Goal: Task Accomplishment & Management: Manage account settings

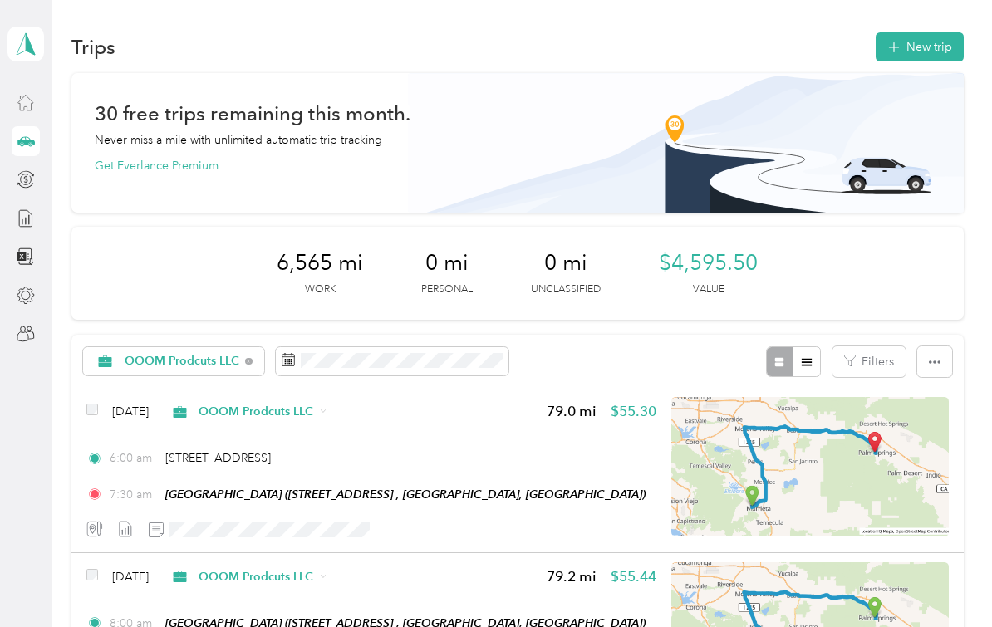
scroll to position [30, 0]
click at [24, 325] on icon at bounding box center [26, 334] width 18 height 18
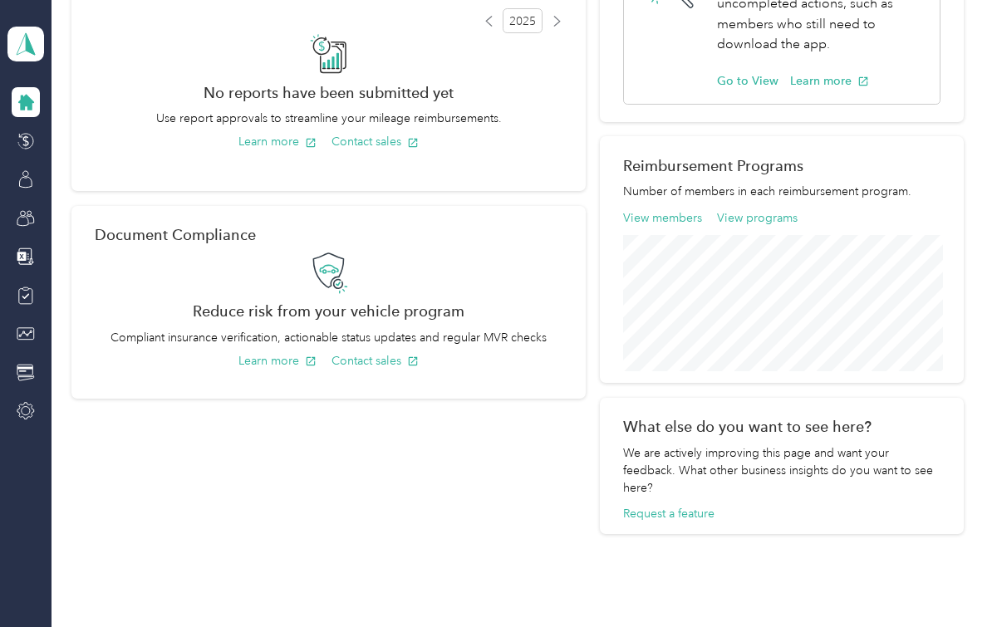
scroll to position [110, 0]
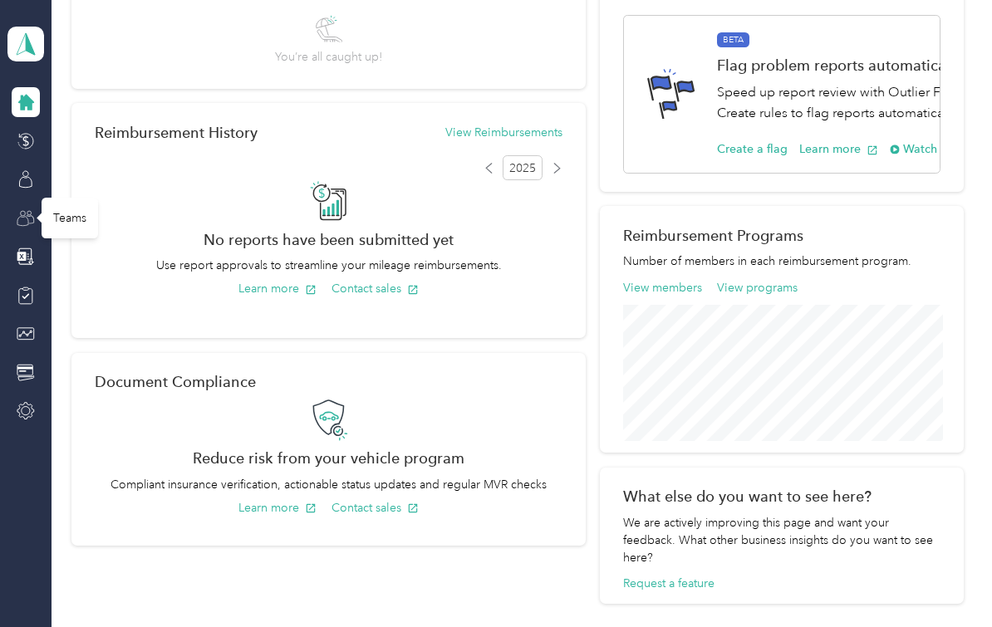
click at [27, 220] on icon at bounding box center [26, 218] width 18 height 18
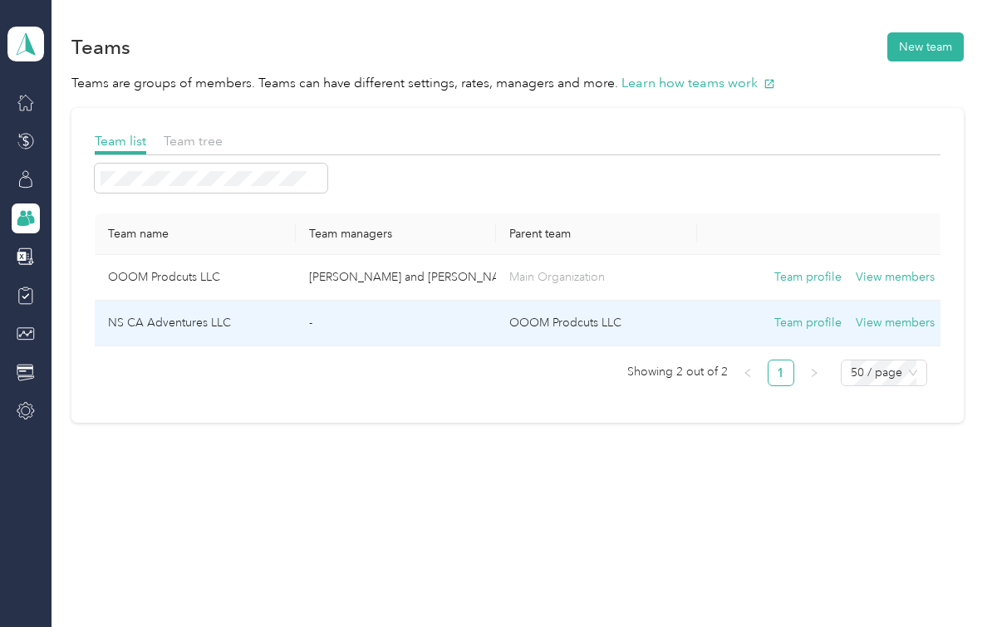
click at [359, 323] on td "-" at bounding box center [396, 324] width 201 height 46
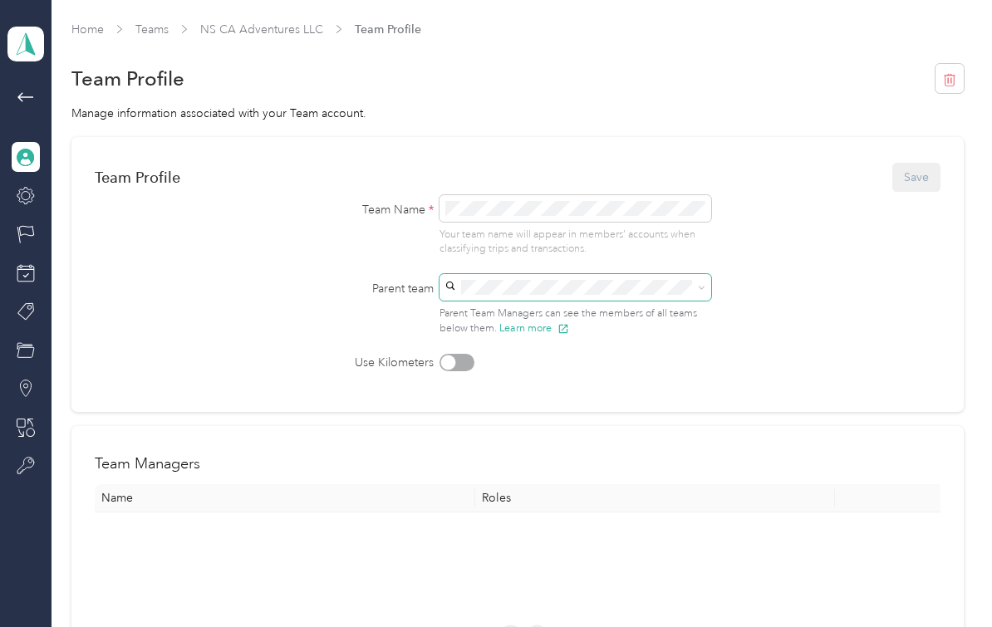
click at [705, 287] on icon at bounding box center [702, 288] width 5 height 3
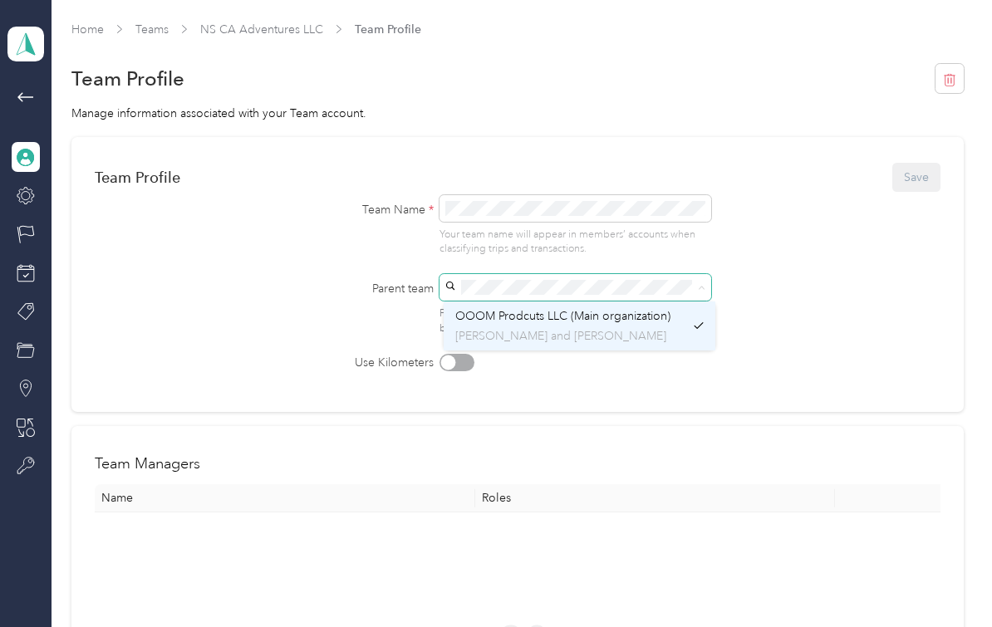
click at [641, 341] on p "[PERSON_NAME] and [PERSON_NAME]" at bounding box center [569, 335] width 229 height 17
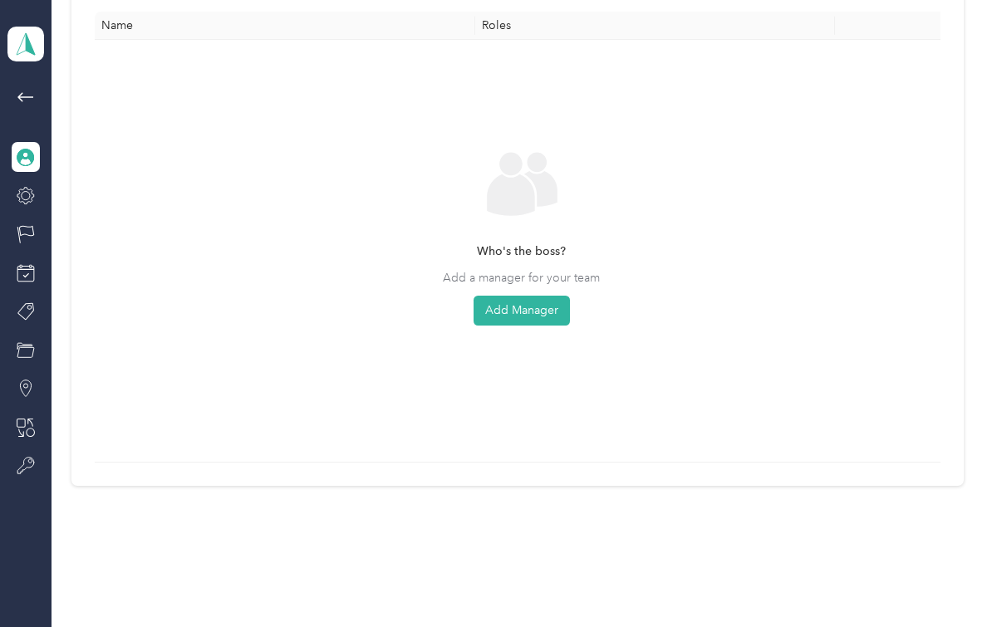
scroll to position [472, 0]
click at [532, 321] on button "Add Manager" at bounding box center [522, 312] width 96 height 30
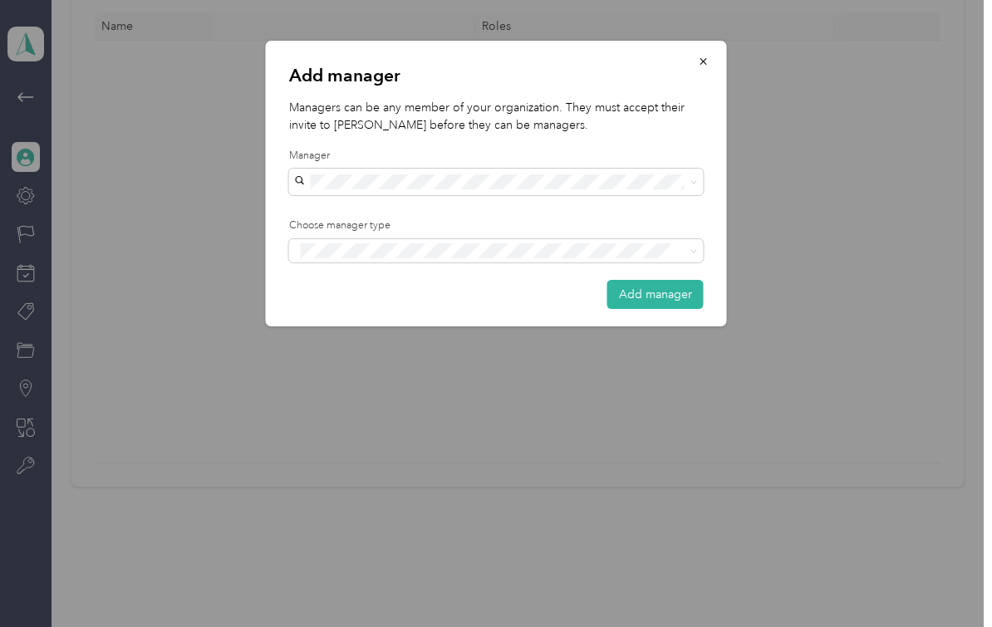
click at [435, 216] on li "[PERSON_NAME] and [PERSON_NAME]" at bounding box center [496, 211] width 415 height 29
click at [439, 319] on div "Manager" at bounding box center [496, 314] width 391 height 21
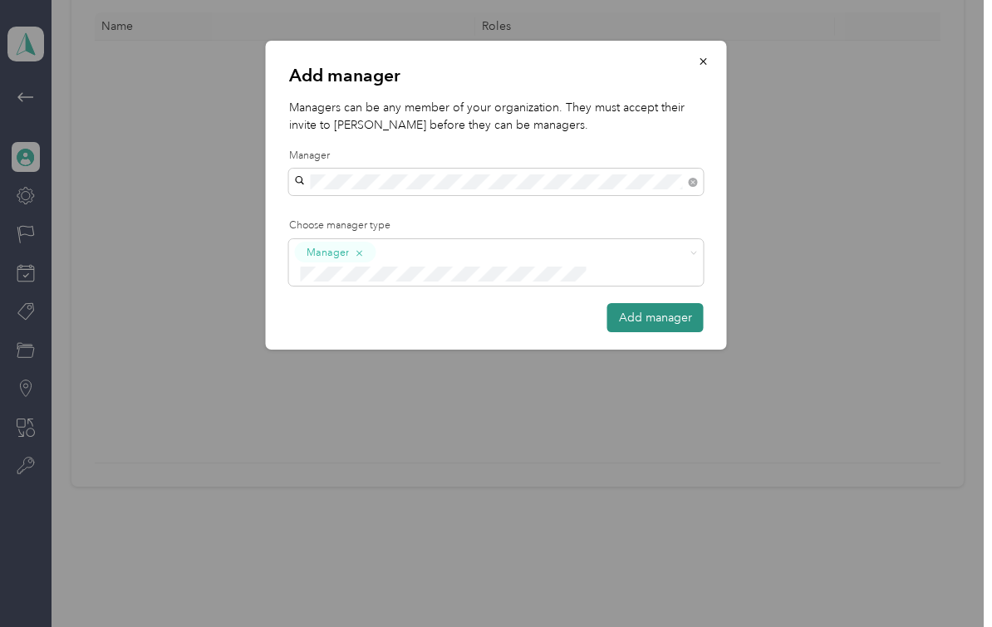
click at [636, 303] on button "Add manager" at bounding box center [655, 317] width 96 height 29
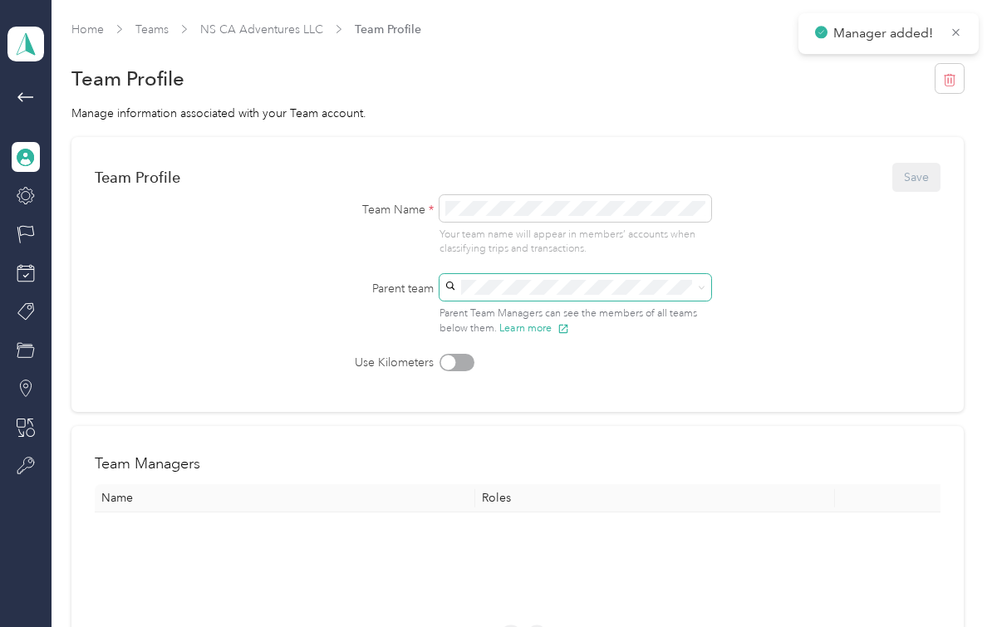
scroll to position [0, 0]
click at [23, 100] on icon at bounding box center [26, 97] width 20 height 20
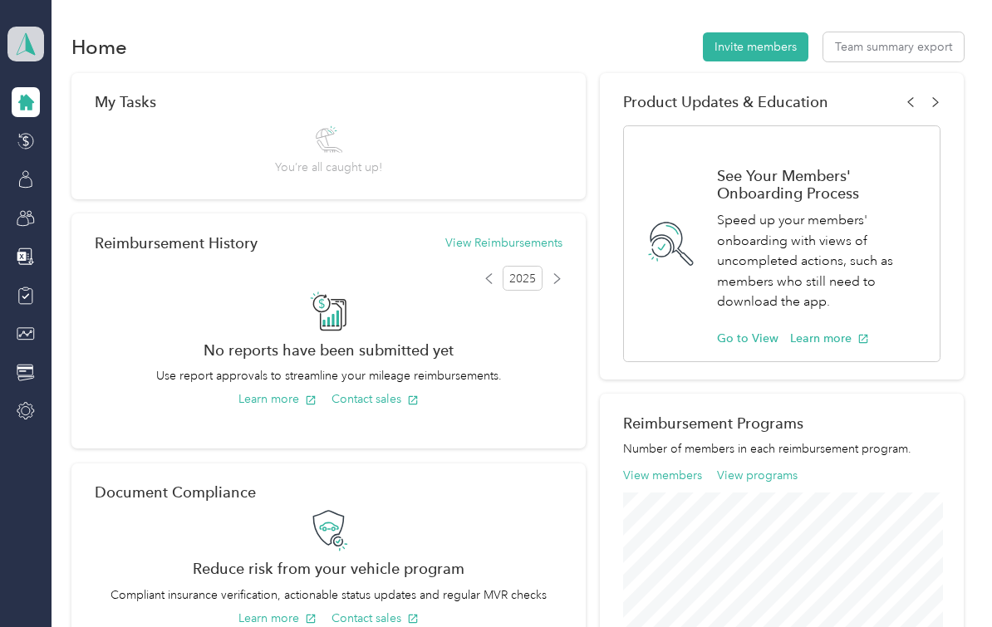
click at [37, 56] on span at bounding box center [25, 44] width 37 height 35
click at [62, 145] on div "Team dashboard Personal dashboard Log out" at bounding box center [182, 174] width 327 height 105
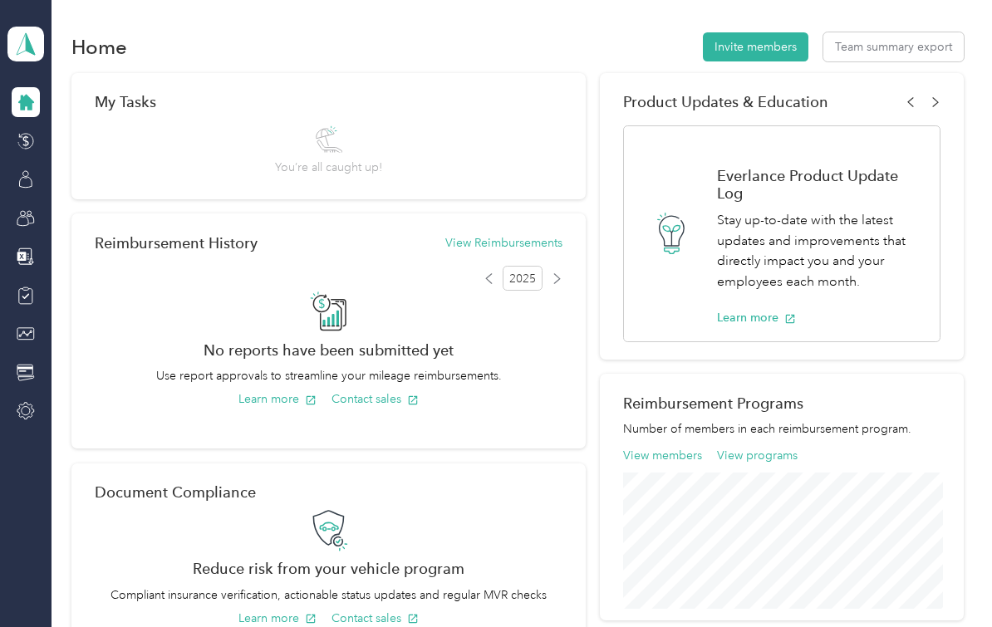
click at [26, 62] on div "OOOM Prodcuts LLC Team dashboard" at bounding box center [25, 44] width 37 height 58
click at [51, 175] on div "Personal dashboard" at bounding box center [74, 172] width 105 height 17
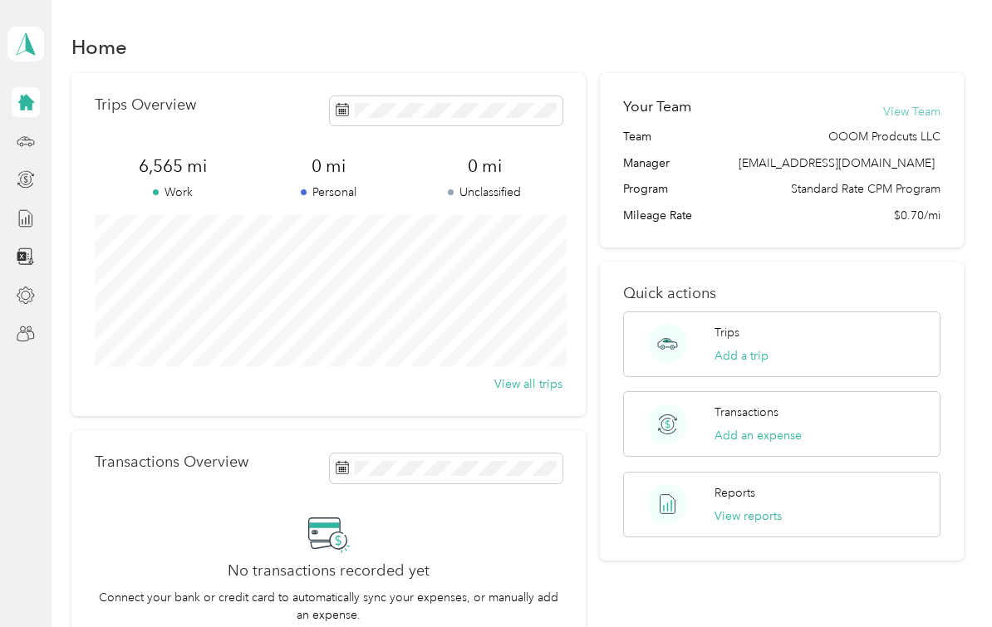
click at [935, 110] on button "View Team" at bounding box center [911, 111] width 57 height 17
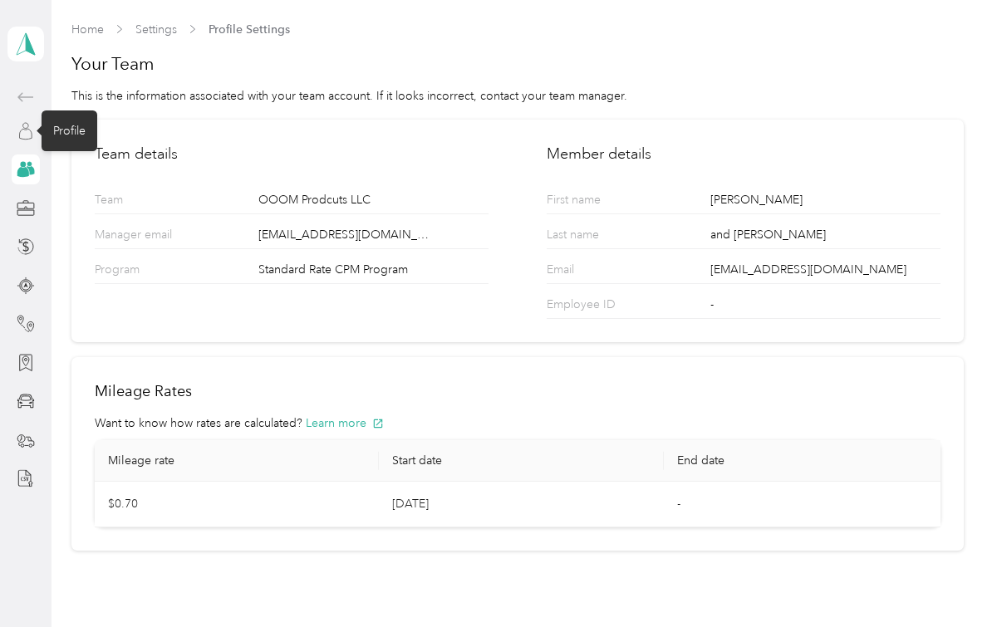
click at [26, 135] on icon at bounding box center [26, 131] width 18 height 18
click at [25, 46] on icon at bounding box center [25, 43] width 25 height 23
click at [352, 53] on h1 "Your Team" at bounding box center [516, 63] width 891 height 23
click at [25, 139] on icon at bounding box center [25, 134] width 12 height 11
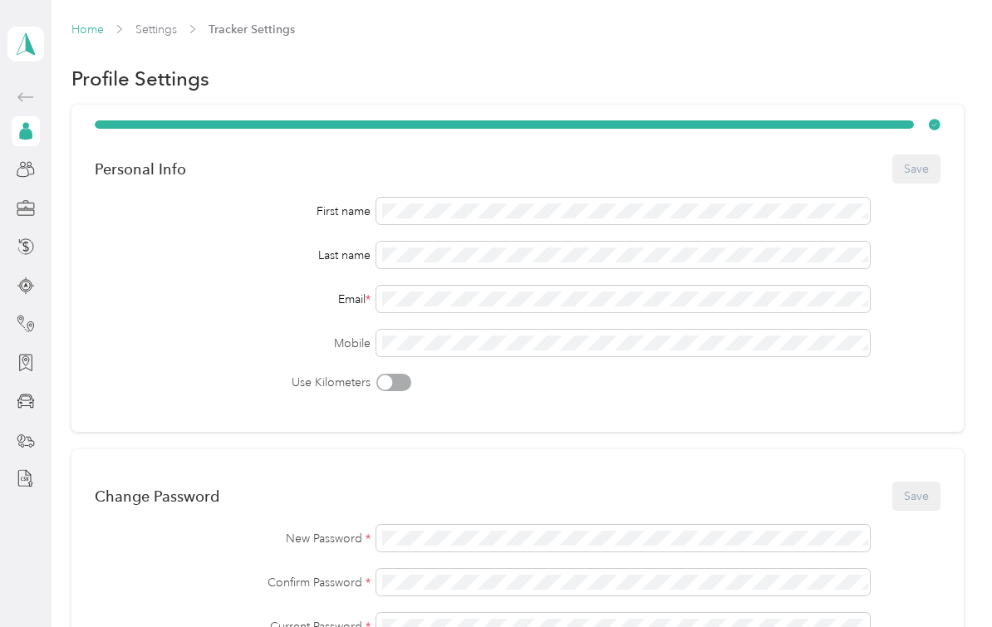
click at [83, 29] on link "Home" at bounding box center [87, 29] width 32 height 14
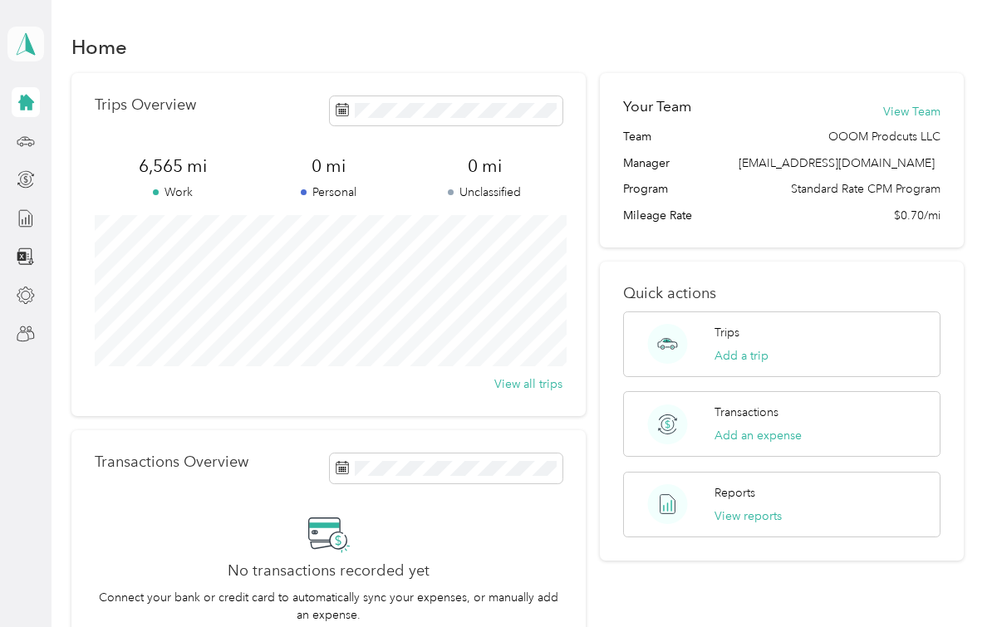
click at [29, 43] on polygon at bounding box center [30, 43] width 9 height 22
click at [102, 175] on div "Personal dashboard" at bounding box center [182, 167] width 327 height 29
click at [32, 144] on circle at bounding box center [29, 144] width 3 height 3
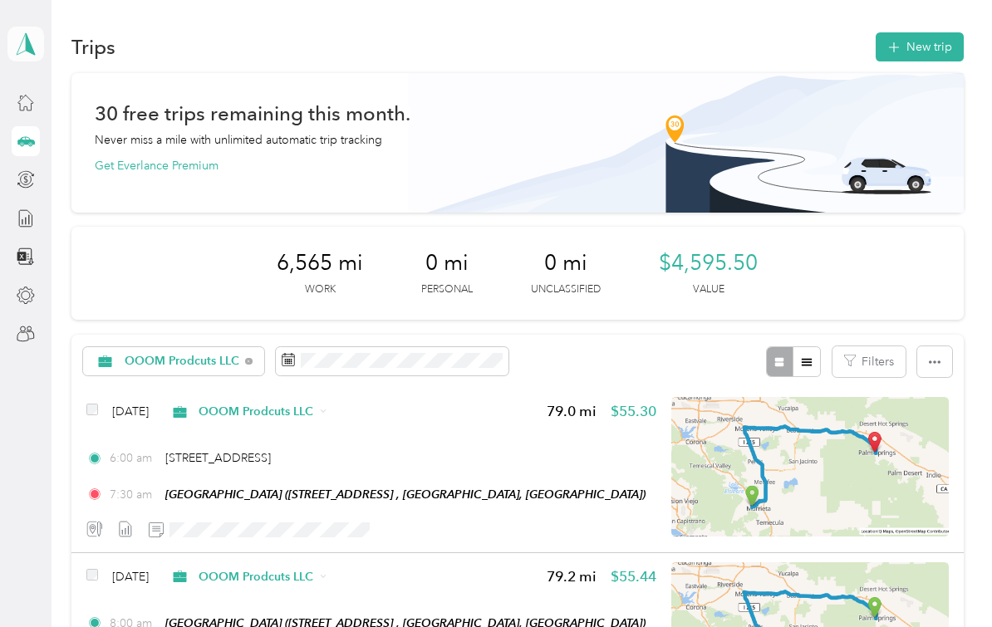
click at [25, 47] on icon at bounding box center [25, 43] width 25 height 23
click at [31, 104] on div "You’re signed in as snowdennick@yahoo.com Team dashboard Personal dashboard Log…" at bounding box center [182, 153] width 350 height 169
click at [27, 96] on icon at bounding box center [25, 103] width 15 height 15
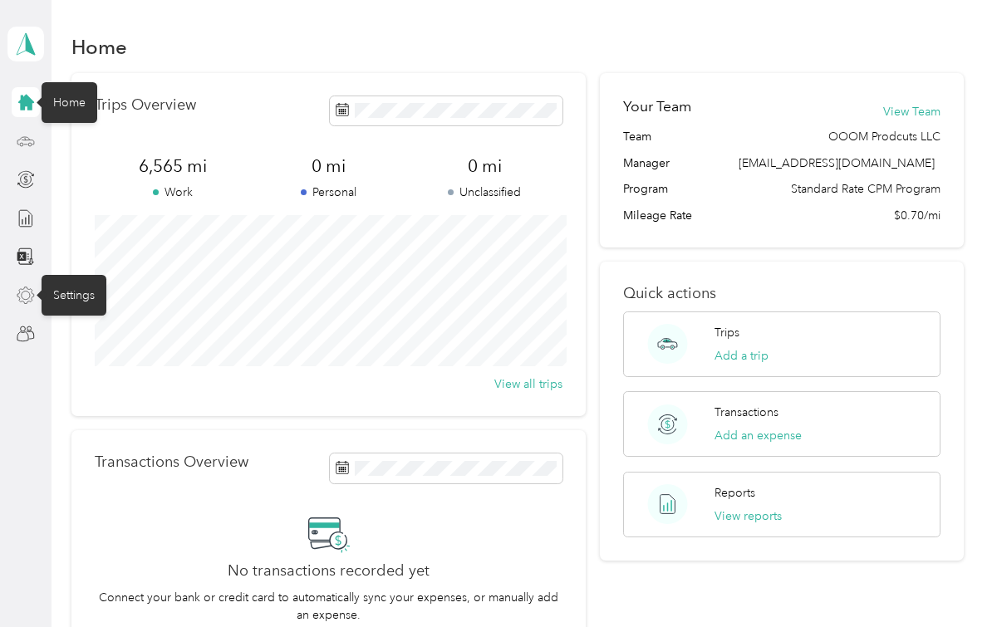
click at [30, 294] on icon at bounding box center [25, 295] width 17 height 17
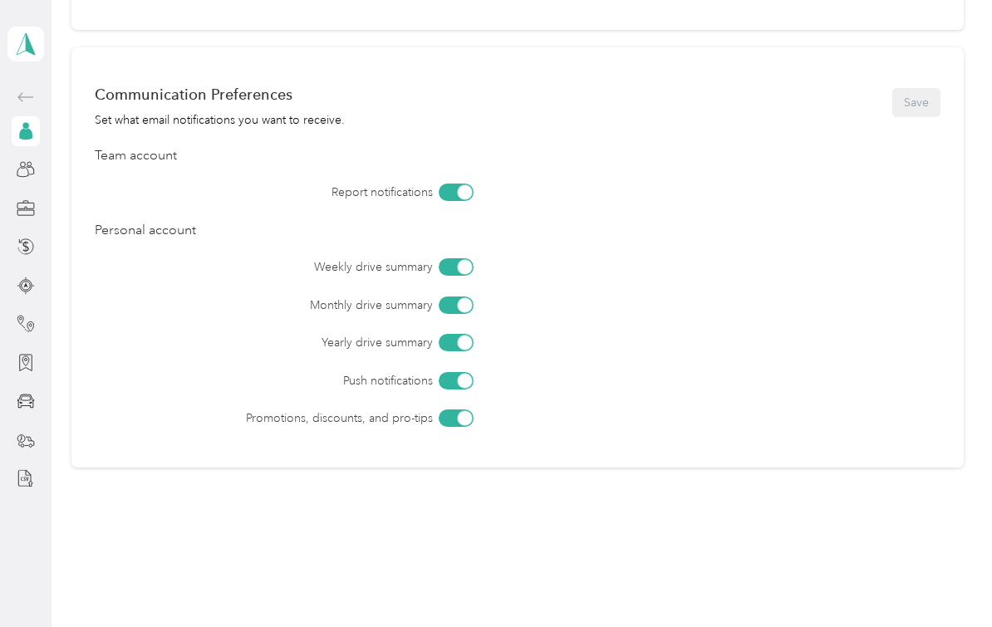
scroll to position [649, 0]
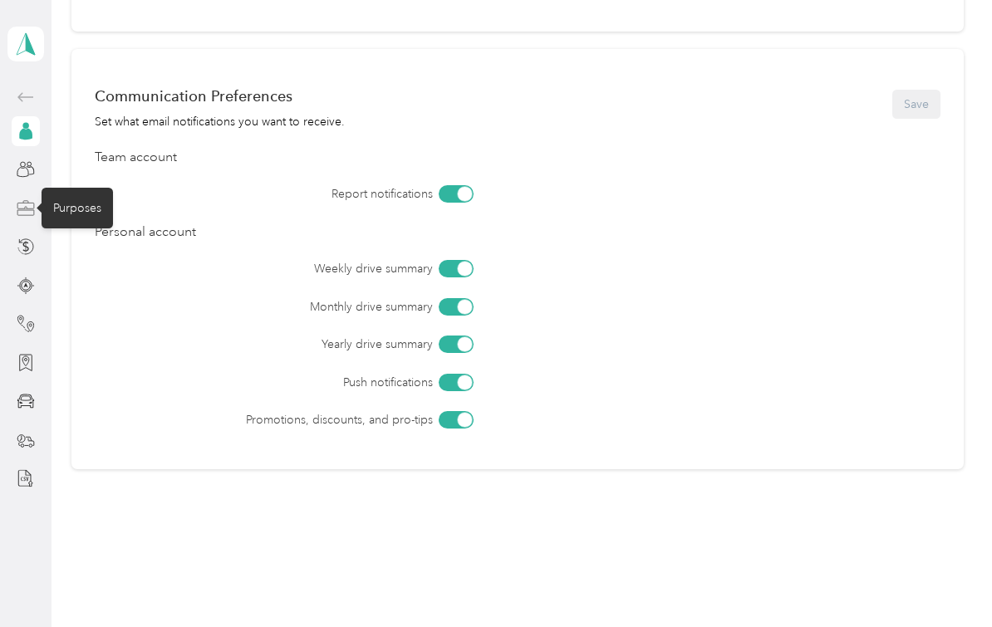
click at [29, 212] on icon at bounding box center [26, 208] width 18 height 18
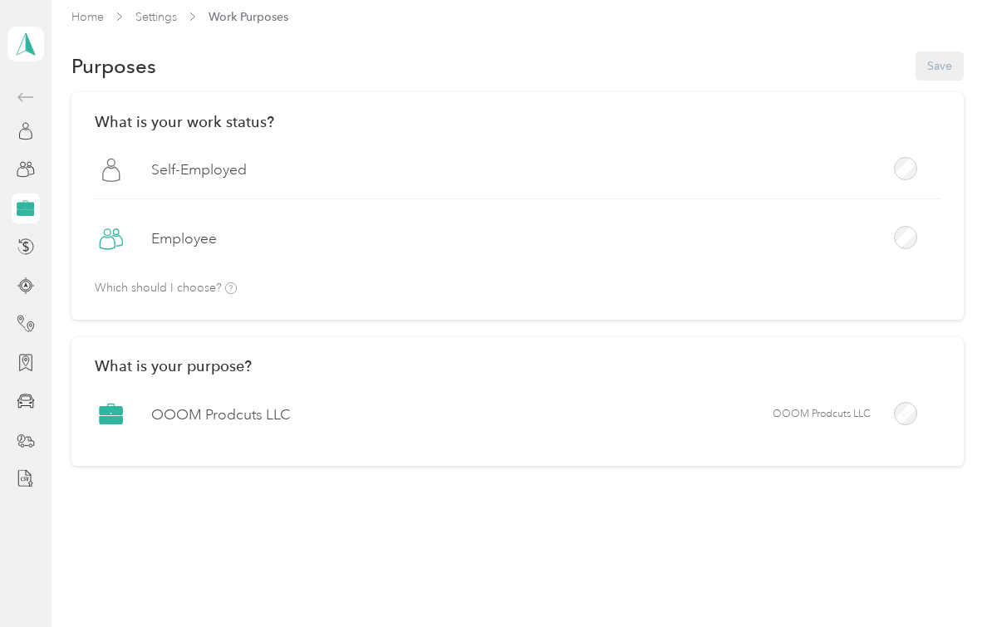
scroll to position [11, 0]
click at [749, 421] on div "OOOM Prodcuts LLC OOOM Prodcuts LLC" at bounding box center [517, 422] width 845 height 45
click at [723, 392] on div "What is your purpose? OOOM Prodcuts LLC OOOM Prodcuts LLC" at bounding box center [516, 404] width 891 height 130
click at [213, 369] on h2 "What is your purpose?" at bounding box center [517, 367] width 845 height 17
click at [115, 415] on icon at bounding box center [111, 413] width 22 height 8
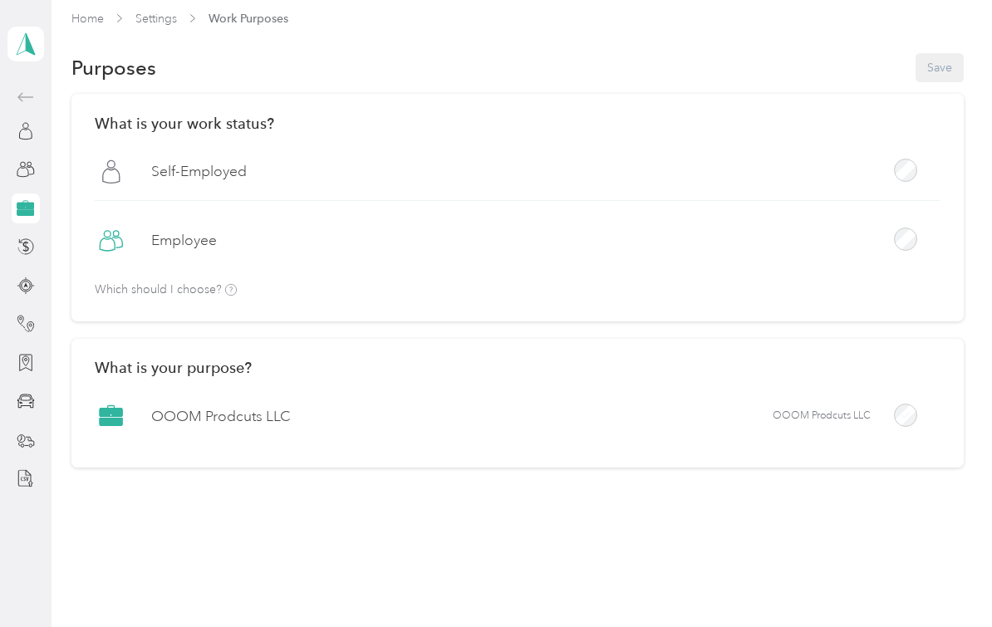
click at [204, 424] on label "OOOM Prodcuts LLC" at bounding box center [221, 416] width 140 height 21
click at [282, 413] on label "OOOM Prodcuts LLC" at bounding box center [221, 416] width 140 height 21
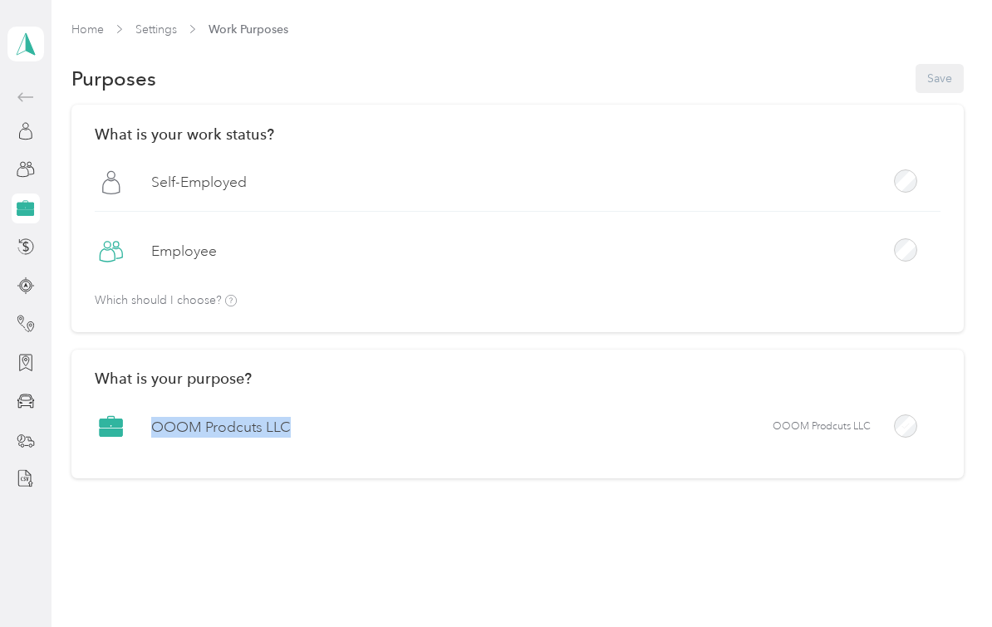
scroll to position [0, 0]
click at [795, 426] on span "OOOM Prodcuts LLC" at bounding box center [822, 427] width 98 height 15
click at [945, 80] on div "Purposes Save" at bounding box center [516, 78] width 891 height 35
click at [230, 300] on icon at bounding box center [231, 301] width 12 height 12
click at [214, 420] on label "OOOM Prodcuts LLC" at bounding box center [221, 427] width 140 height 21
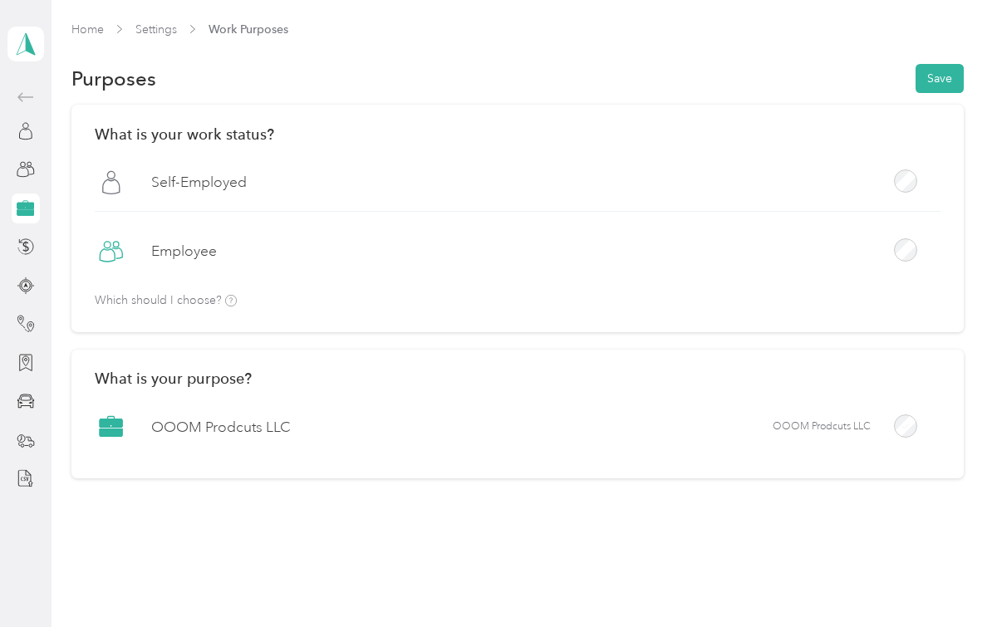
click at [214, 420] on label "OOOM Prodcuts LLC" at bounding box center [221, 427] width 140 height 21
click at [32, 135] on icon at bounding box center [26, 131] width 18 height 18
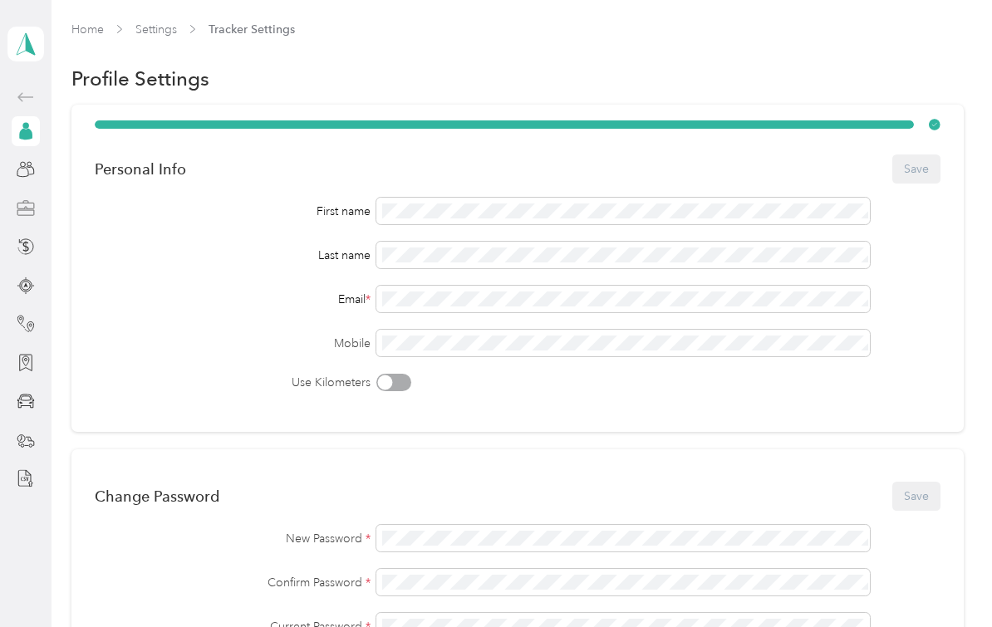
click at [28, 218] on div at bounding box center [26, 209] width 28 height 30
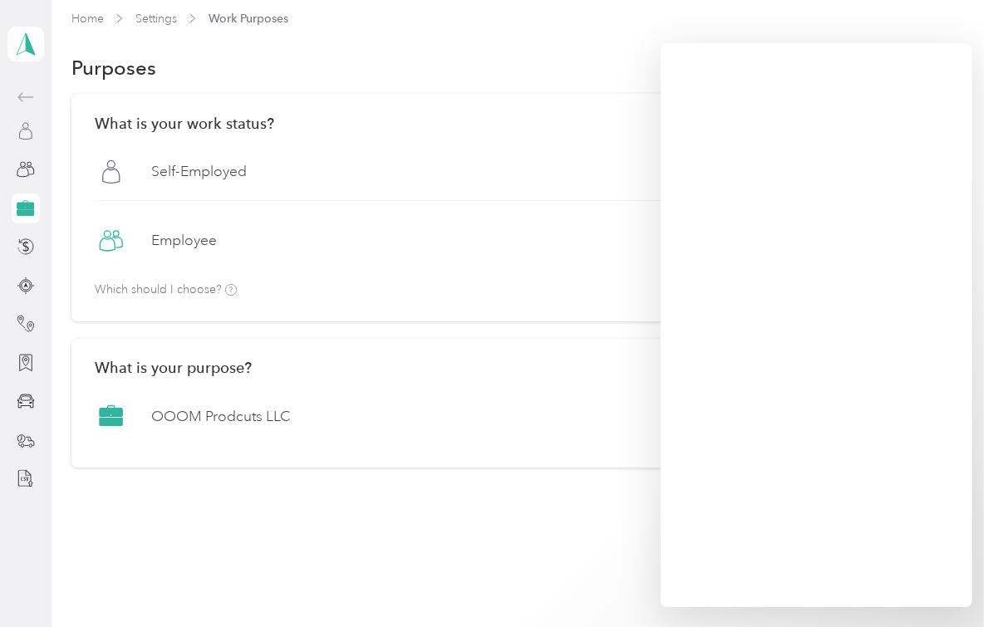
scroll to position [30, 0]
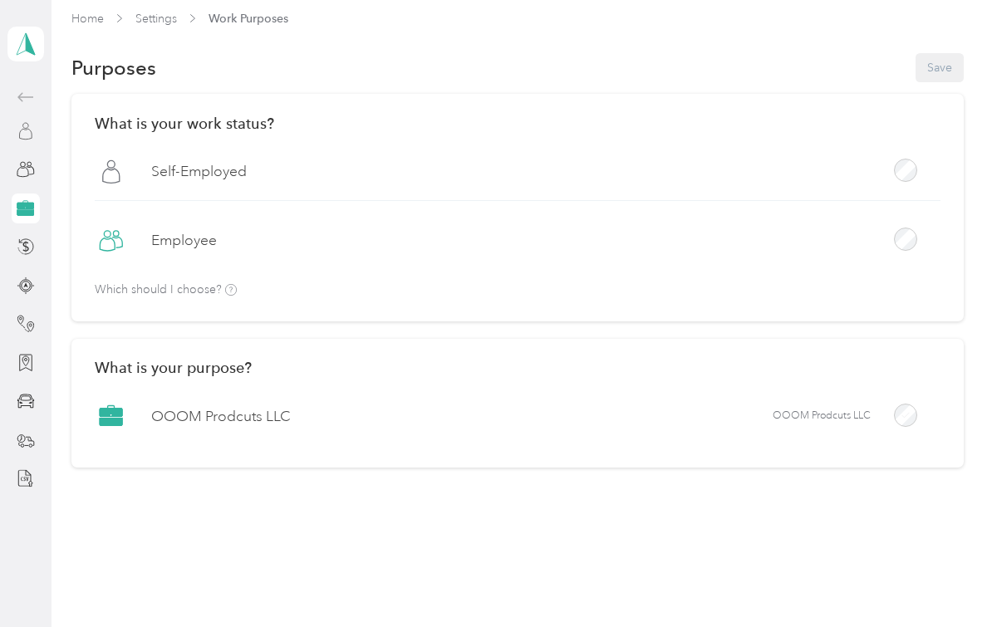
click at [805, 547] on div "Home Settings Work Purposes Purposes Save What is your work status? Self-Employ…" at bounding box center [518, 313] width 932 height 627
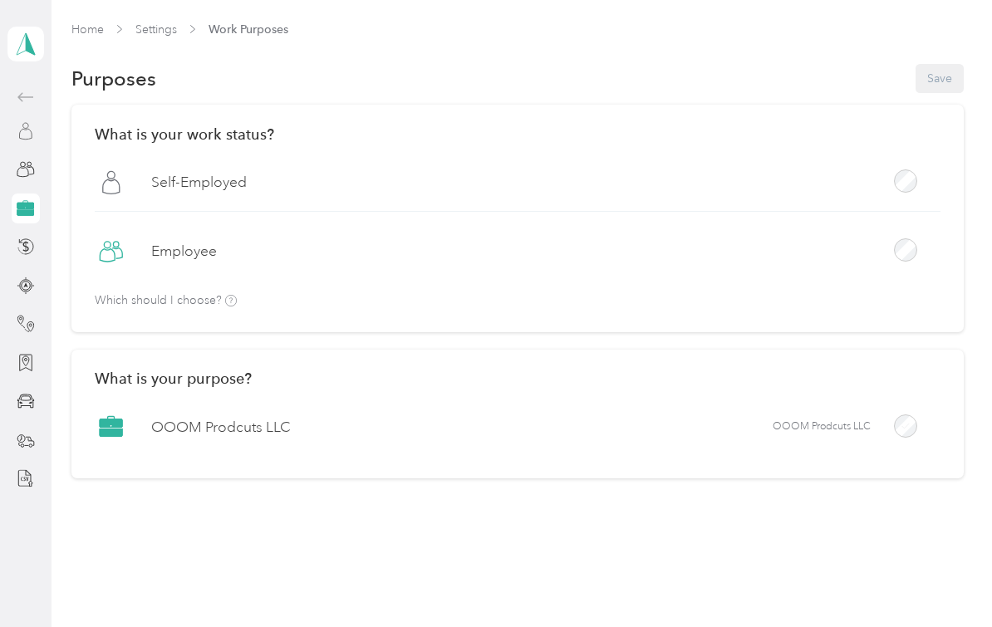
scroll to position [0, 0]
click at [28, 130] on icon at bounding box center [26, 131] width 18 height 18
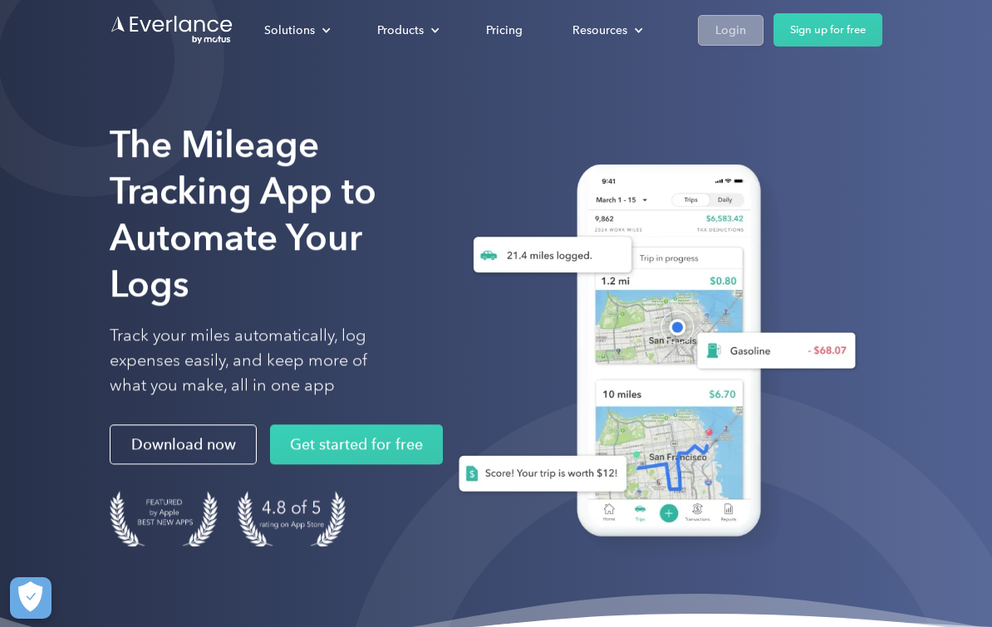
click at [737, 30] on div "Login" at bounding box center [730, 30] width 31 height 21
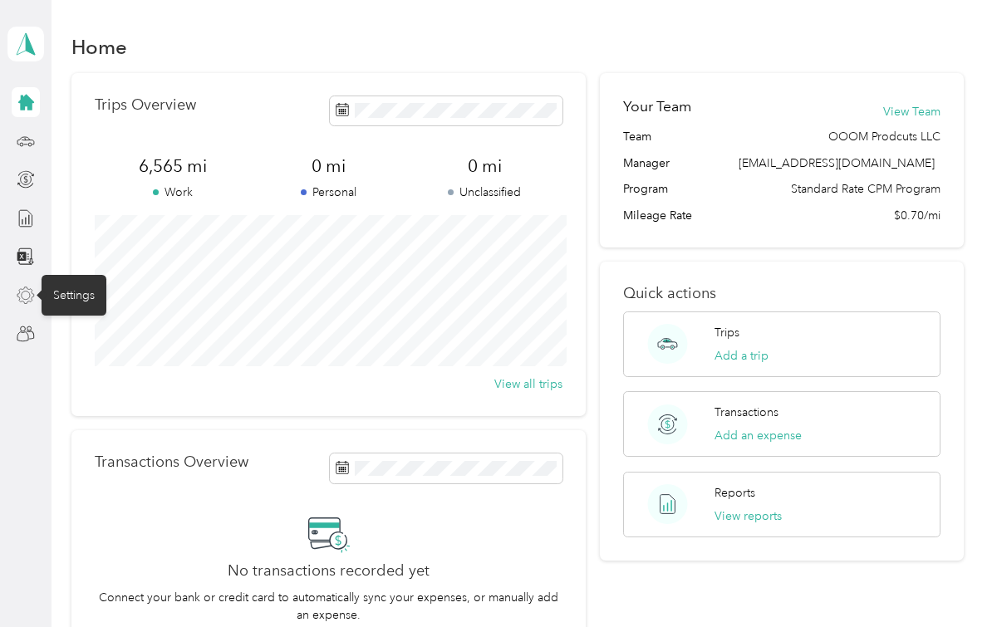
click at [27, 302] on icon at bounding box center [26, 296] width 18 height 18
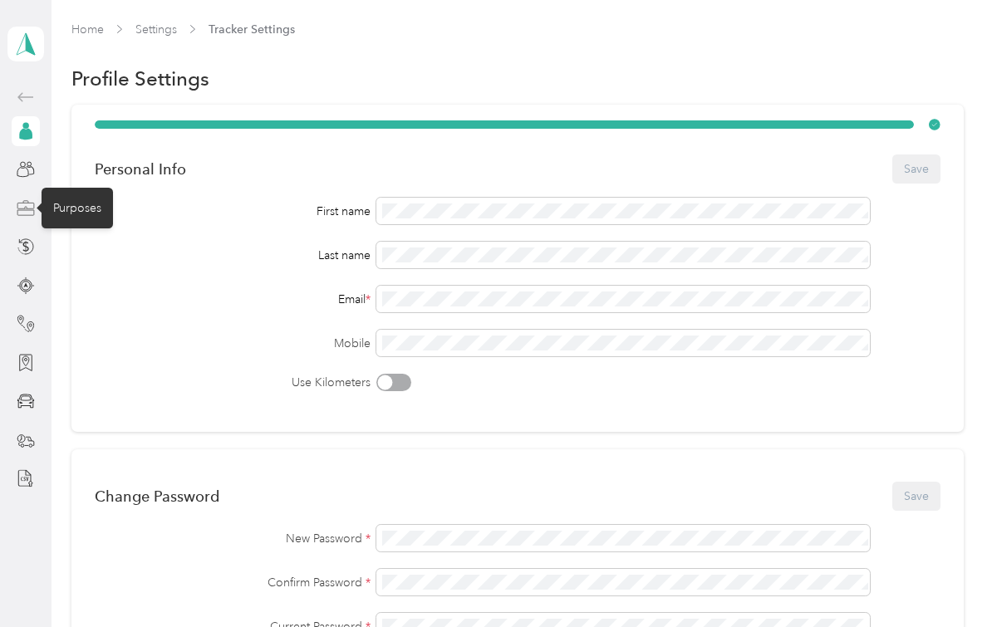
click at [25, 211] on icon at bounding box center [26, 208] width 18 height 18
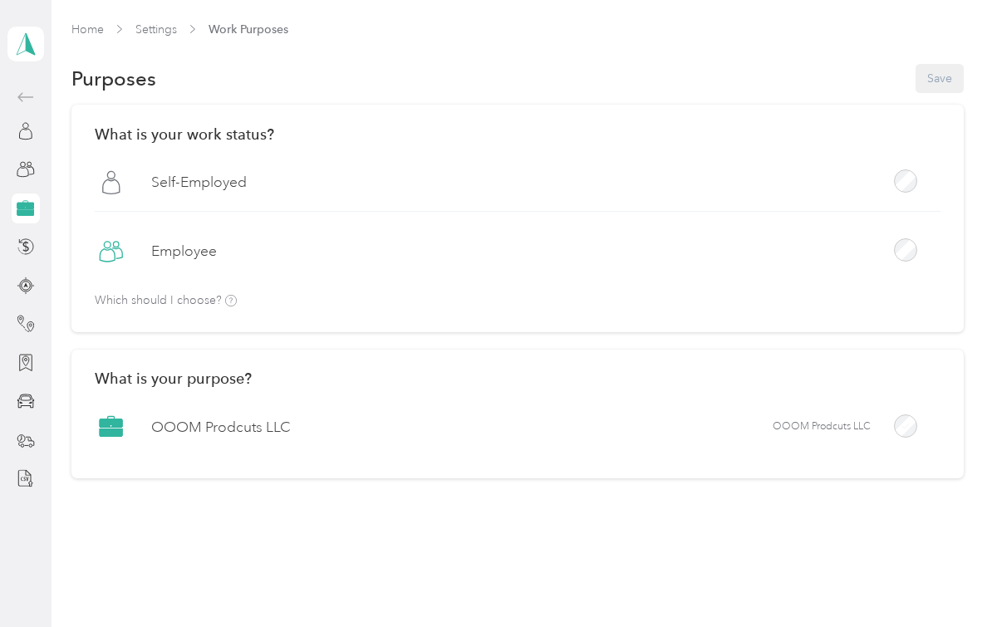
click at [596, 376] on h2 "What is your purpose?" at bounding box center [517, 378] width 845 height 17
click at [897, 416] on div "OOOM Prodcuts LLC OOOM Prodcuts LLC" at bounding box center [517, 432] width 845 height 45
click at [916, 428] on div at bounding box center [905, 426] width 23 height 23
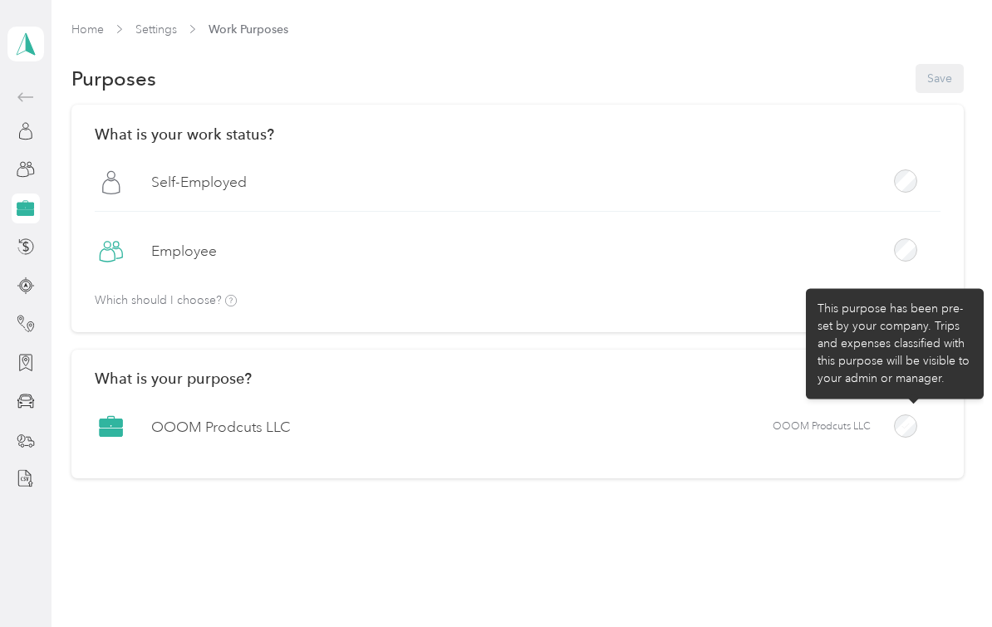
click at [847, 428] on span "OOOM Prodcuts LLC" at bounding box center [822, 427] width 98 height 15
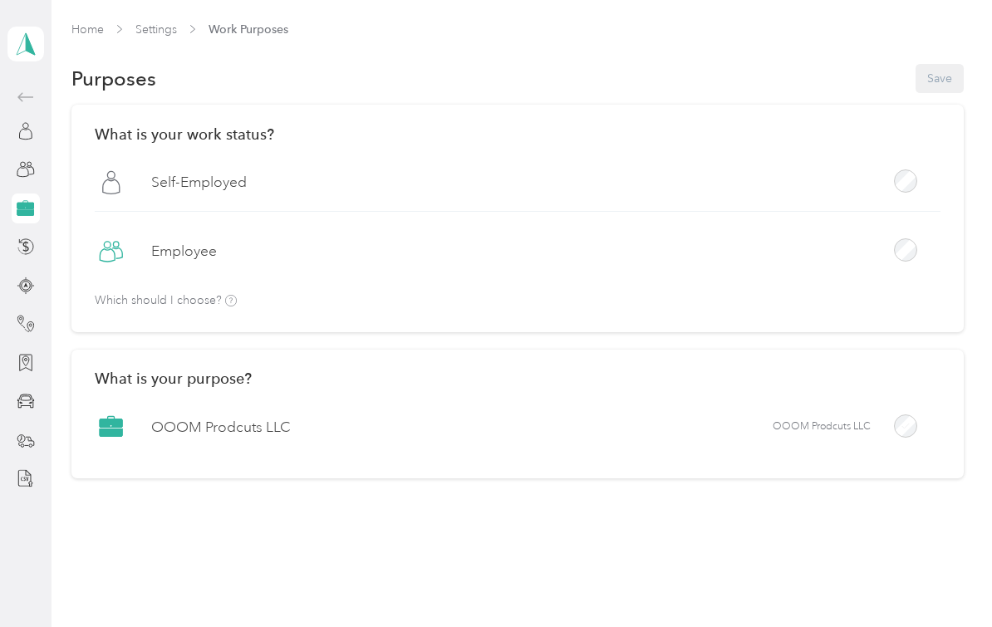
click at [103, 429] on icon at bounding box center [111, 427] width 25 height 25
click at [225, 435] on label "OOOM Prodcuts LLC" at bounding box center [221, 427] width 140 height 21
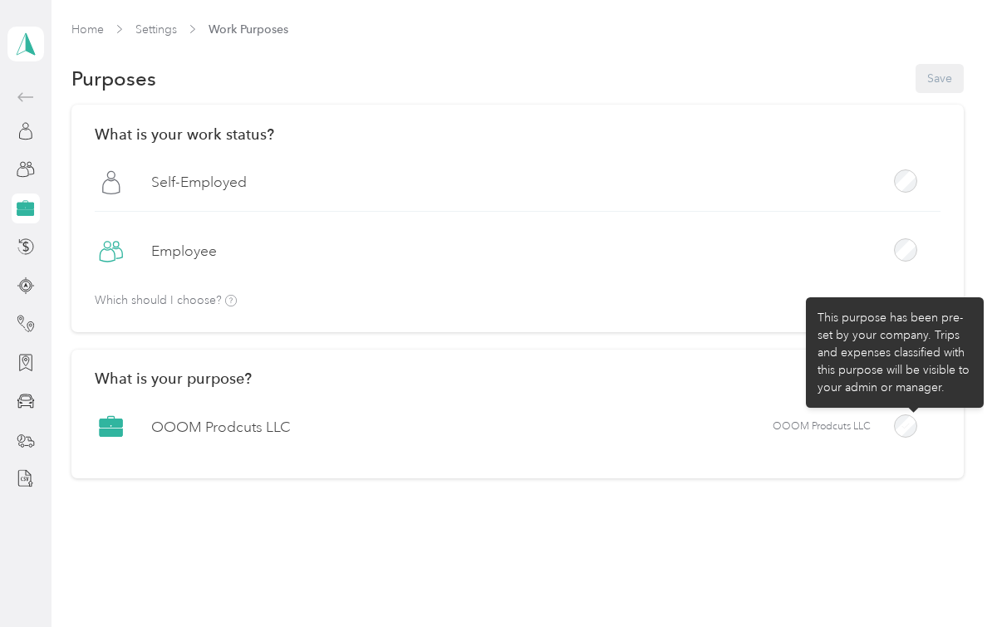
click at [915, 426] on div at bounding box center [905, 426] width 23 height 23
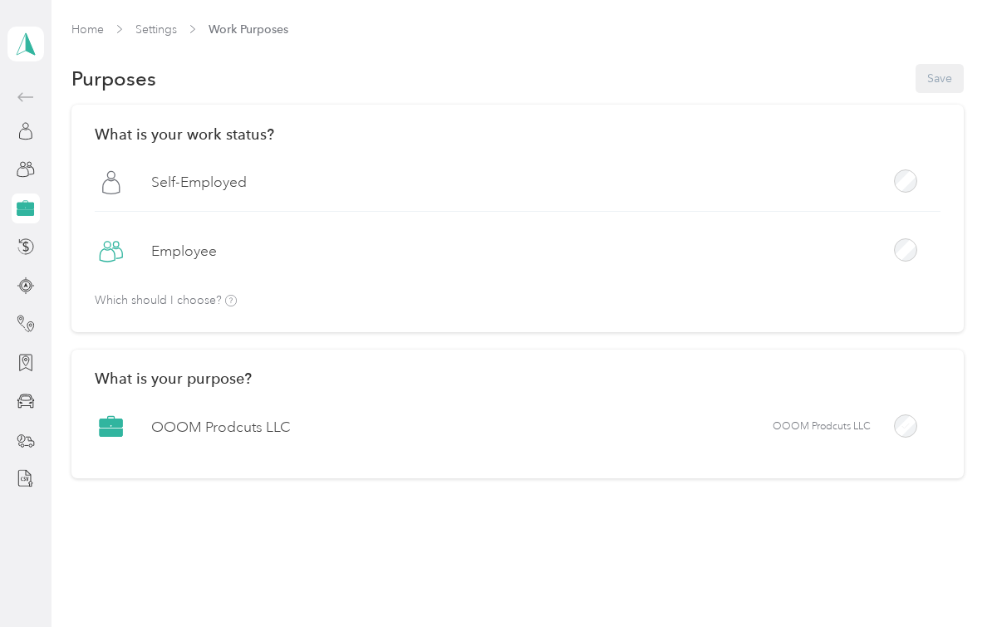
click at [915, 426] on html "[PERSON_NAME] and [PERSON_NAME] Personal dashboard Home Settings Work Purposes …" at bounding box center [492, 313] width 984 height 627
click at [27, 249] on icon at bounding box center [25, 246] width 6 height 11
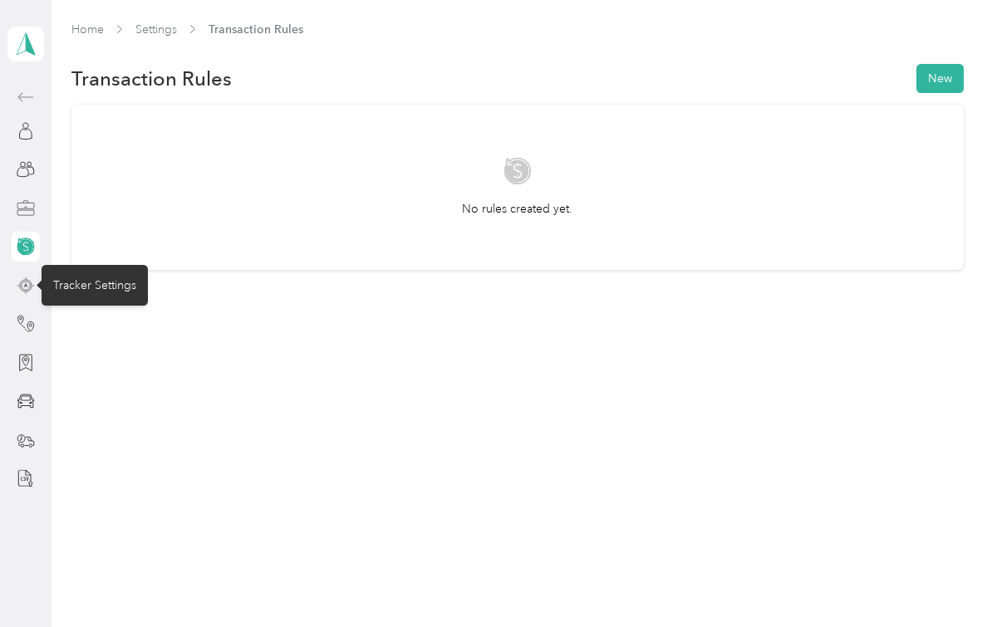
click at [27, 288] on icon at bounding box center [26, 286] width 18 height 18
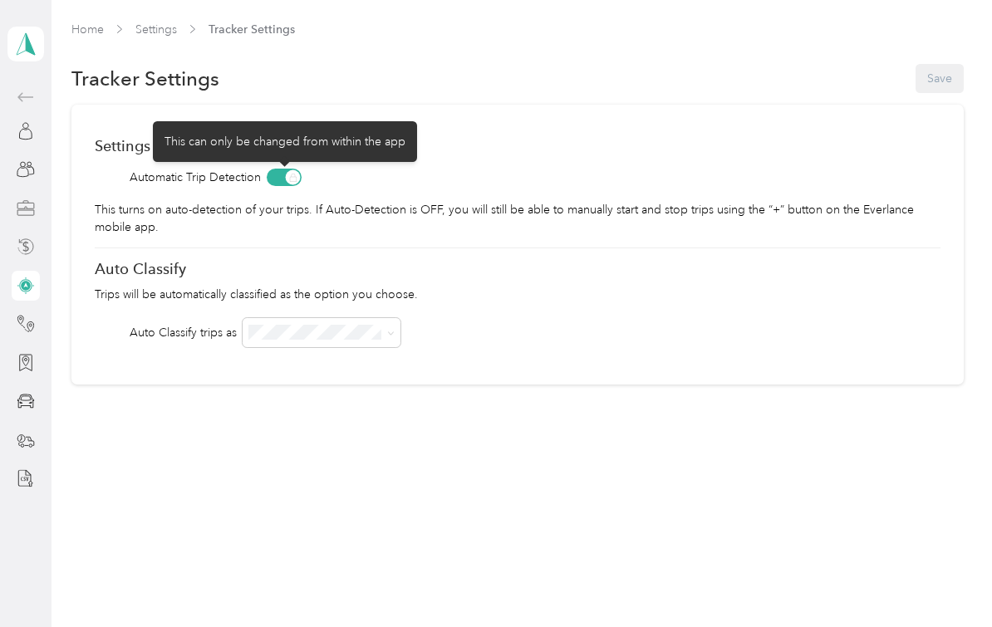
click at [290, 184] on span at bounding box center [284, 177] width 35 height 17
click at [290, 177] on span at bounding box center [284, 177] width 35 height 17
click at [277, 179] on span at bounding box center [284, 177] width 35 height 17
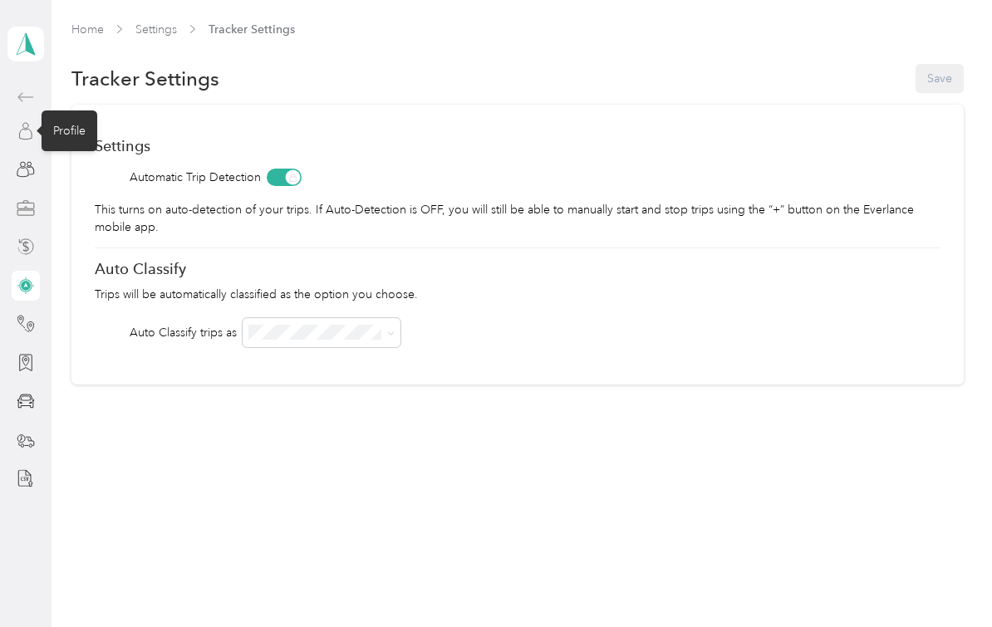
click at [21, 140] on icon at bounding box center [26, 131] width 18 height 18
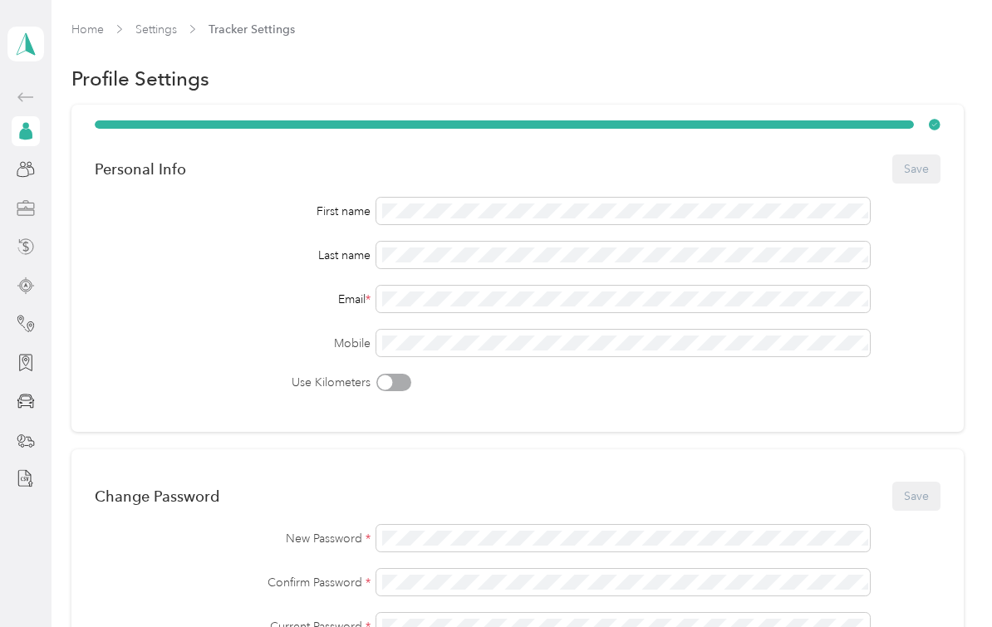
click at [27, 133] on icon at bounding box center [25, 134] width 13 height 12
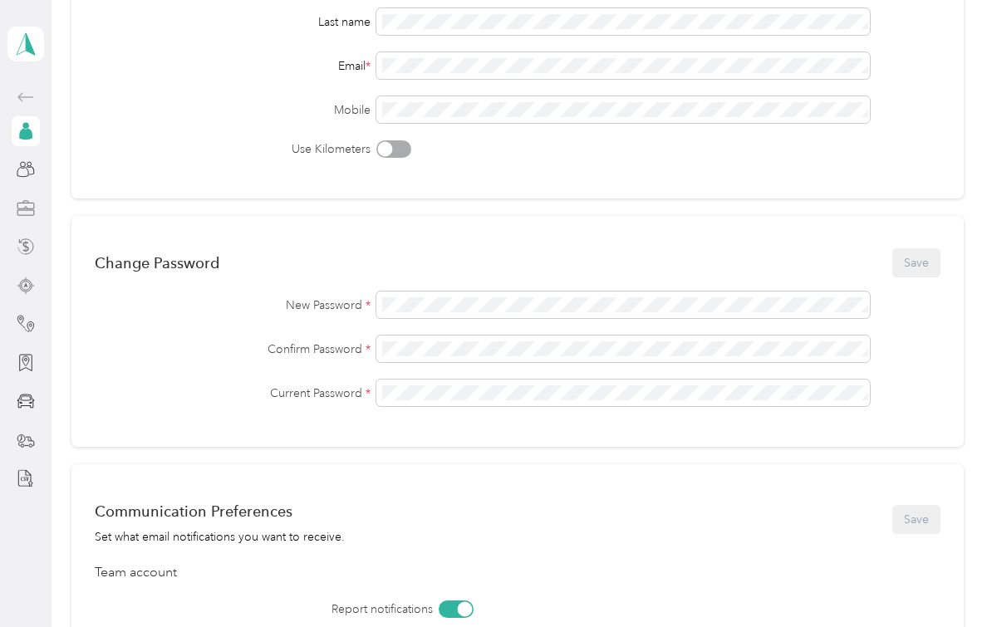
scroll to position [232, 0]
click at [21, 44] on icon at bounding box center [26, 44] width 18 height 22
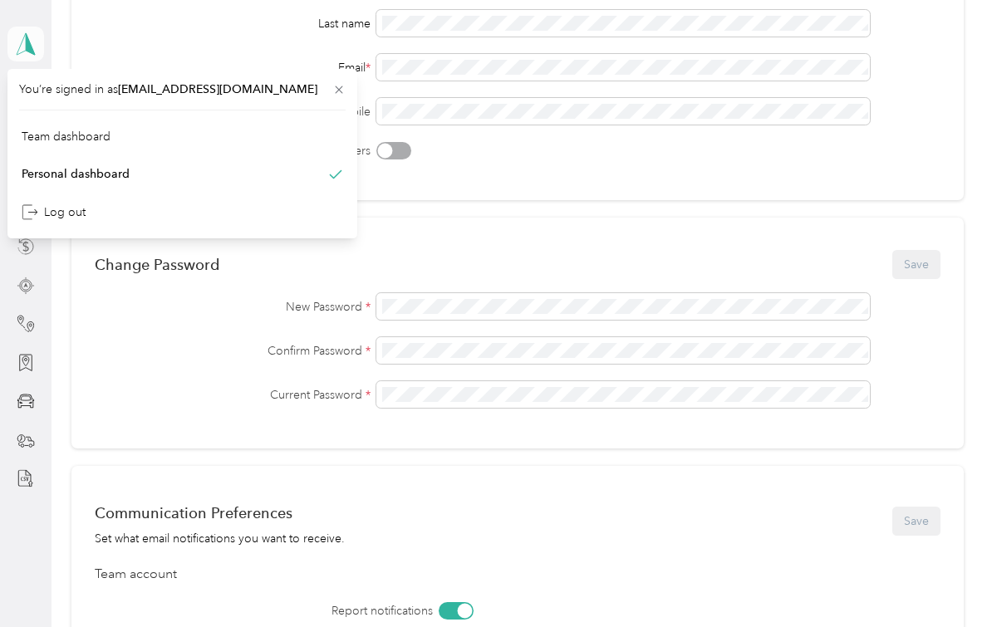
click at [31, 41] on icon at bounding box center [25, 43] width 25 height 23
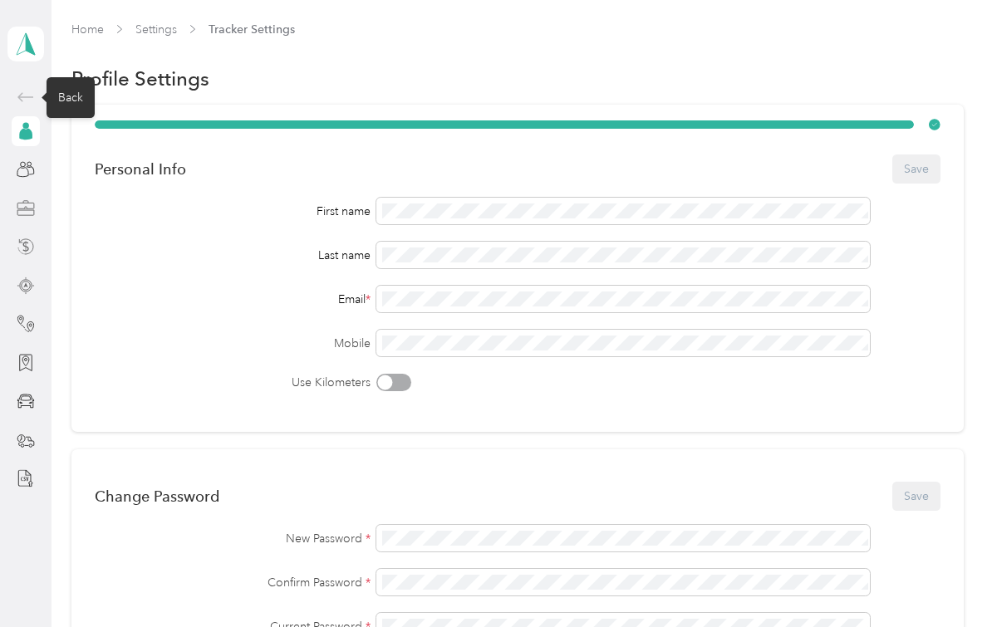
scroll to position [0, 0]
click at [84, 30] on link "Home" at bounding box center [87, 29] width 32 height 14
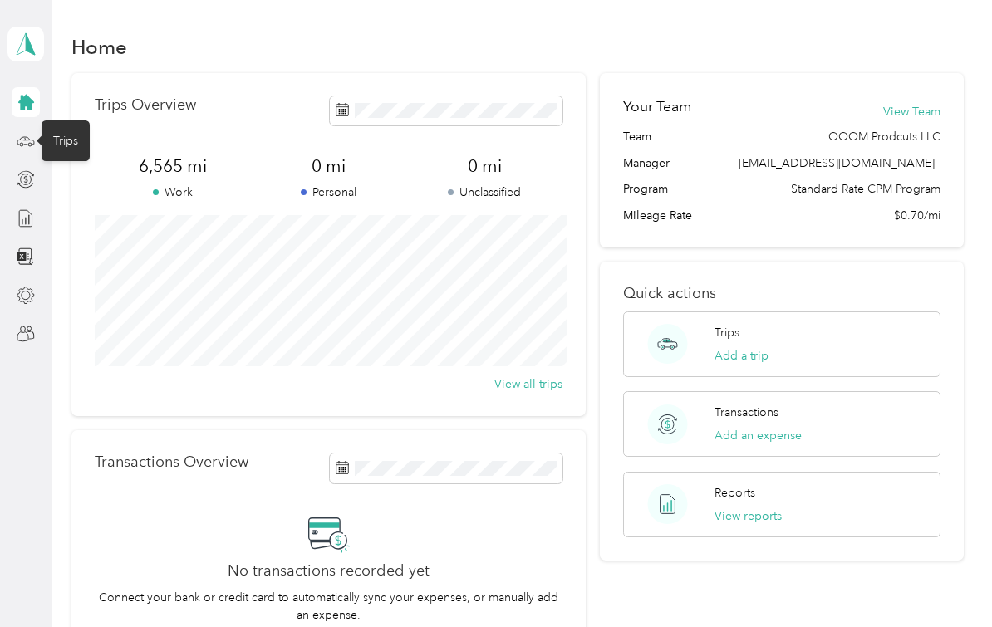
click at [57, 130] on div "Trips" at bounding box center [66, 140] width 48 height 41
click at [61, 144] on div "Trips" at bounding box center [66, 140] width 48 height 41
click at [17, 148] on icon at bounding box center [26, 141] width 18 height 18
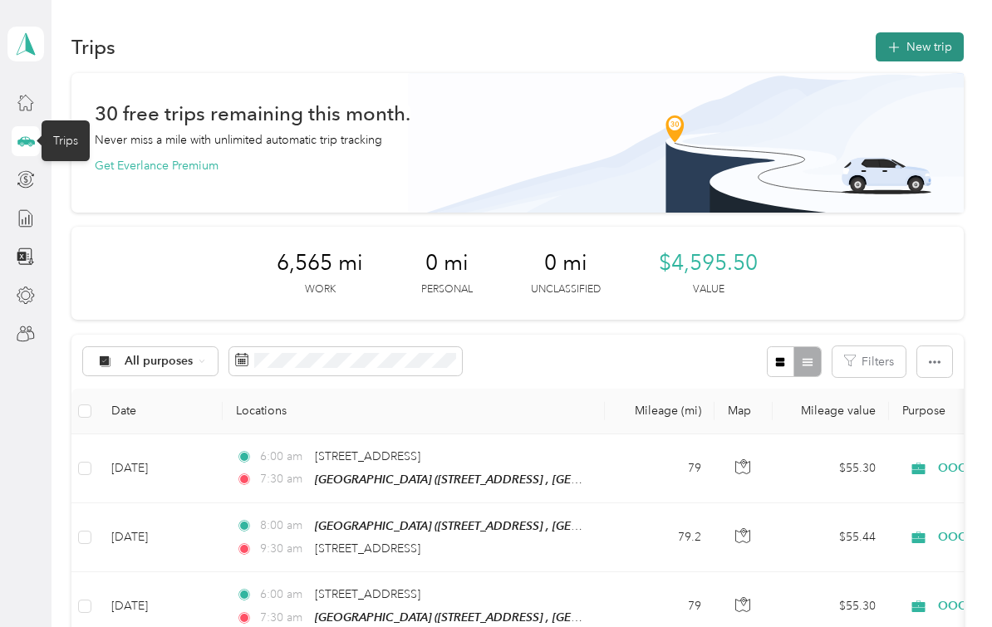
click at [935, 47] on button "New trip" at bounding box center [920, 46] width 88 height 29
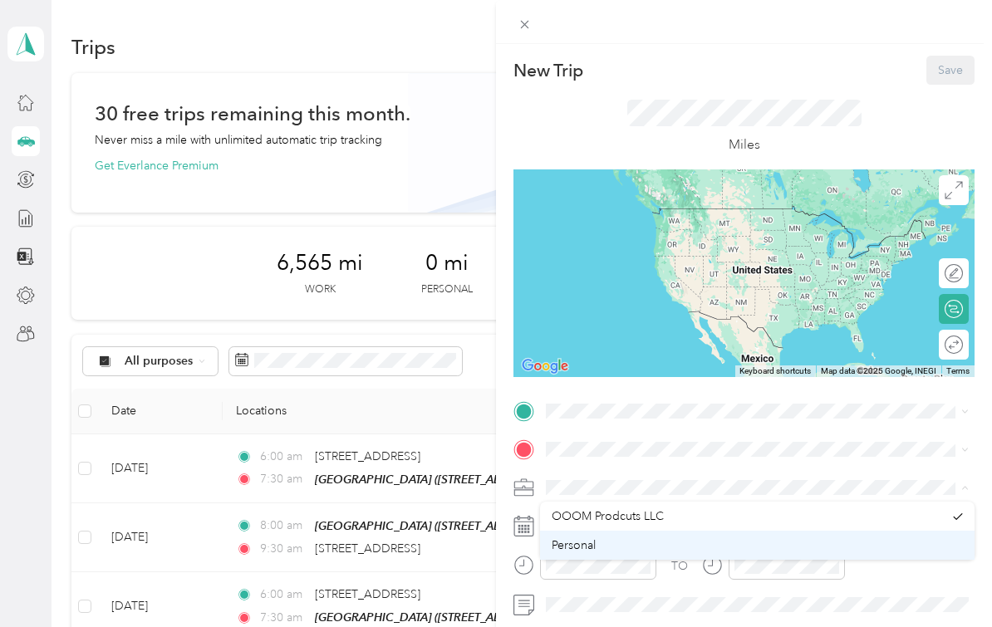
click at [640, 542] on div "Personal" at bounding box center [757, 545] width 411 height 17
click at [660, 543] on div "Personal" at bounding box center [748, 545] width 392 height 17
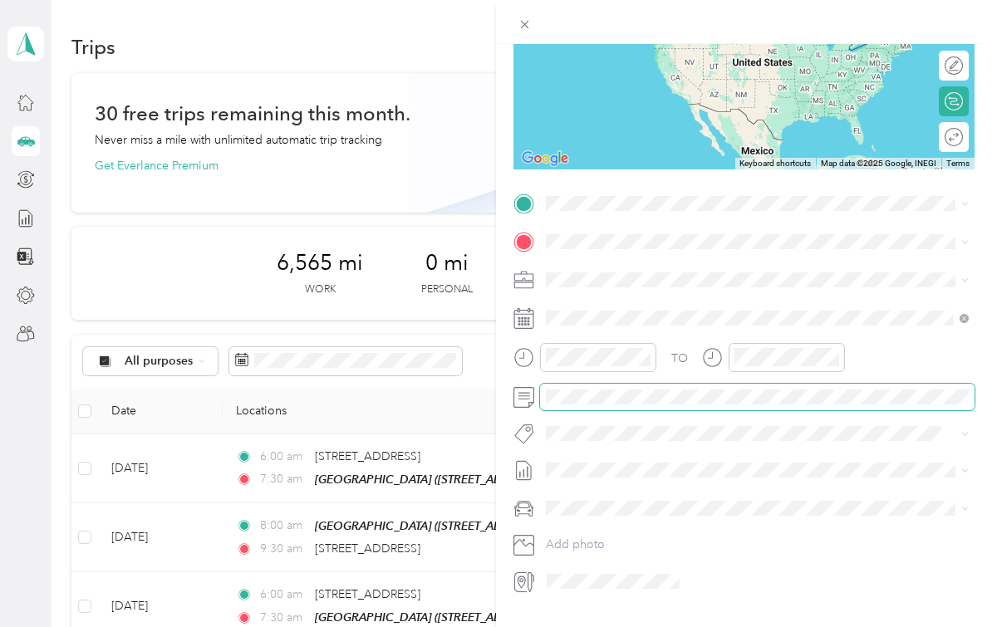
scroll to position [207, 0]
click at [428, 28] on div "New Trip Save This trip cannot be edited because it is either under review, app…" at bounding box center [496, 313] width 992 height 627
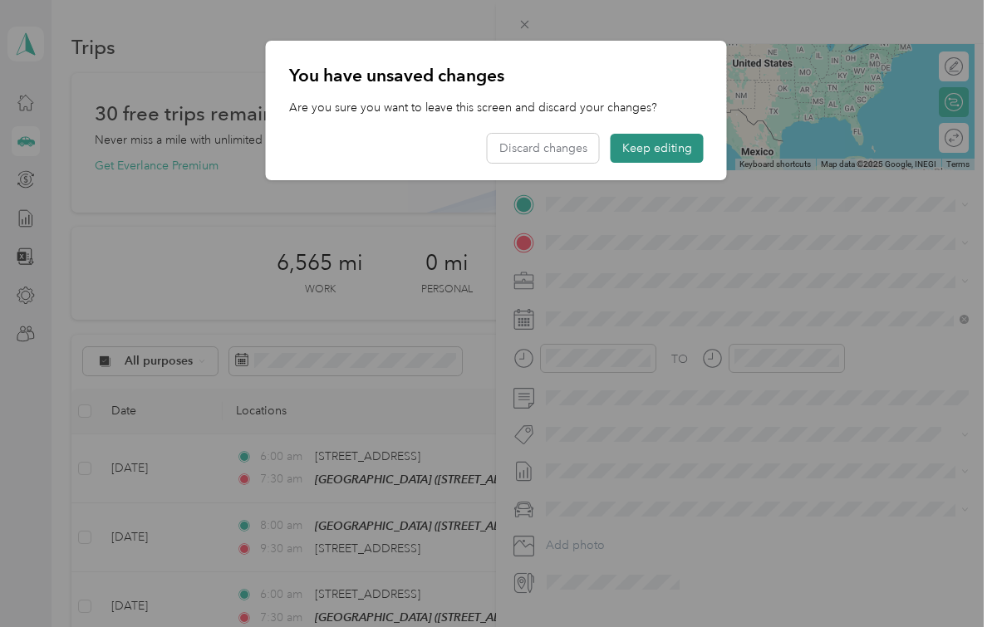
click at [678, 153] on button "Keep editing" at bounding box center [657, 148] width 93 height 29
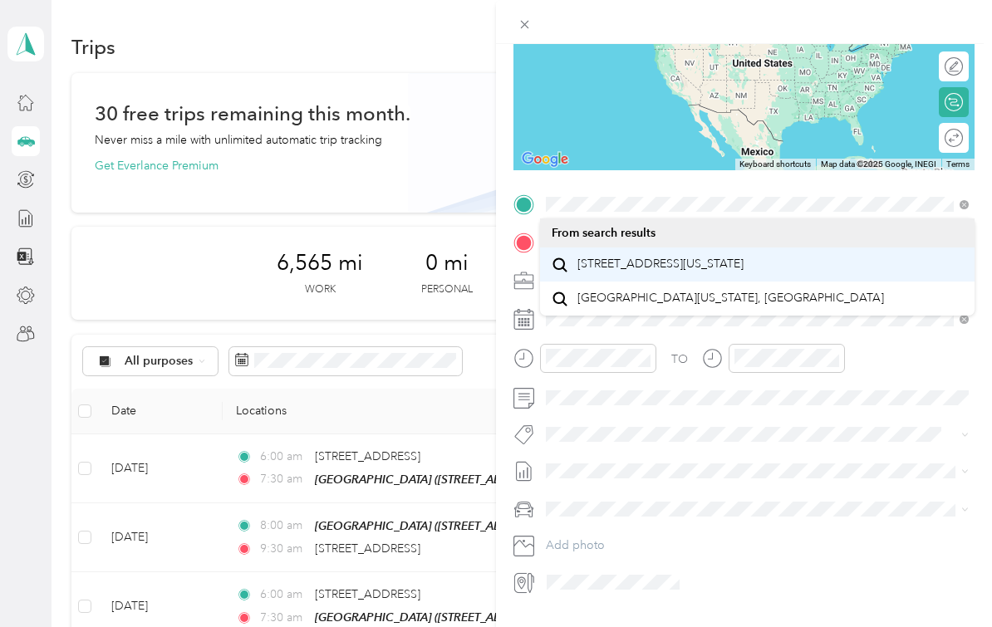
click at [666, 268] on span "[STREET_ADDRESS][US_STATE]" at bounding box center [660, 264] width 166 height 15
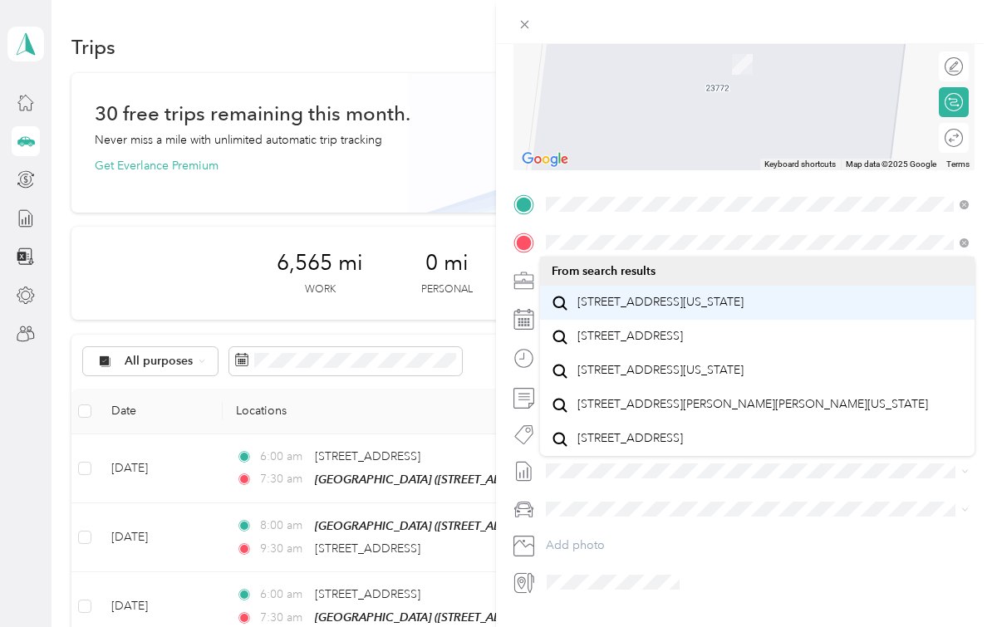
click at [672, 310] on span "[STREET_ADDRESS][US_STATE]" at bounding box center [660, 302] width 166 height 15
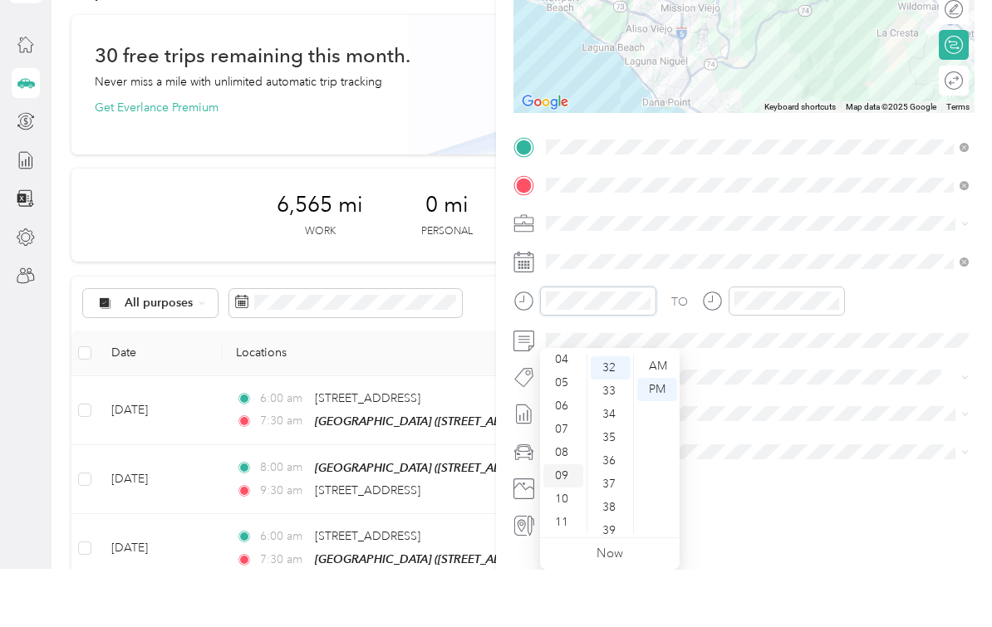
scroll to position [30, 0]
click at [564, 522] on div "09" at bounding box center [563, 533] width 40 height 23
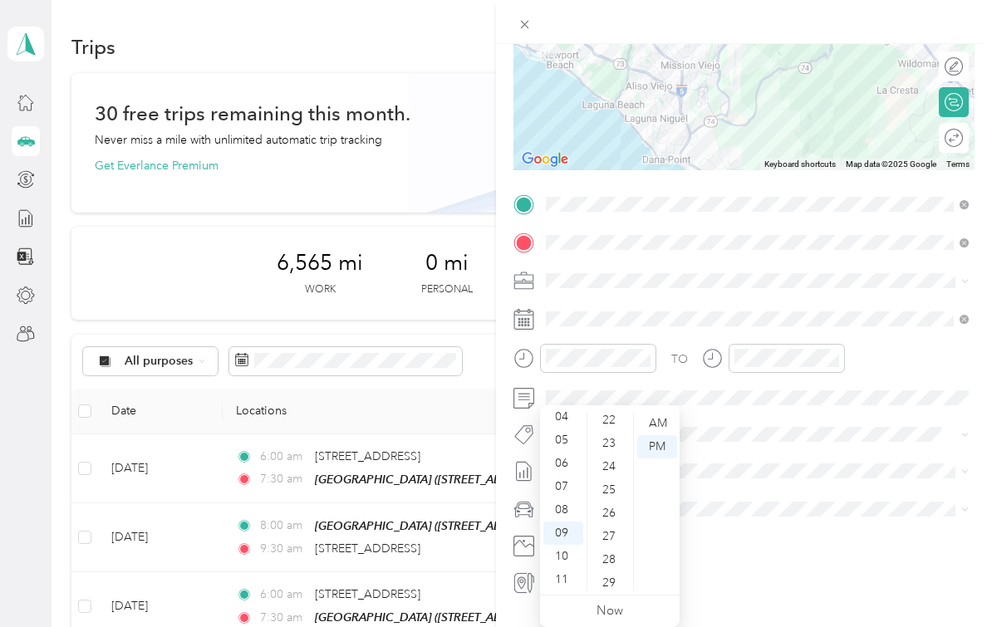
scroll to position [604, 0]
click at [559, 545] on div "10" at bounding box center [563, 556] width 40 height 23
click at [605, 412] on div "00" at bounding box center [611, 423] width 40 height 23
click at [655, 412] on div "AM" at bounding box center [657, 423] width 40 height 23
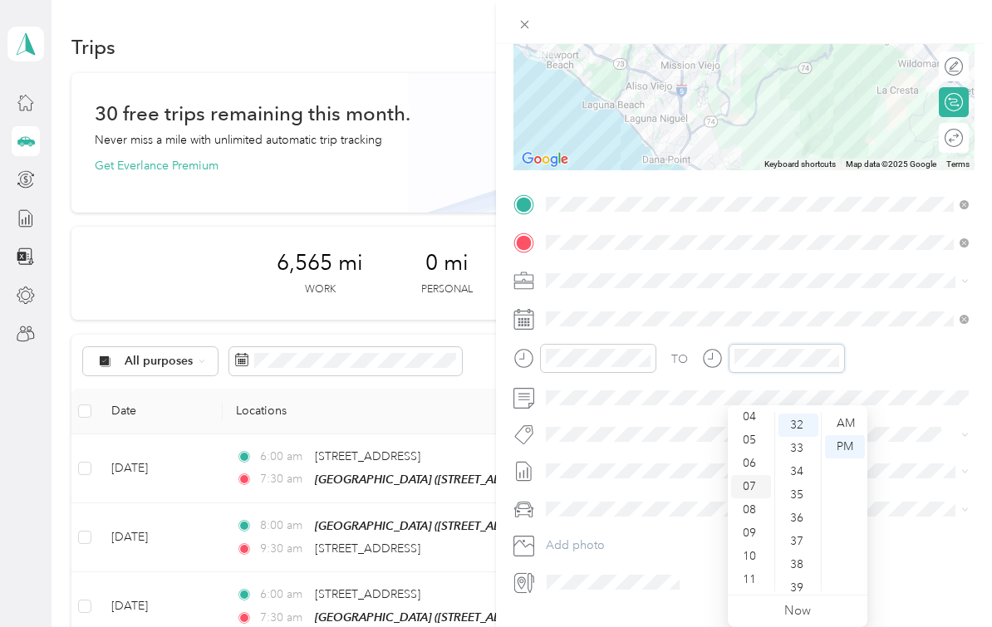
scroll to position [100, 0]
click at [750, 568] on div "11" at bounding box center [751, 579] width 40 height 23
click at [799, 413] on div "30" at bounding box center [798, 424] width 40 height 23
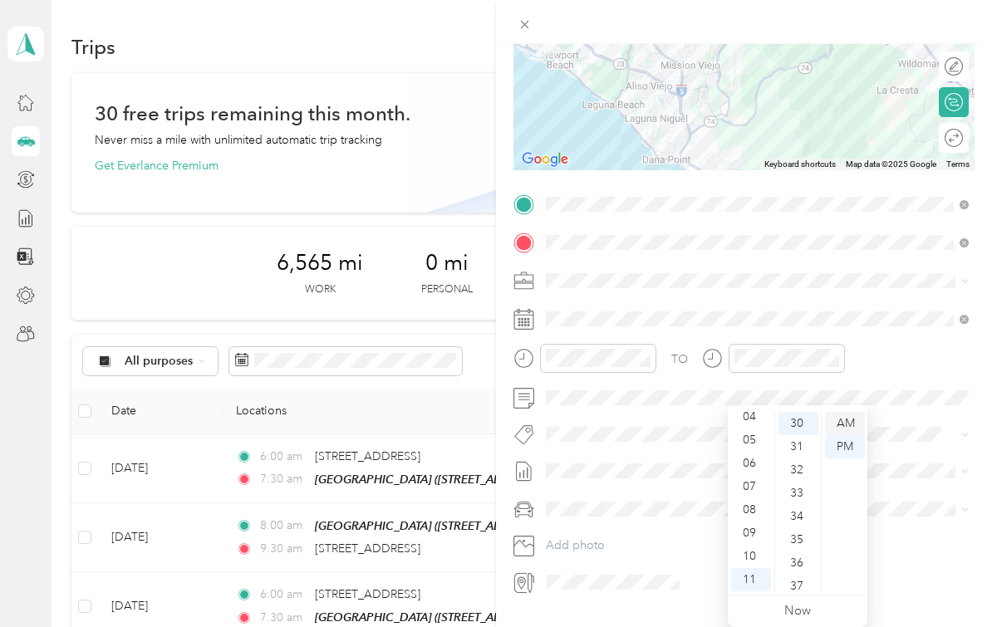
click at [842, 412] on div "AM" at bounding box center [845, 423] width 40 height 23
click at [930, 341] on div "TO Add photo" at bounding box center [743, 393] width 461 height 405
click at [625, 560] on div "Nicks Car" at bounding box center [757, 568] width 411 height 17
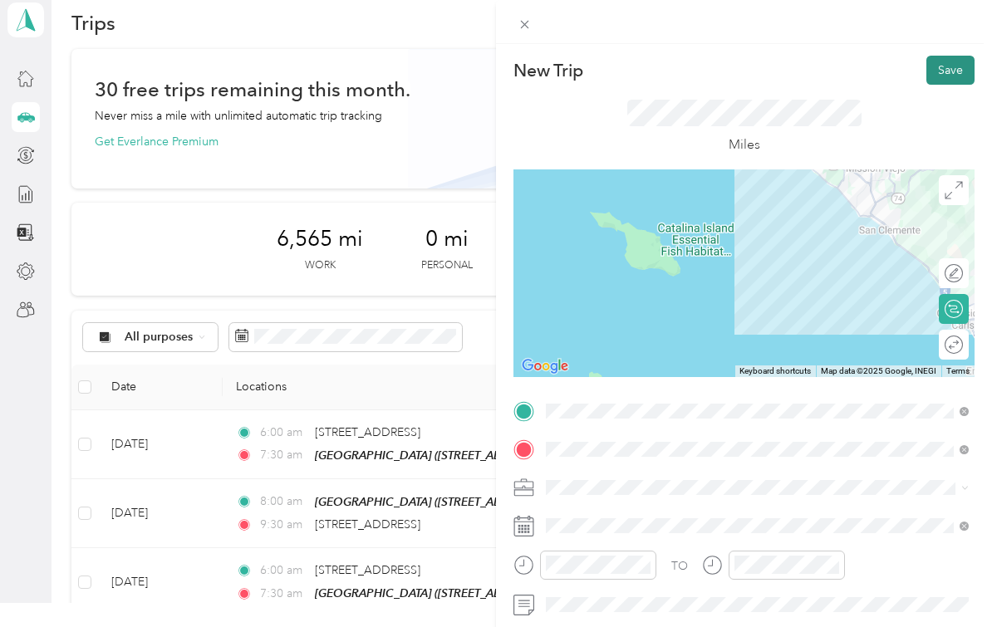
scroll to position [0, 0]
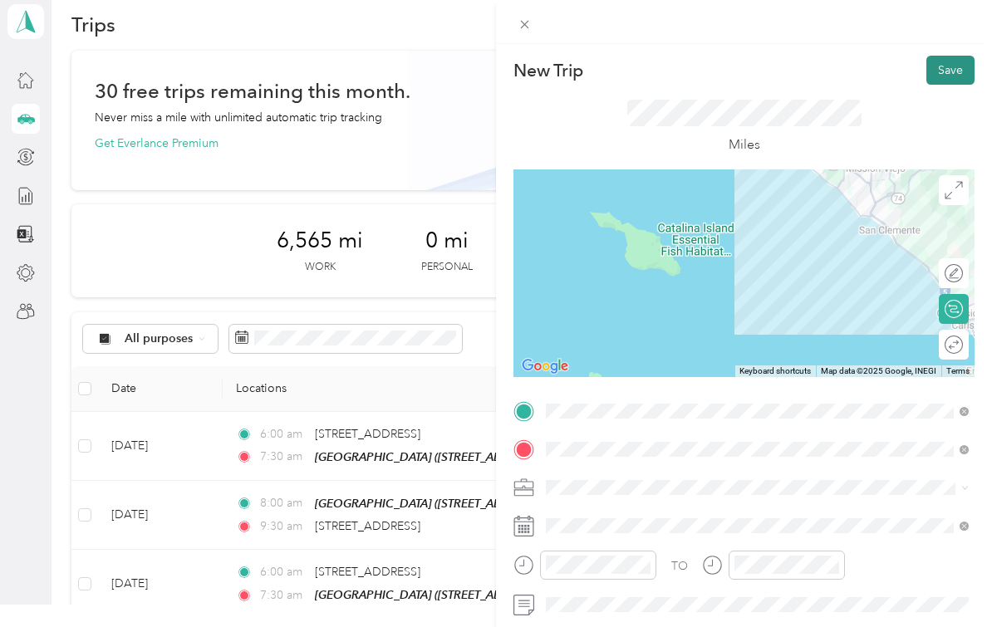
click at [960, 79] on button "Save" at bounding box center [950, 70] width 48 height 29
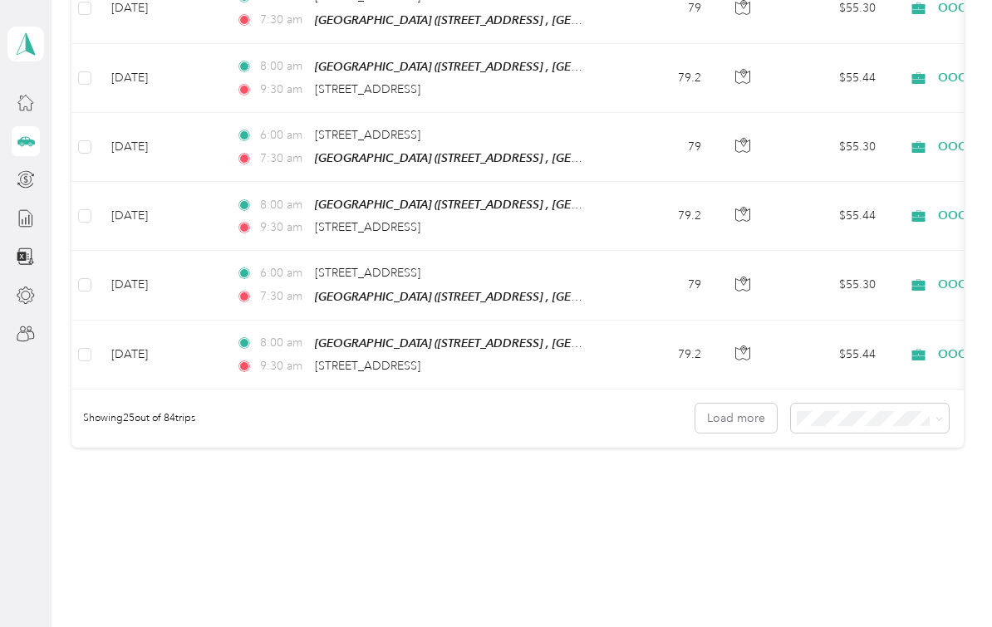
scroll to position [1772, 0]
click at [879, 457] on div "50 per load" at bounding box center [878, 457] width 135 height 17
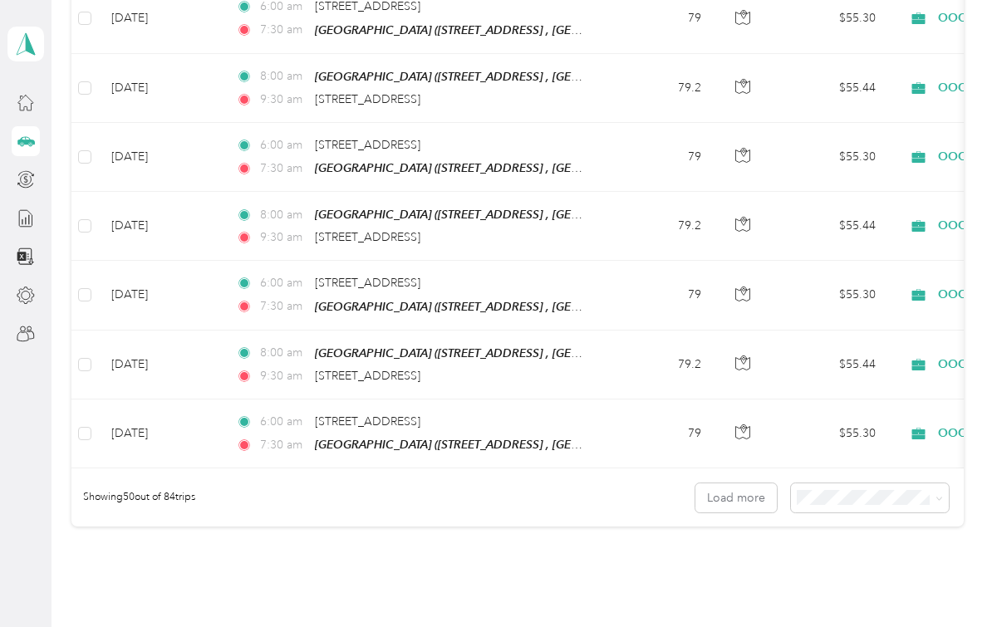
scroll to position [3405, 0]
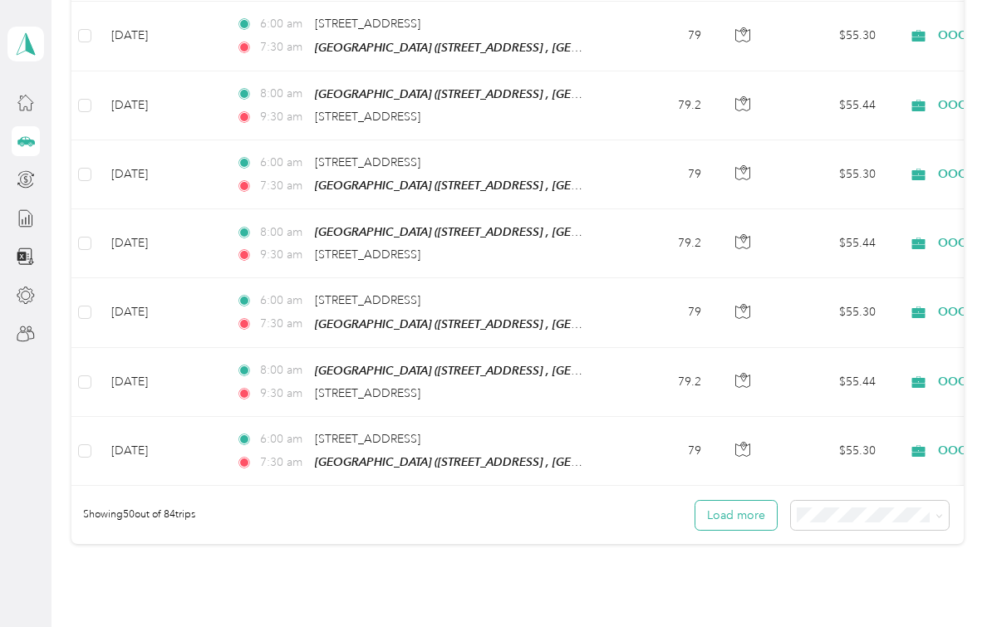
click at [772, 501] on button "Load more" at bounding box center [735, 515] width 81 height 29
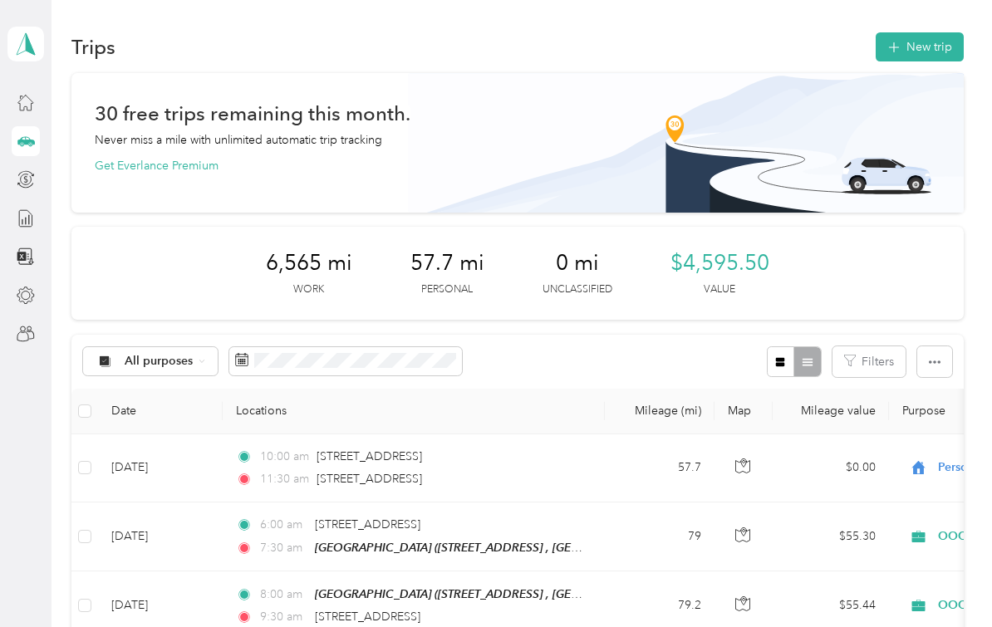
scroll to position [0, 0]
click at [154, 362] on span "All purposes" at bounding box center [159, 362] width 69 height 12
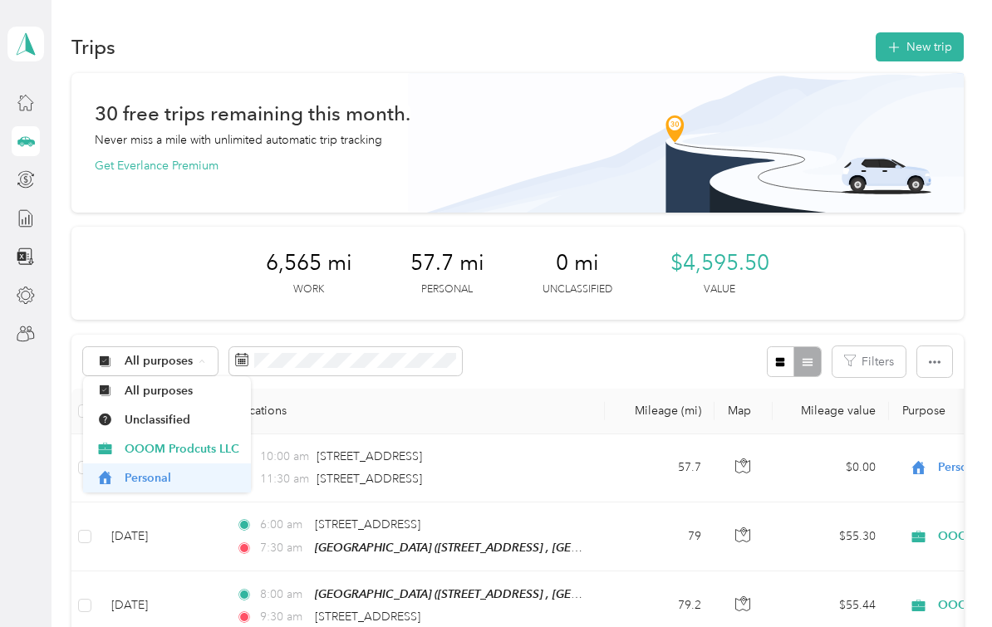
click at [138, 484] on span "Personal" at bounding box center [182, 477] width 115 height 17
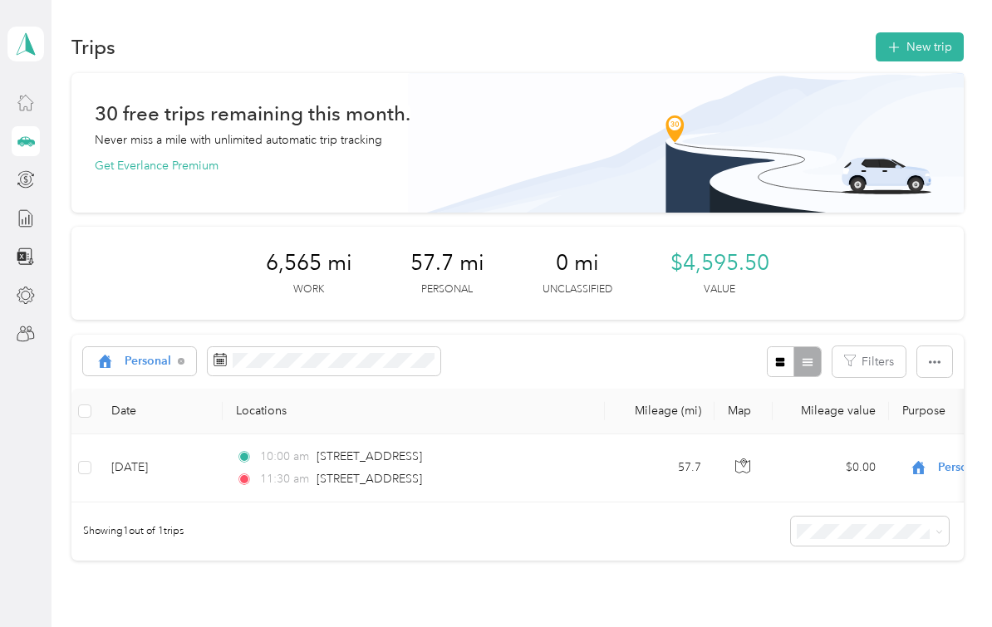
click at [30, 109] on icon at bounding box center [26, 102] width 18 height 18
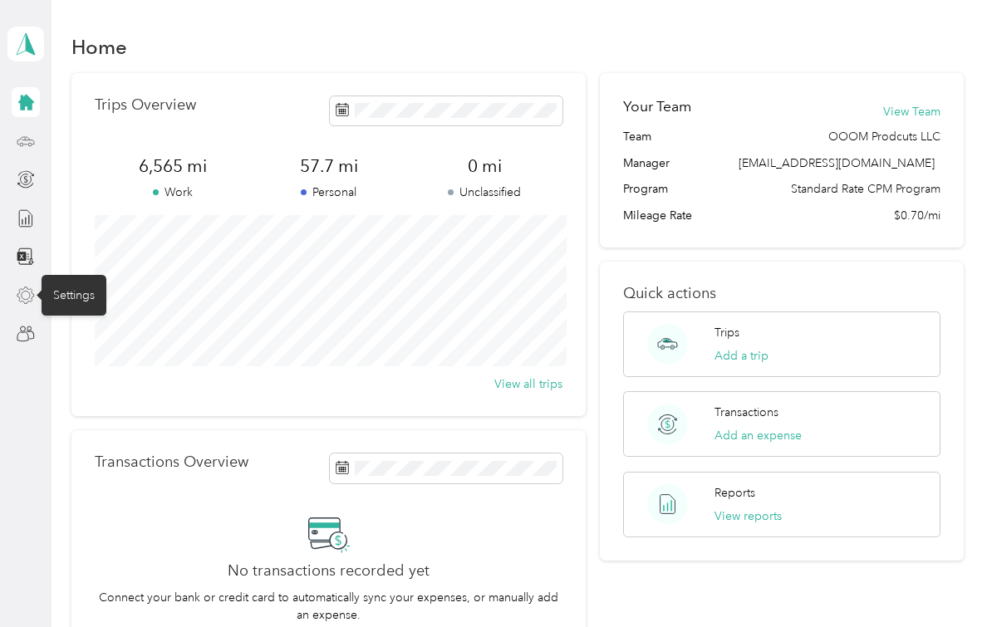
click at [27, 289] on icon at bounding box center [26, 296] width 18 height 18
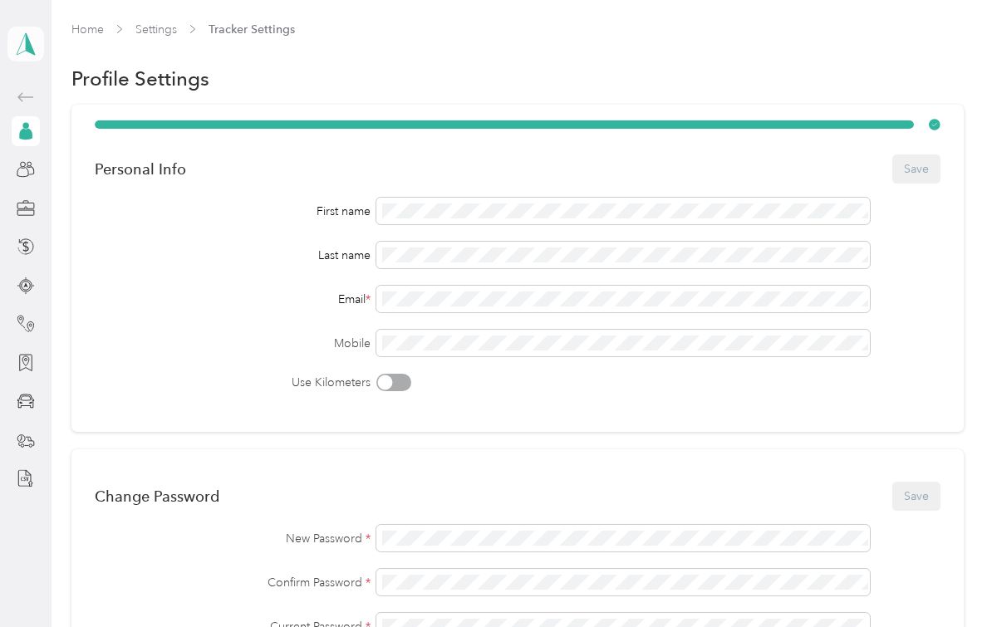
click at [27, 52] on icon at bounding box center [25, 43] width 25 height 23
click at [79, 140] on div "Team dashboard" at bounding box center [182, 136] width 327 height 29
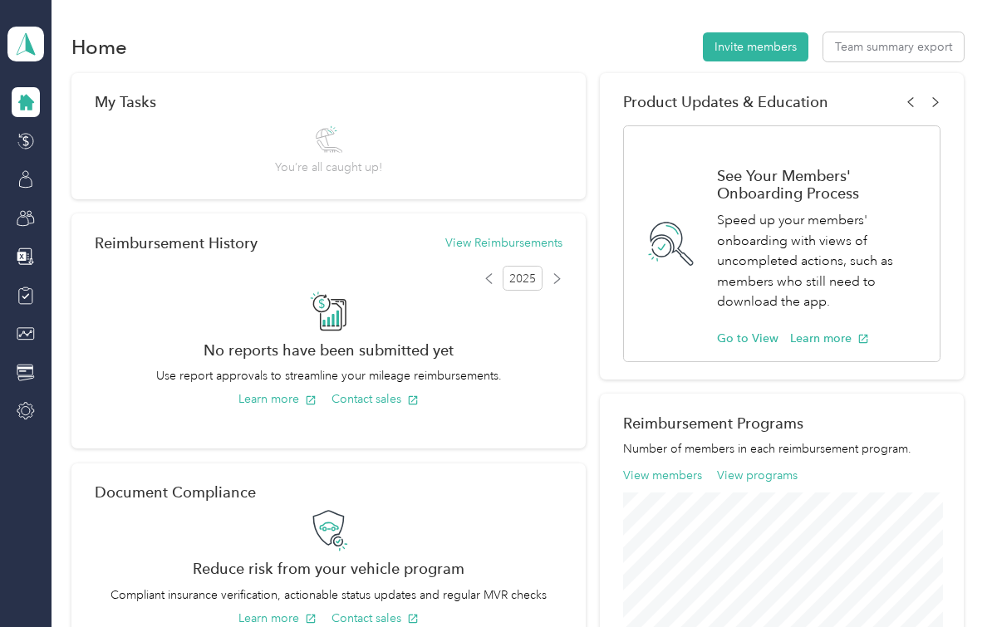
click at [28, 113] on div at bounding box center [26, 102] width 28 height 30
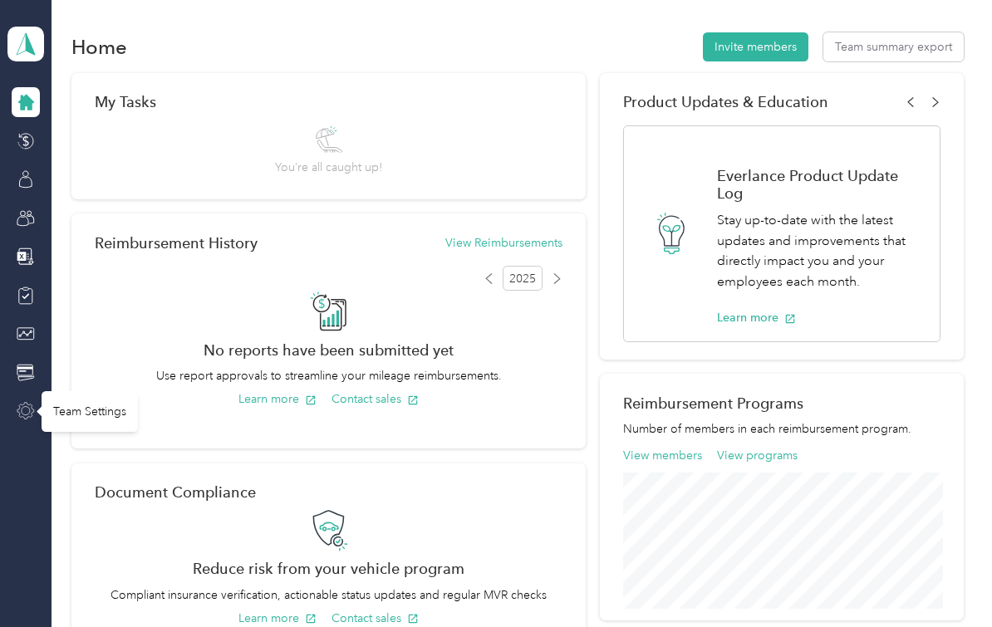
click at [30, 420] on icon at bounding box center [26, 411] width 18 height 18
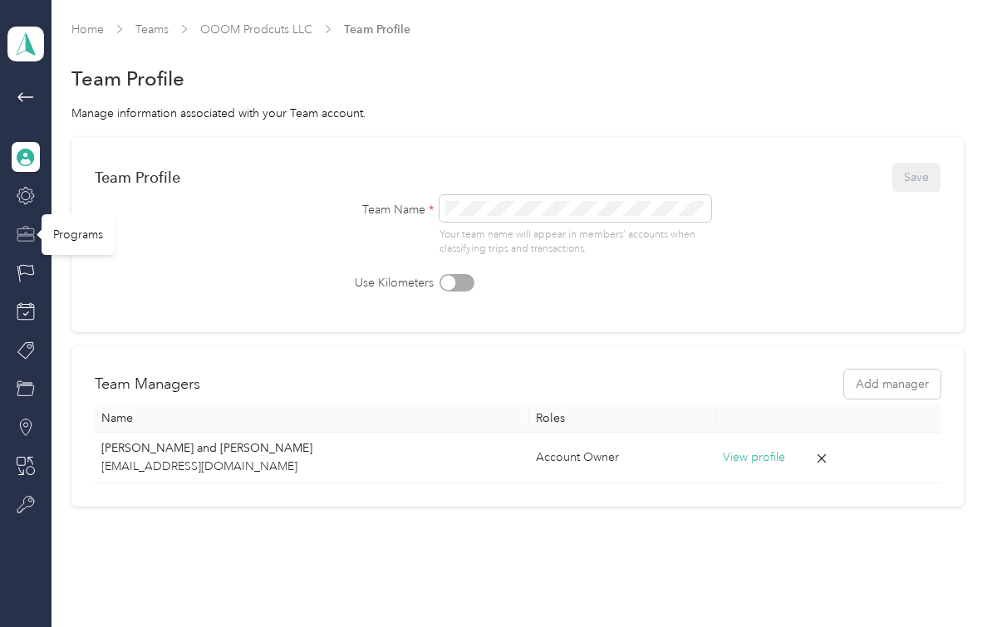
click at [17, 236] on icon at bounding box center [26, 234] width 18 height 18
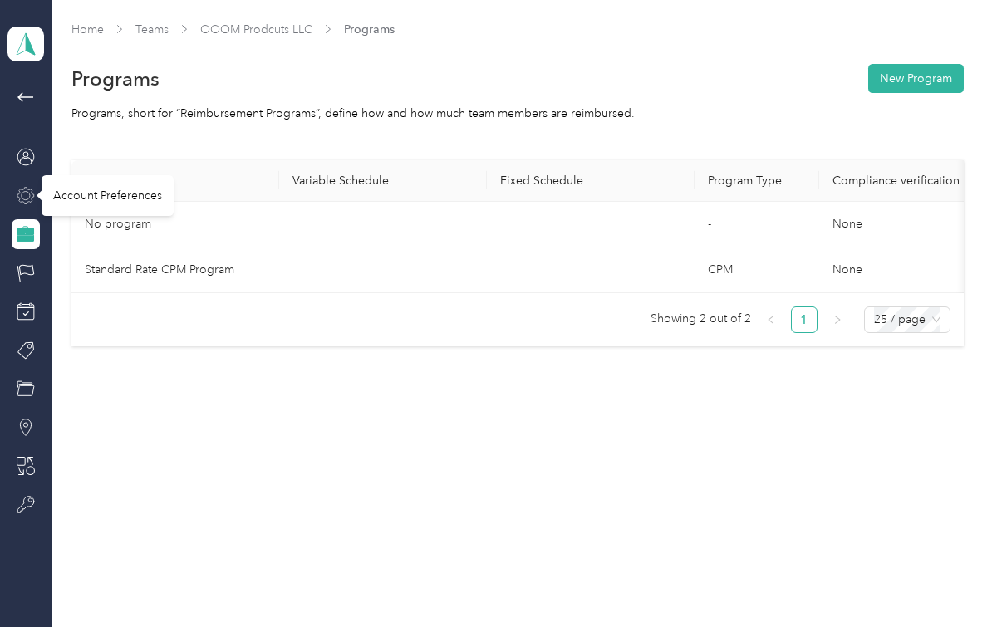
click at [27, 193] on icon at bounding box center [26, 196] width 18 height 18
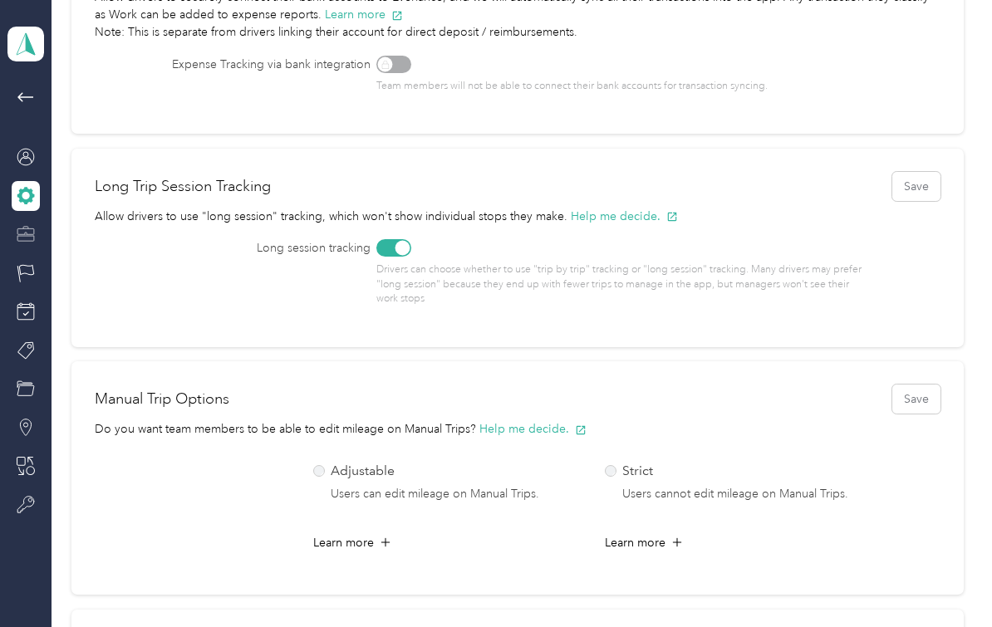
scroll to position [366, 0]
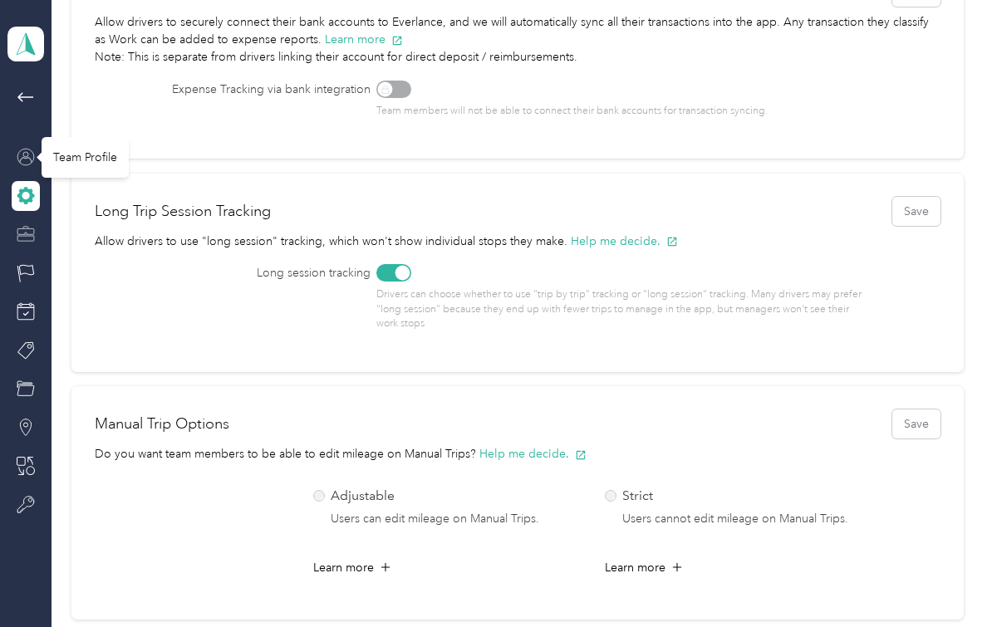
click at [31, 162] on icon at bounding box center [26, 157] width 18 height 18
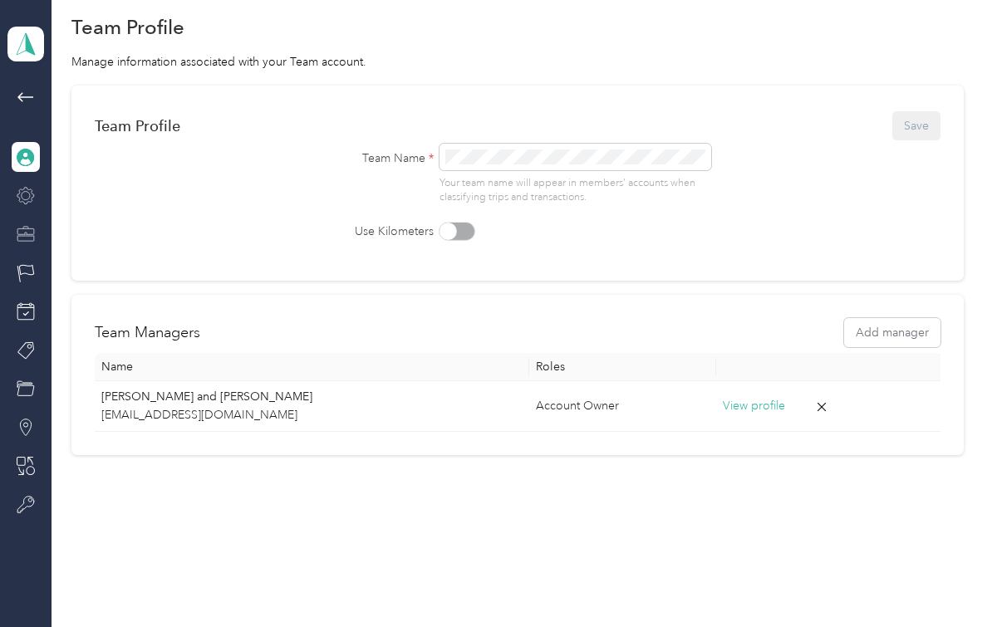
scroll to position [22, 0]
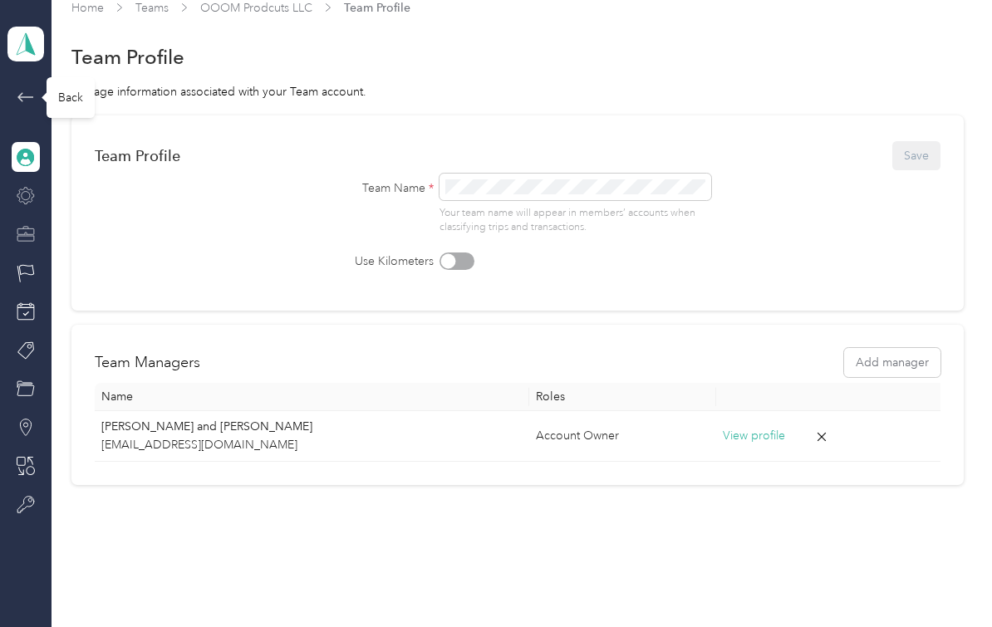
click at [25, 97] on icon at bounding box center [25, 96] width 16 height 9
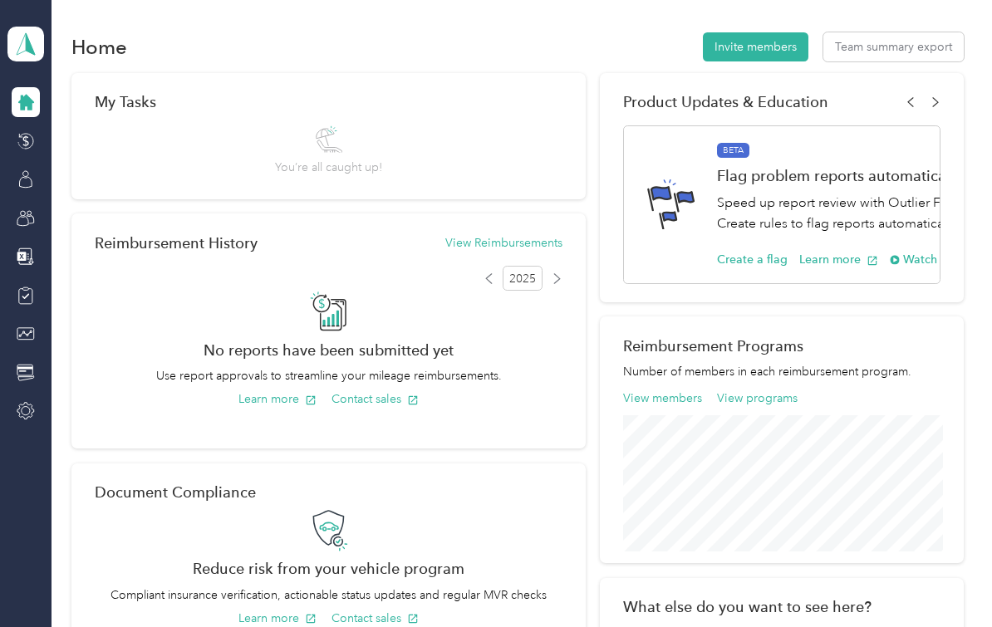
click at [37, 100] on div at bounding box center [26, 102] width 28 height 30
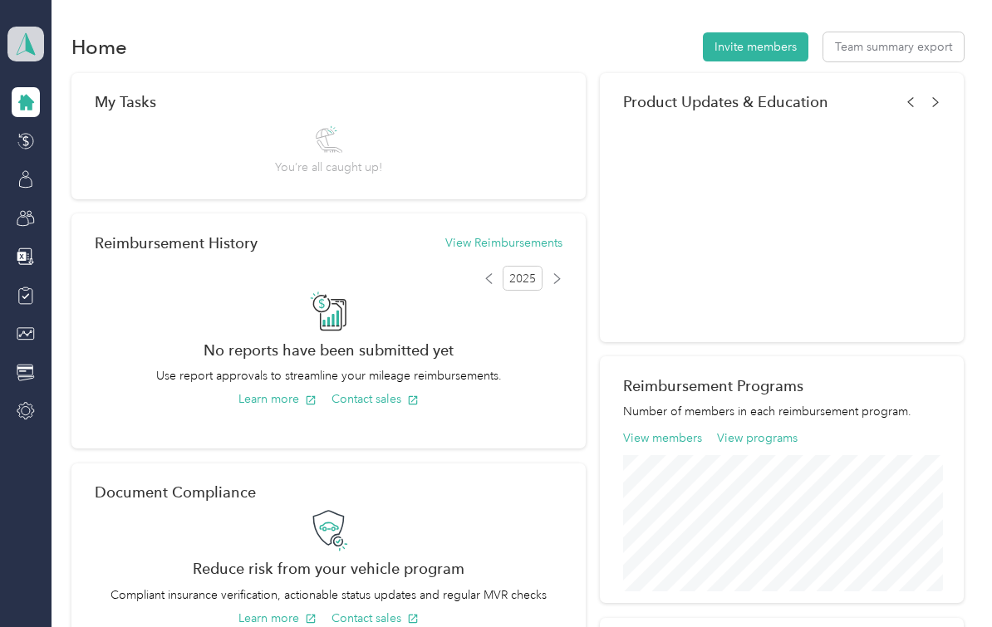
click at [30, 60] on span at bounding box center [25, 44] width 37 height 35
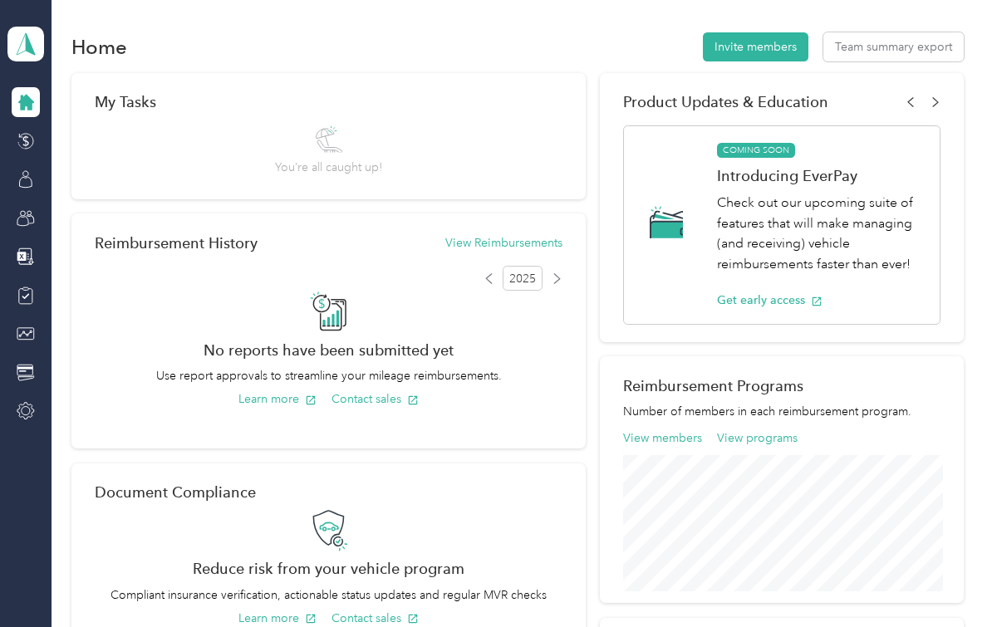
click at [47, 155] on div "Team dashboard Personal dashboard Log out" at bounding box center [182, 168] width 327 height 105
click at [17, 44] on icon at bounding box center [25, 43] width 25 height 23
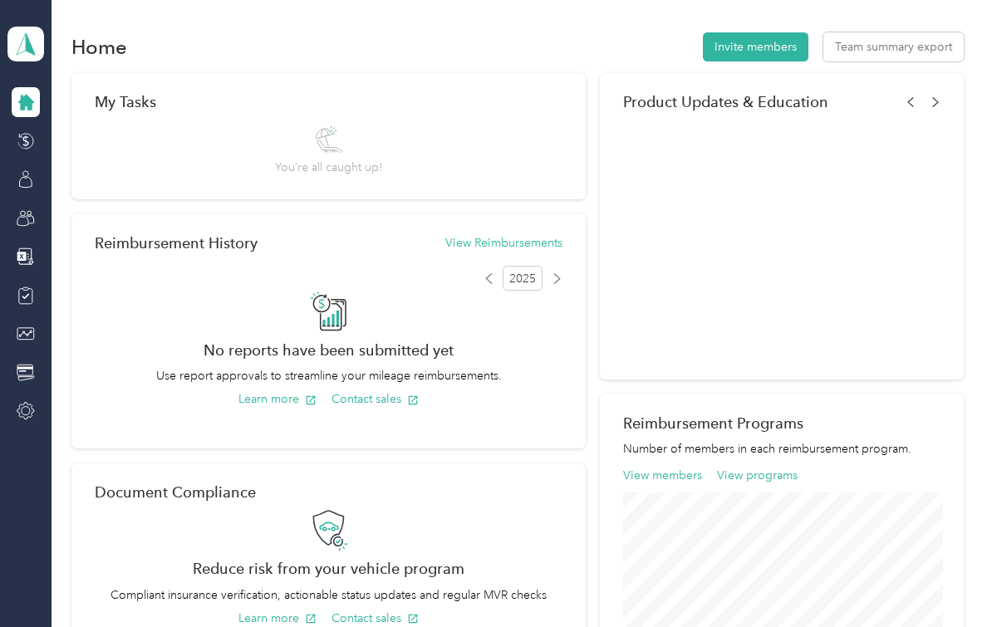
click at [58, 172] on div "Personal dashboard" at bounding box center [74, 171] width 105 height 17
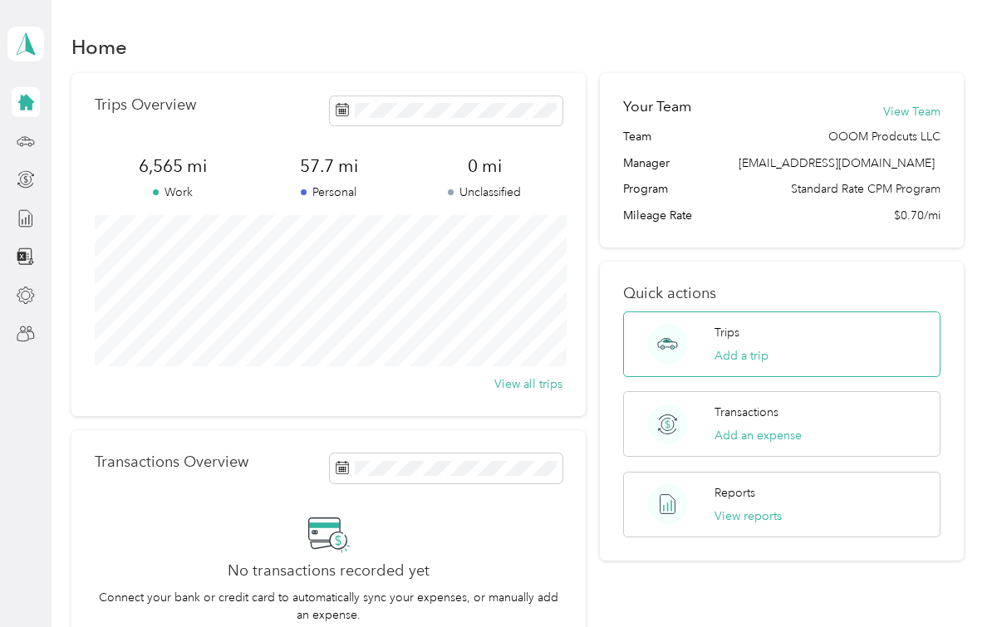
click at [739, 340] on p "Trips" at bounding box center [726, 332] width 25 height 17
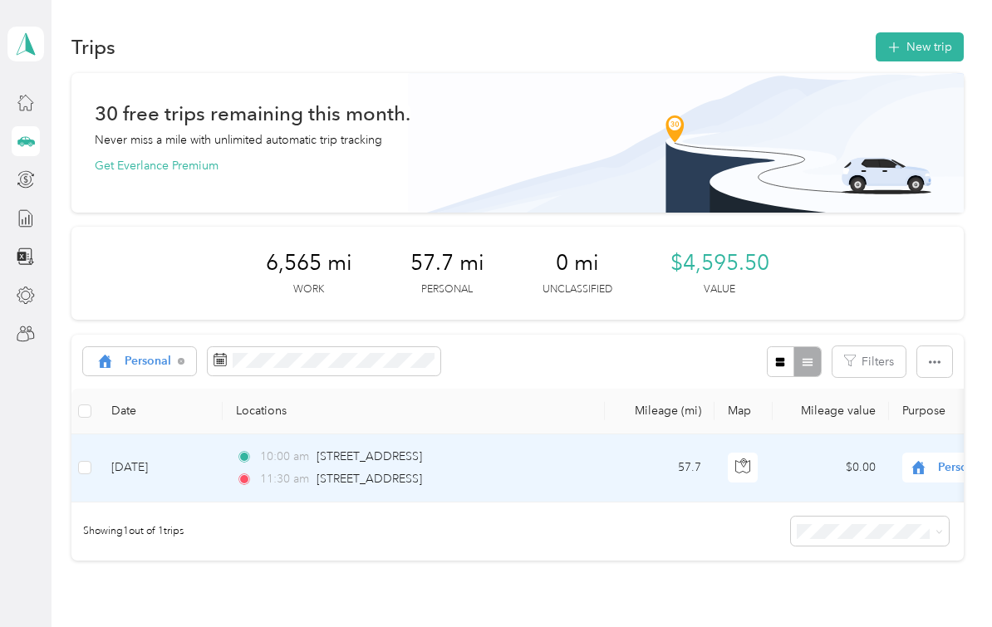
click at [192, 474] on td "[DATE]" at bounding box center [160, 469] width 125 height 68
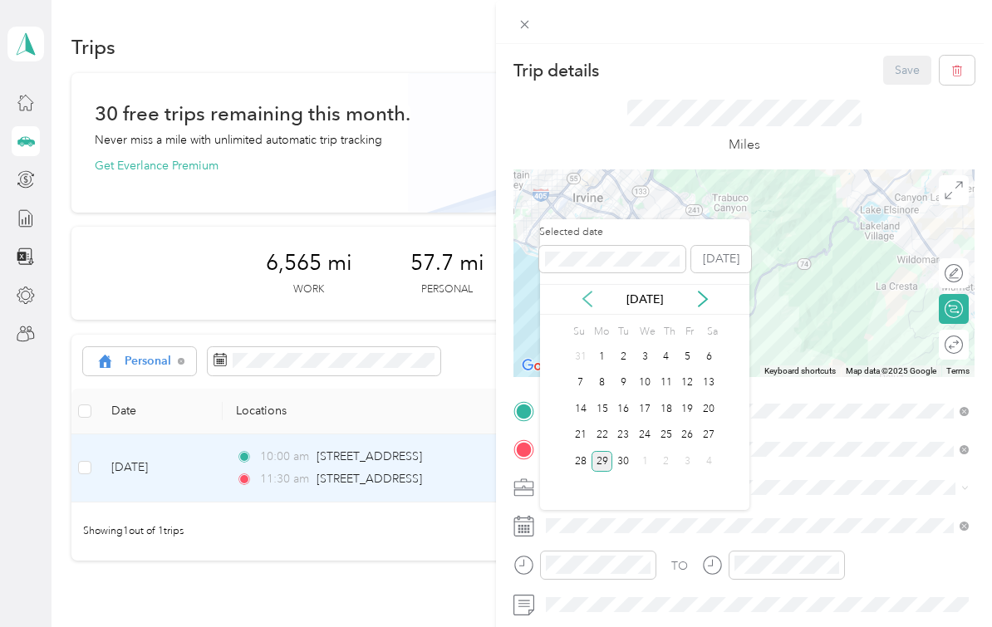
click at [587, 299] on icon at bounding box center [587, 299] width 17 height 17
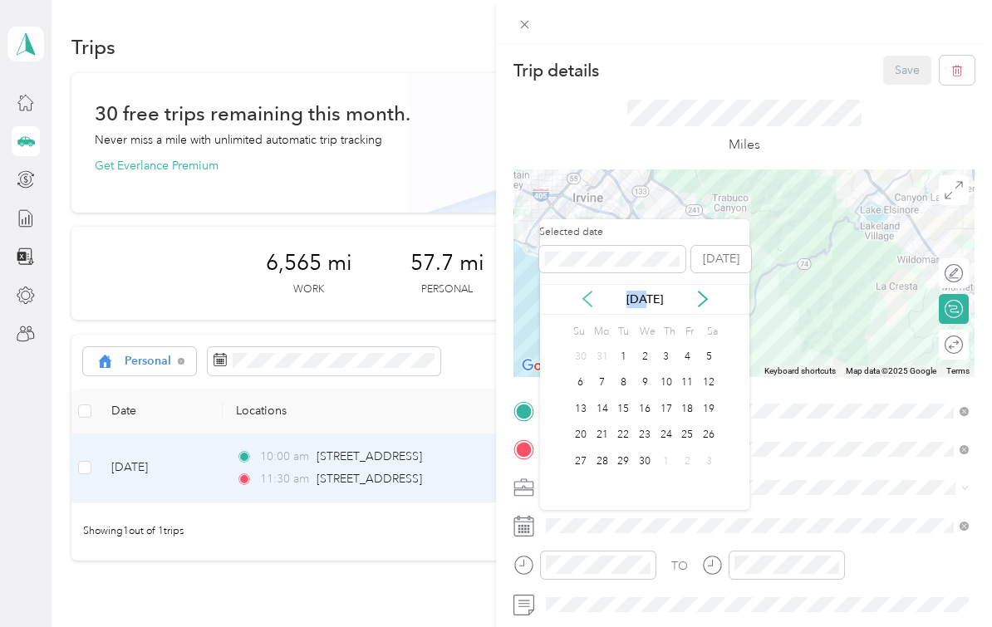
click at [587, 299] on icon at bounding box center [587, 299] width 17 height 17
click at [684, 407] on div "14" at bounding box center [688, 409] width 22 height 21
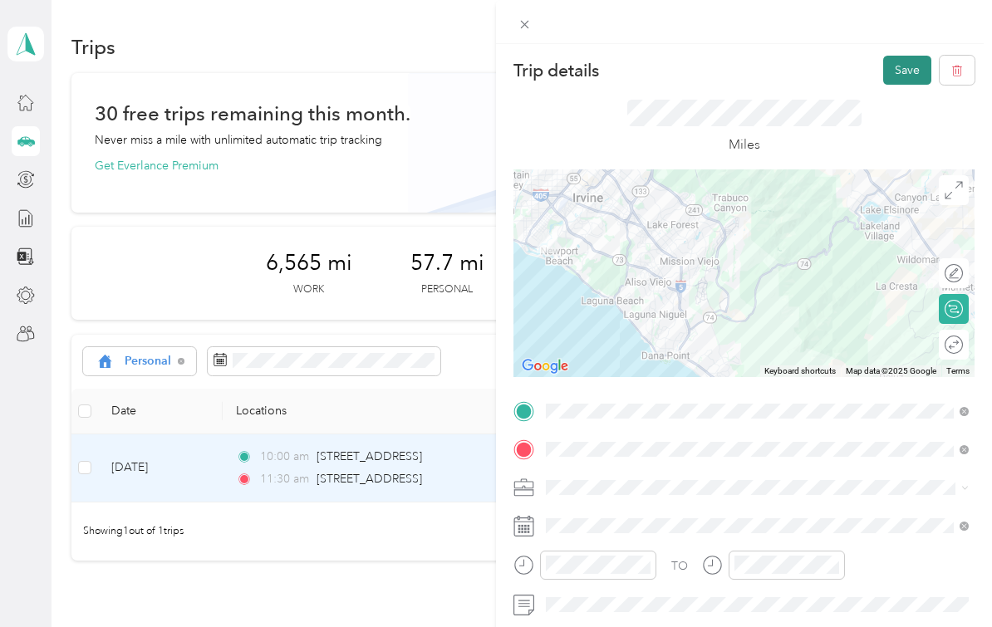
click at [904, 84] on button "Save" at bounding box center [907, 70] width 48 height 29
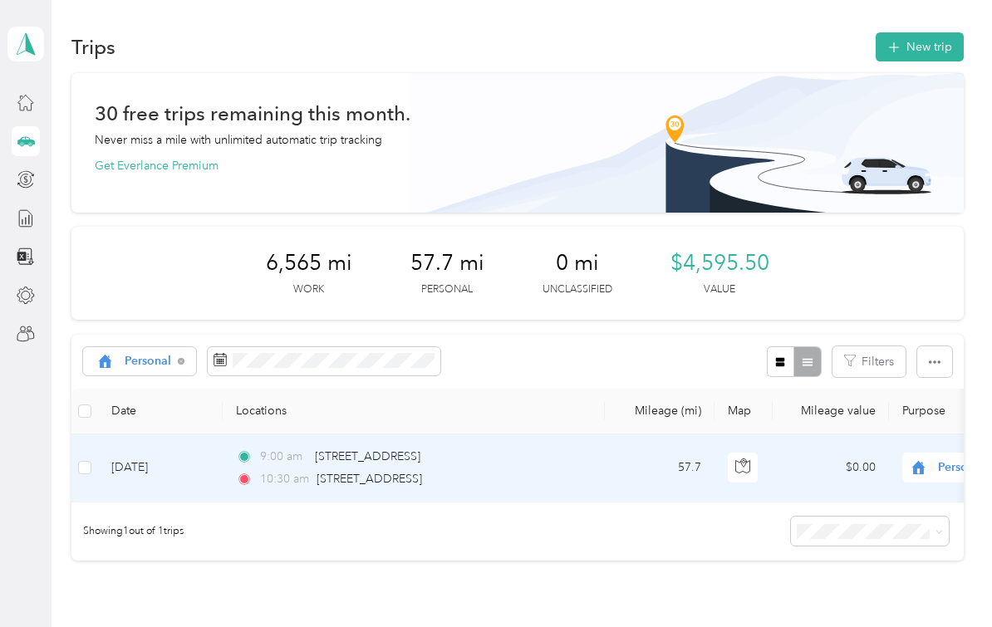
click at [596, 459] on td "9:00 am [STREET_ADDRESS][GEOGRAPHIC_DATA]:30 am [STREET_ADDRESS]" at bounding box center [414, 469] width 382 height 68
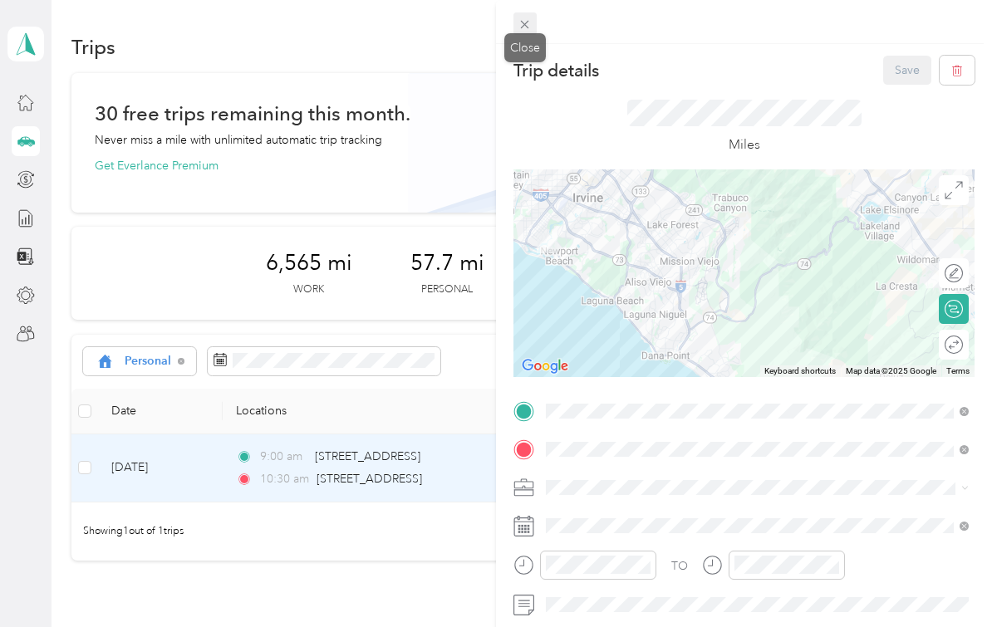
click at [527, 27] on icon at bounding box center [525, 25] width 8 height 8
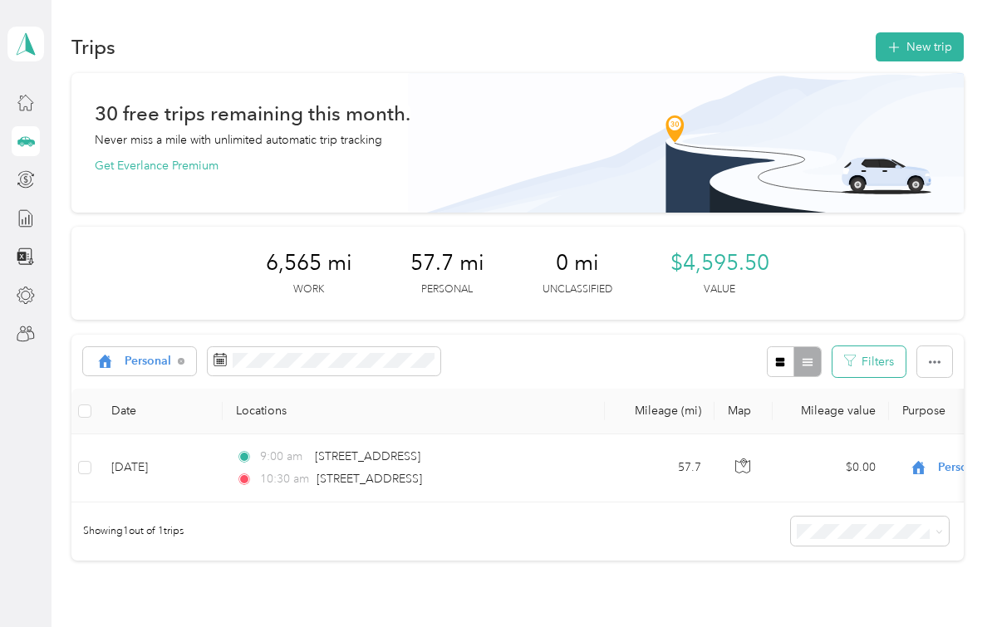
click at [899, 367] on button "Filters" at bounding box center [868, 361] width 73 height 31
click at [899, 367] on html "[PERSON_NAME] and [PERSON_NAME] Personal dashboard Trips New trip 30 free trips…" at bounding box center [492, 313] width 984 height 627
click at [899, 367] on button "Filters" at bounding box center [868, 361] width 73 height 31
click at [949, 361] on button "button" at bounding box center [934, 361] width 35 height 31
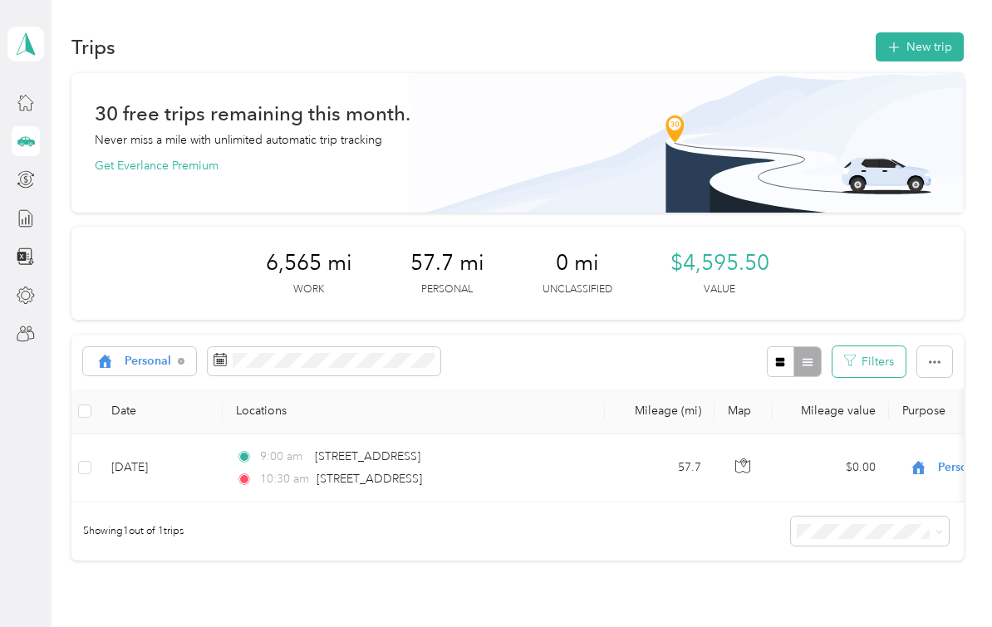
click at [856, 358] on icon "button" at bounding box center [850, 361] width 12 height 12
click at [820, 361] on div at bounding box center [794, 361] width 54 height 31
click at [786, 361] on icon "button" at bounding box center [780, 362] width 12 height 12
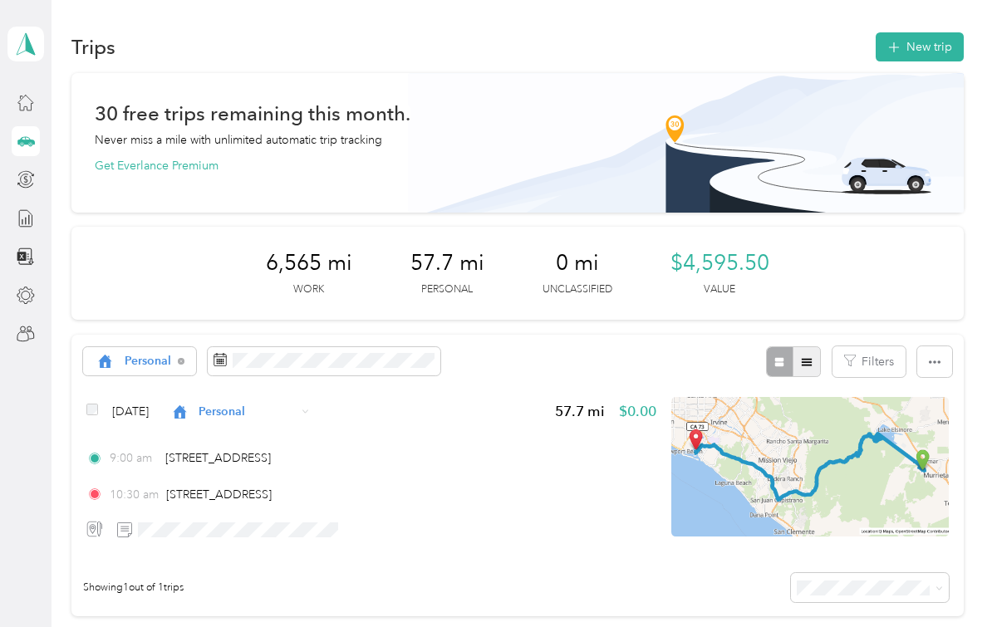
click at [813, 363] on icon "button" at bounding box center [807, 362] width 12 height 12
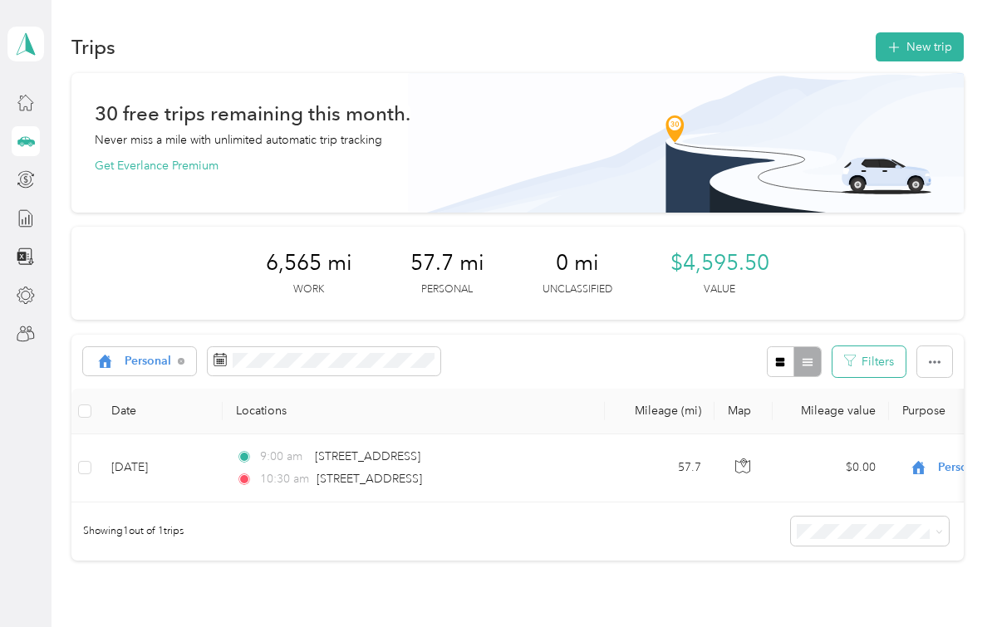
click at [879, 360] on button "Filters" at bounding box center [868, 361] width 73 height 31
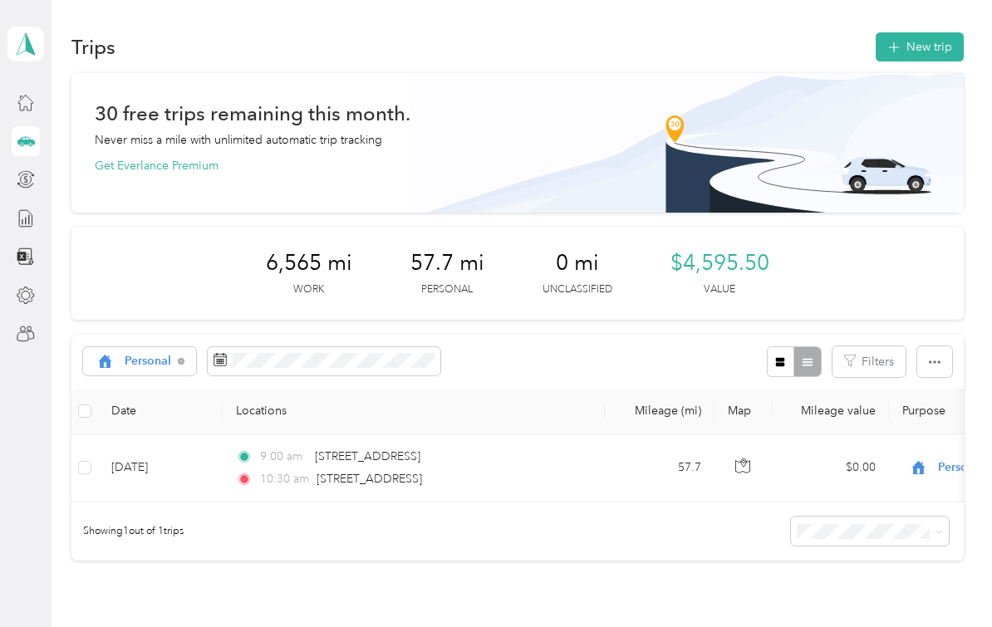
click at [928, 330] on div "30 free trips remaining this month. Never miss a mile with unlimited automatic …" at bounding box center [516, 317] width 891 height 488
click at [928, 54] on button "New trip" at bounding box center [920, 46] width 88 height 29
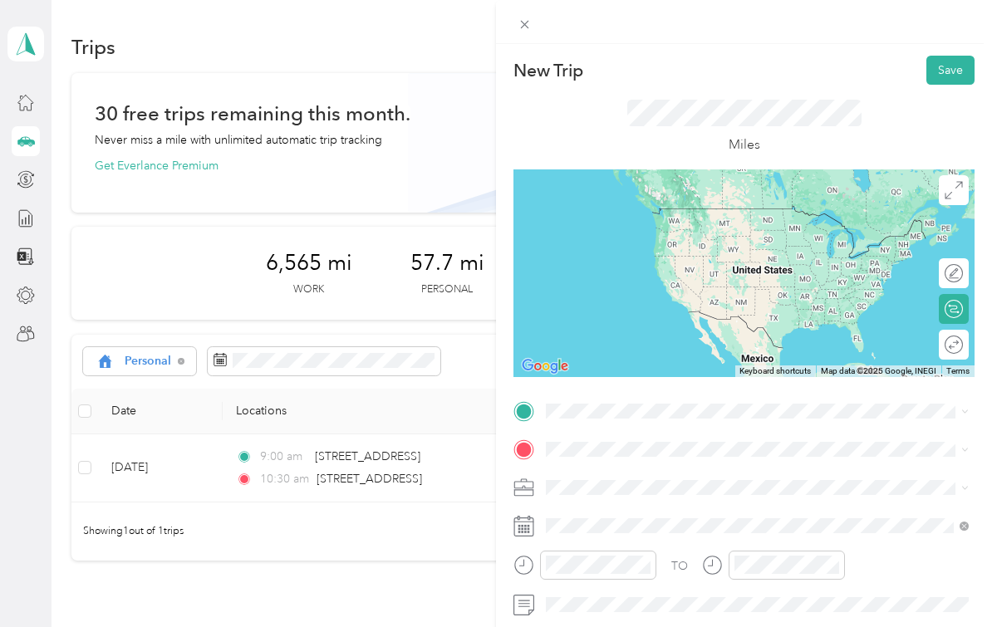
click at [707, 216] on span "[STREET_ADDRESS][US_STATE]" at bounding box center [660, 208] width 166 height 15
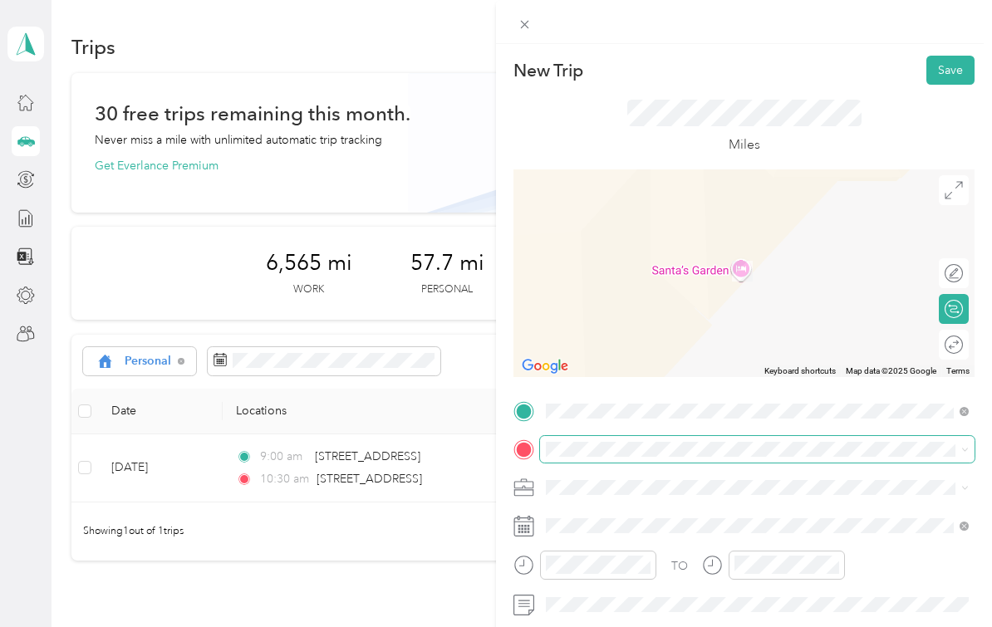
click at [657, 457] on span at bounding box center [757, 449] width 435 height 27
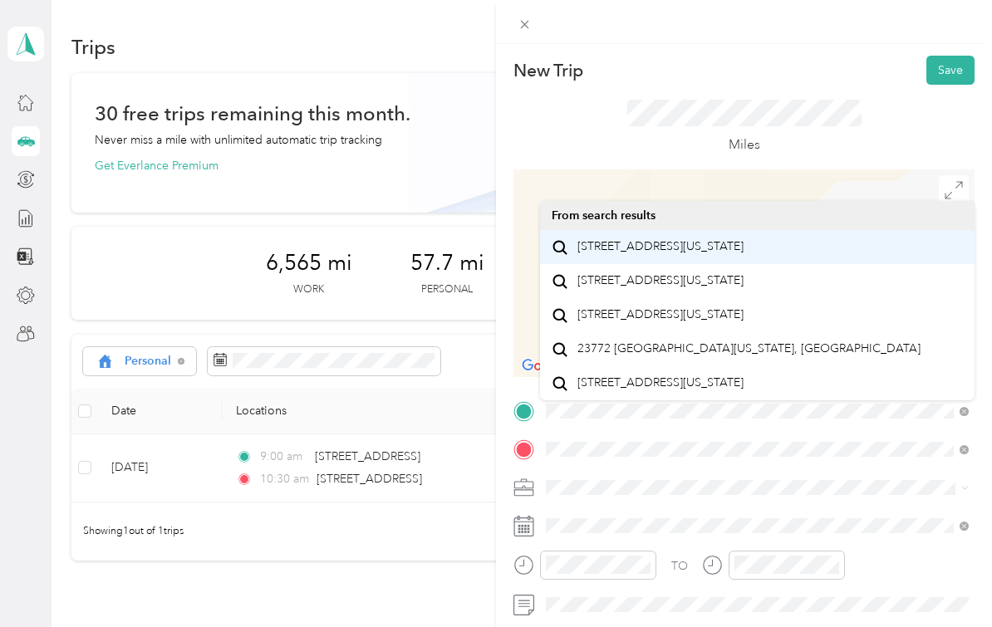
click at [674, 249] on span "[STREET_ADDRESS][US_STATE]" at bounding box center [660, 246] width 166 height 15
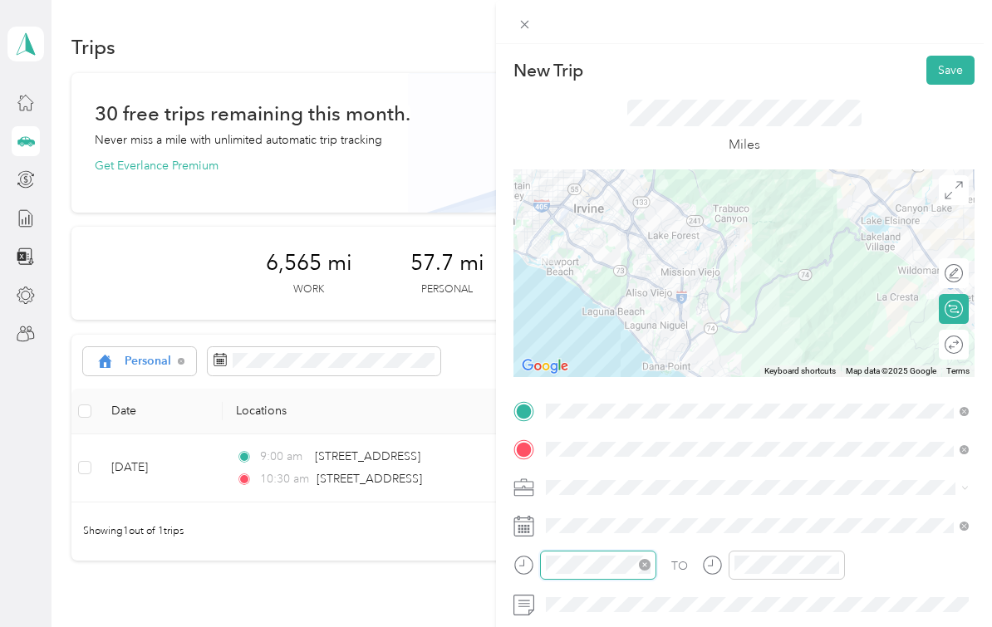
click at [616, 621] on div "TO Add photo" at bounding box center [743, 600] width 461 height 405
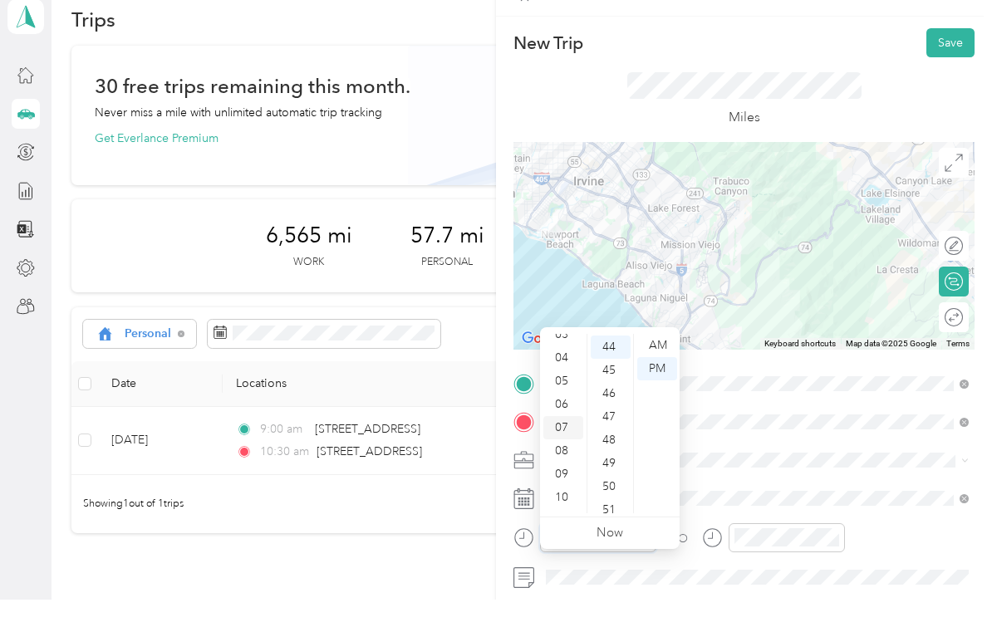
scroll to position [95, 0]
click at [565, 523] on div "11" at bounding box center [563, 534] width 40 height 23
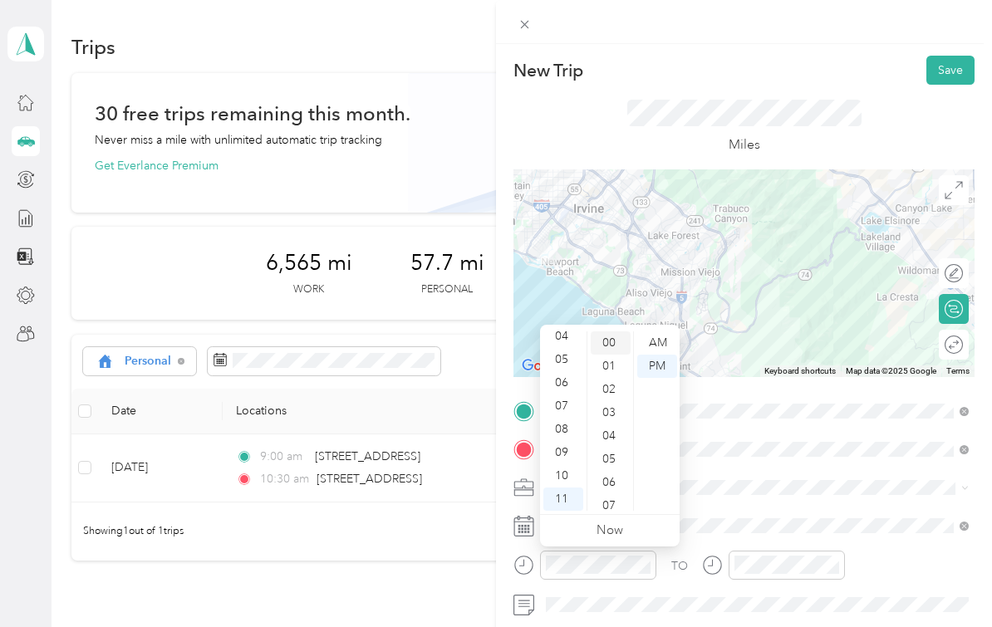
scroll to position [0, 0]
click at [611, 346] on div "00" at bounding box center [611, 342] width 40 height 23
click at [665, 343] on div "AM" at bounding box center [657, 342] width 40 height 23
click at [793, 626] on html "[PERSON_NAME] and [PERSON_NAME] Personal dashboard Trips New trip 30 free trips…" at bounding box center [492, 313] width 984 height 627
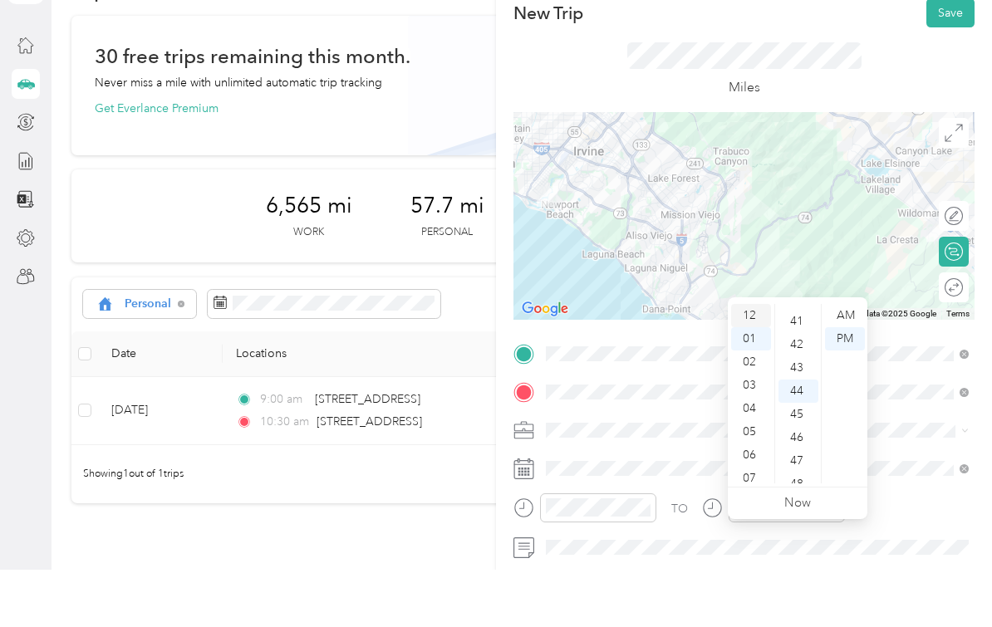
click at [752, 361] on div "12" at bounding box center [751, 372] width 40 height 23
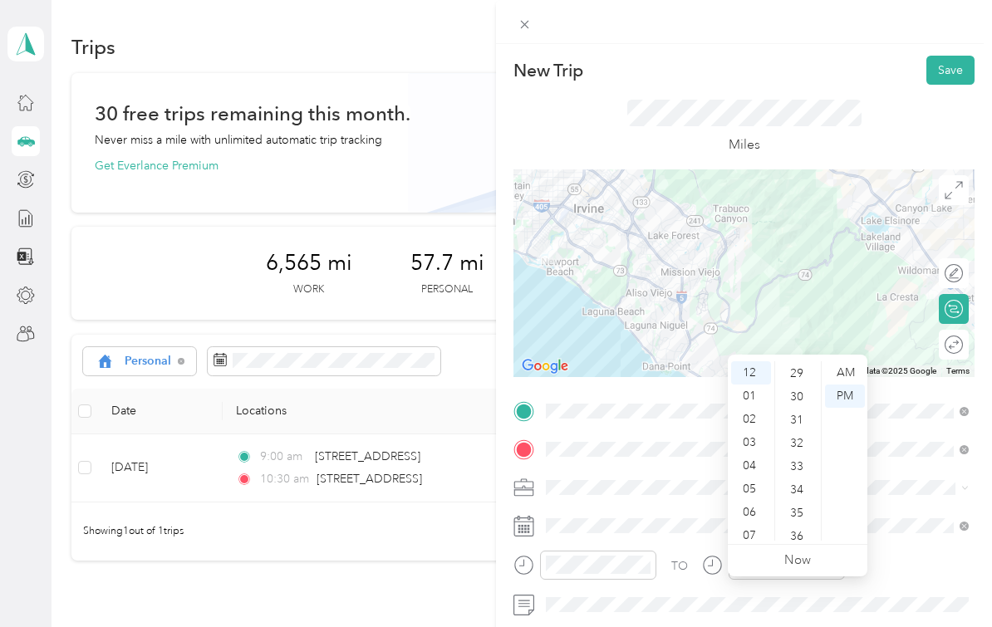
scroll to position [670, 0]
click at [798, 389] on div "30" at bounding box center [798, 400] width 40 height 23
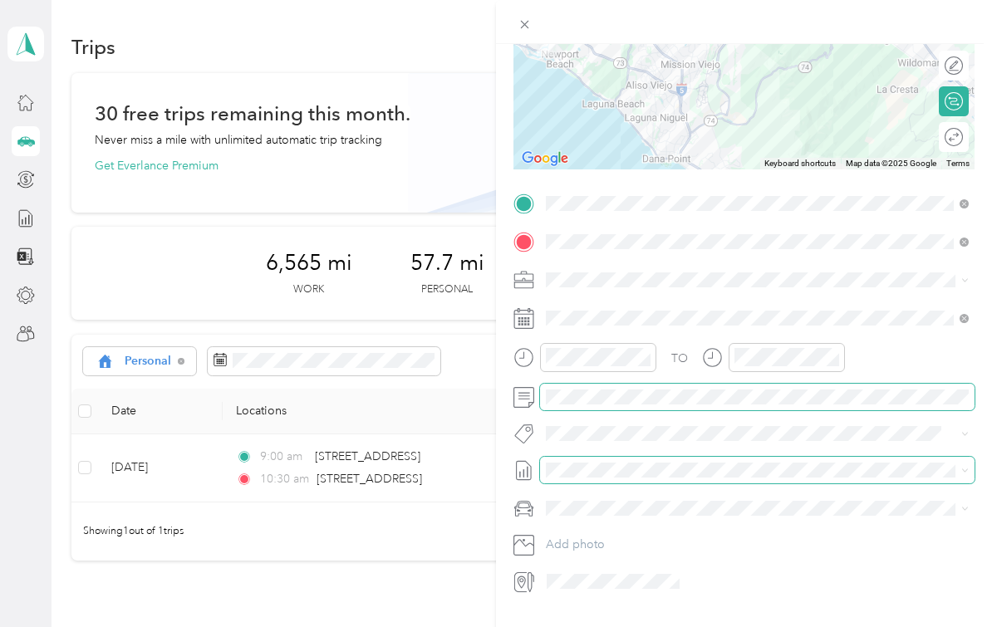
scroll to position [207, 0]
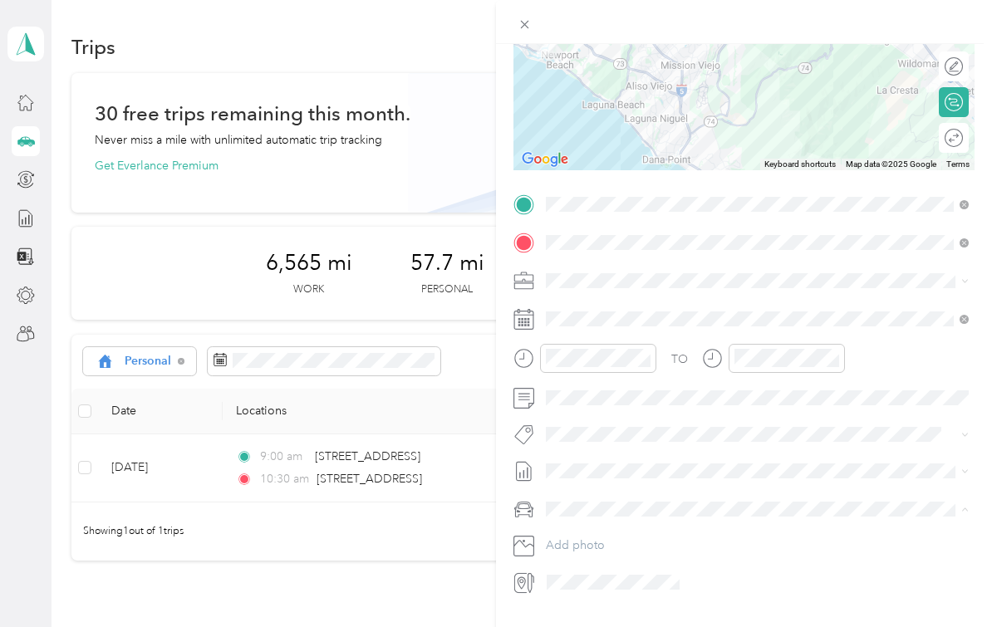
click at [592, 554] on ol "Nicks Car Desirees Car" at bounding box center [757, 583] width 435 height 58
click at [597, 562] on span "Nicks Car" at bounding box center [577, 569] width 50 height 14
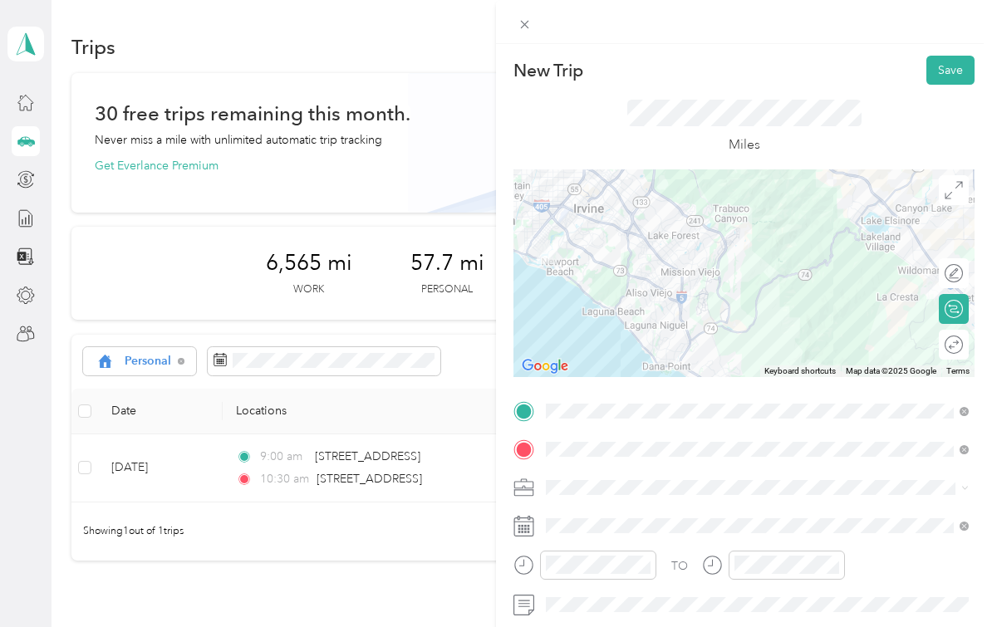
scroll to position [0, 0]
click at [960, 69] on button "Save" at bounding box center [950, 70] width 48 height 29
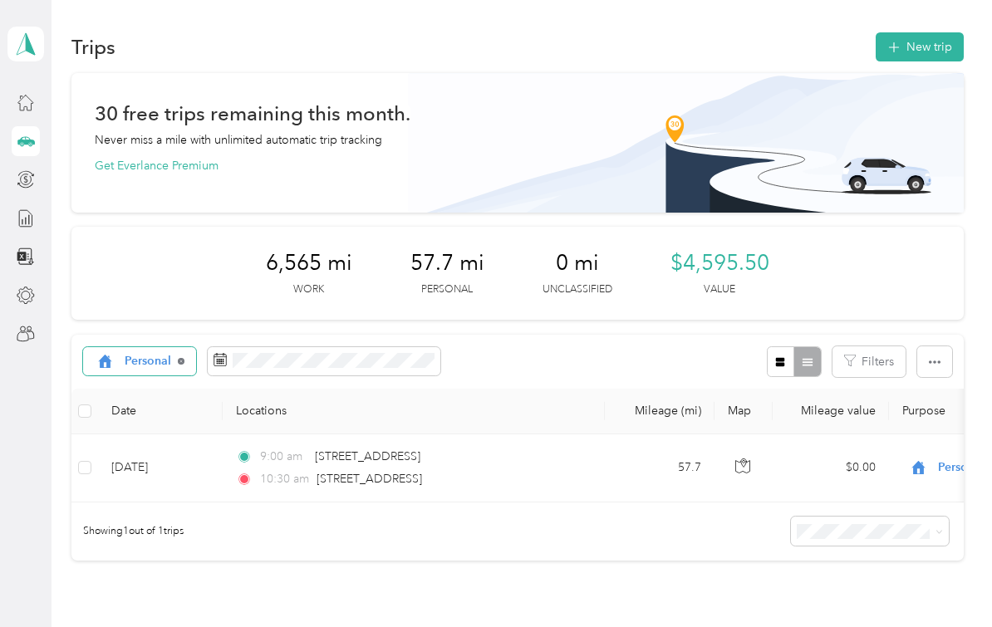
click at [178, 358] on icon at bounding box center [181, 361] width 7 height 7
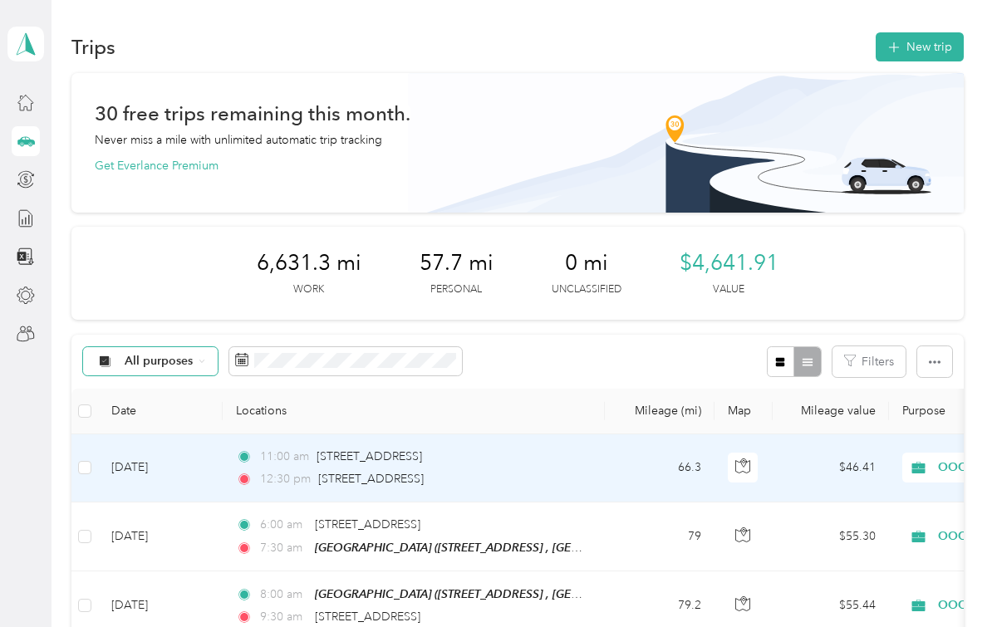
click at [876, 518] on span "Personal" at bounding box center [904, 526] width 154 height 17
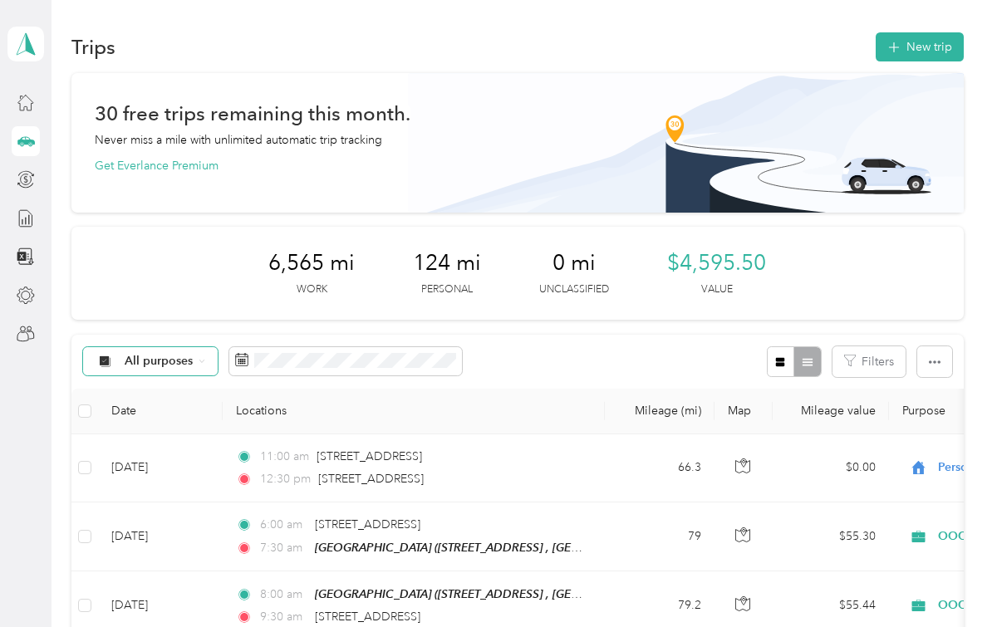
click at [209, 347] on div "All purposes" at bounding box center [150, 361] width 135 height 28
click at [168, 464] on li "Personal" at bounding box center [167, 478] width 168 height 29
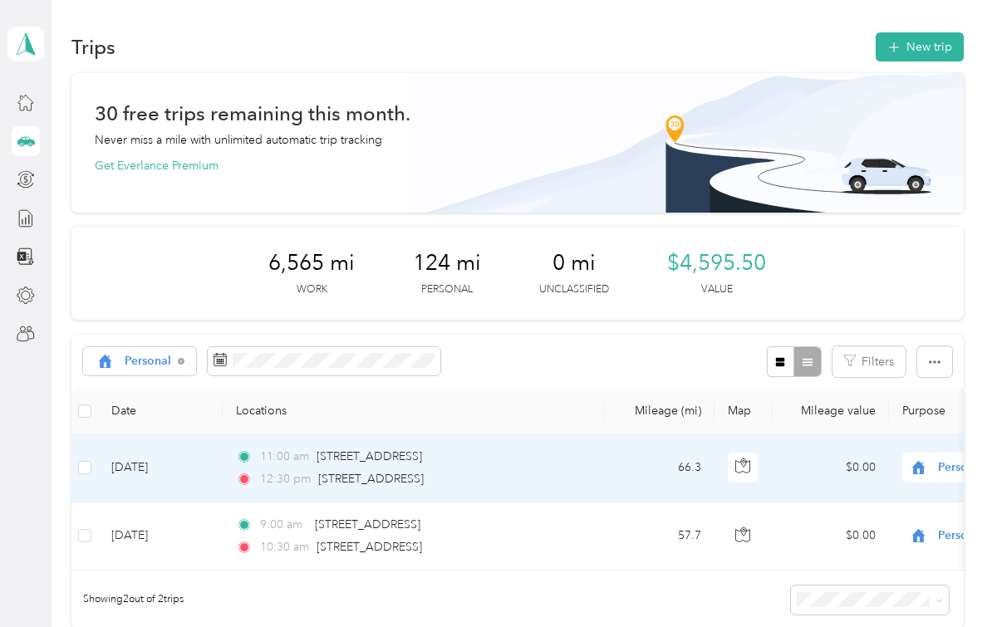
click at [642, 450] on td "66.3" at bounding box center [660, 469] width 110 height 68
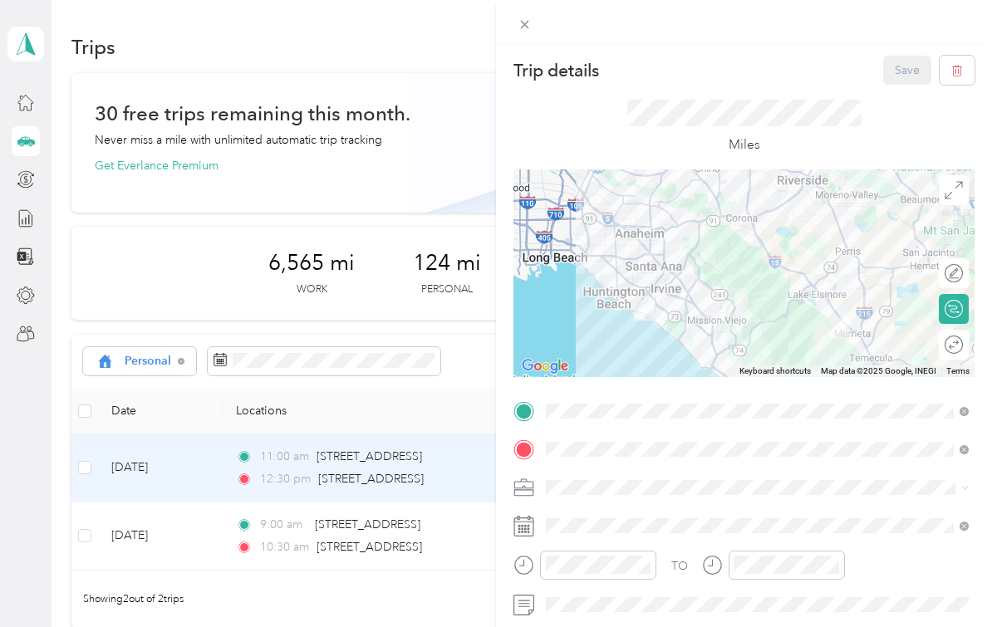
click at [484, 441] on div "Trip details Save This trip cannot be edited because it is either under review,…" at bounding box center [496, 313] width 992 height 627
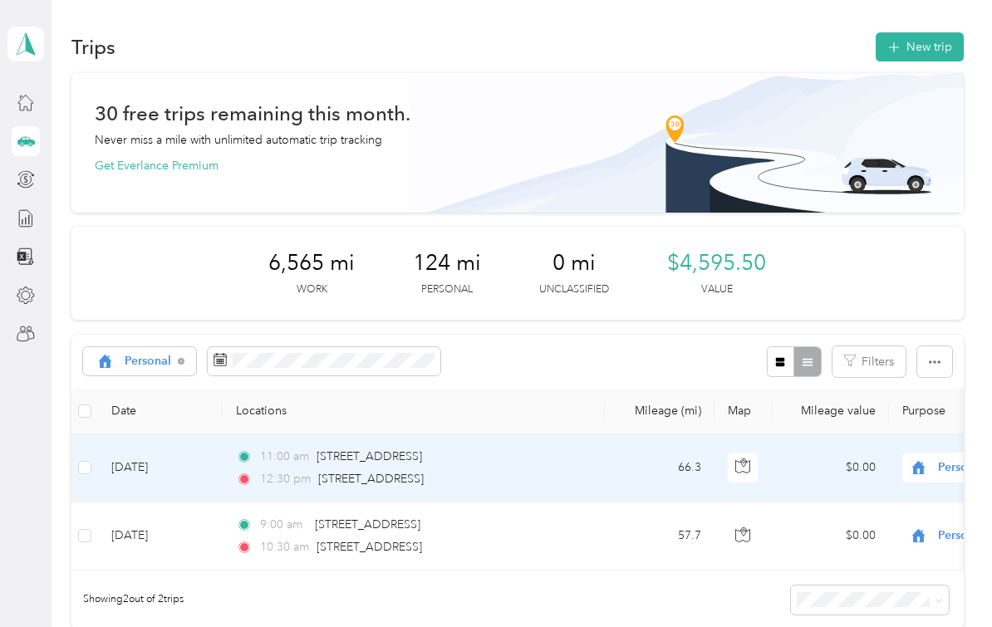
click at [557, 470] on div "12:30 pm [STREET_ADDRESS]" at bounding box center [410, 479] width 349 height 18
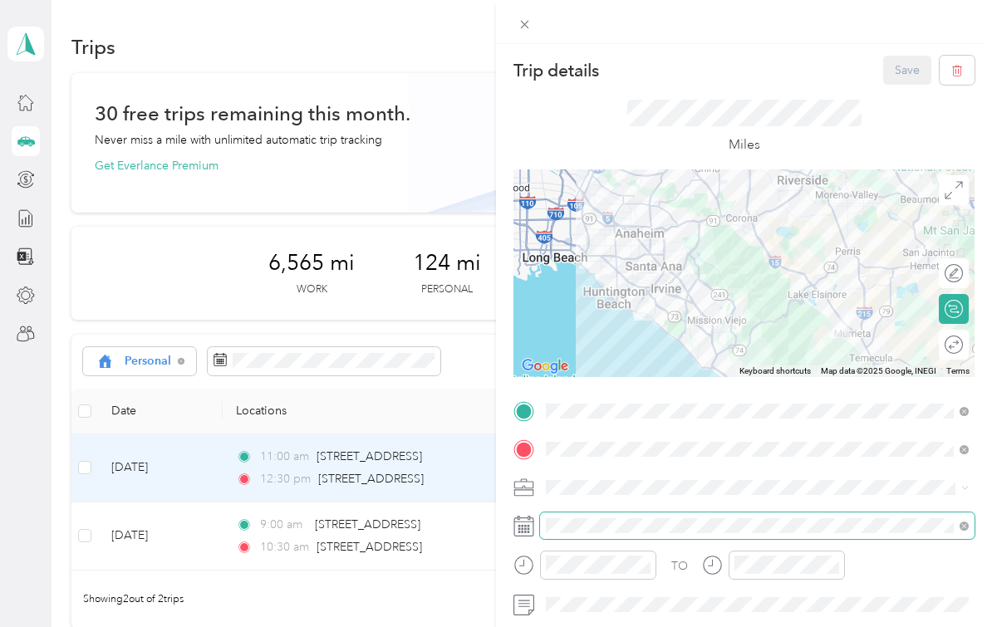
click at [581, 582] on div "TO Add photo" at bounding box center [743, 600] width 461 height 405
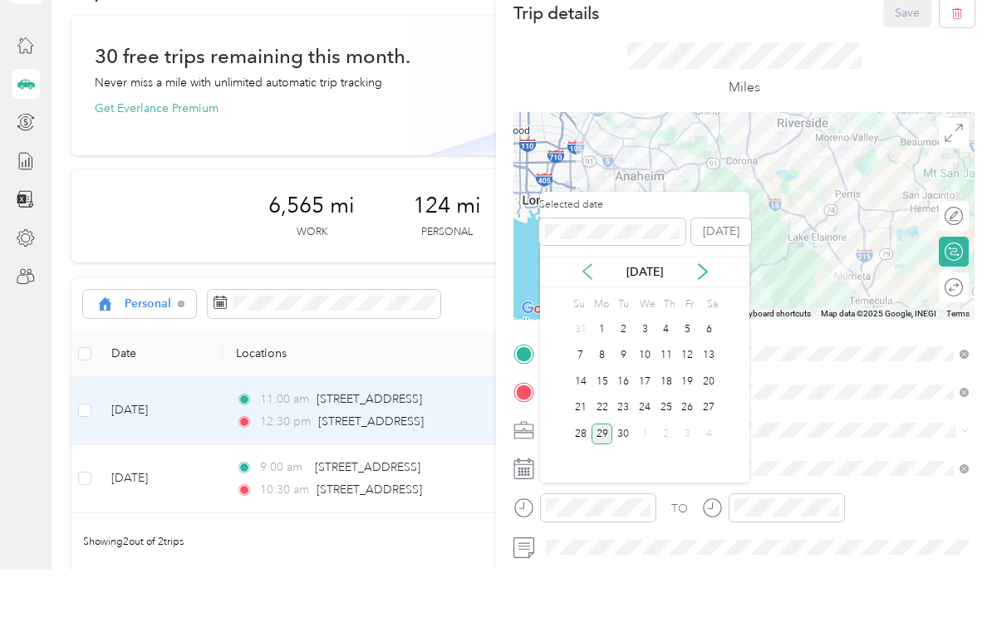
click at [587, 321] on icon at bounding box center [587, 329] width 17 height 17
click at [587, 249] on div "Selected date [DATE] [DATE] Su Mo Tu We Th Fr Sa 29 30 1 2 3 4 5 6 7 8 9 10 11 …" at bounding box center [644, 394] width 209 height 291
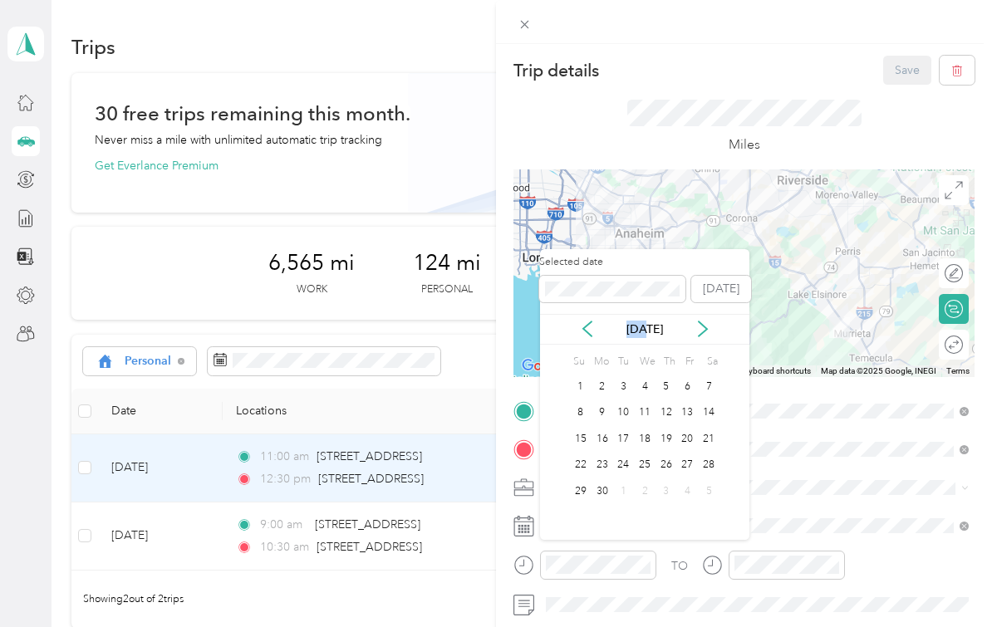
click at [584, 314] on div "[DATE]" at bounding box center [644, 329] width 209 height 31
click at [587, 322] on icon at bounding box center [587, 329] width 8 height 15
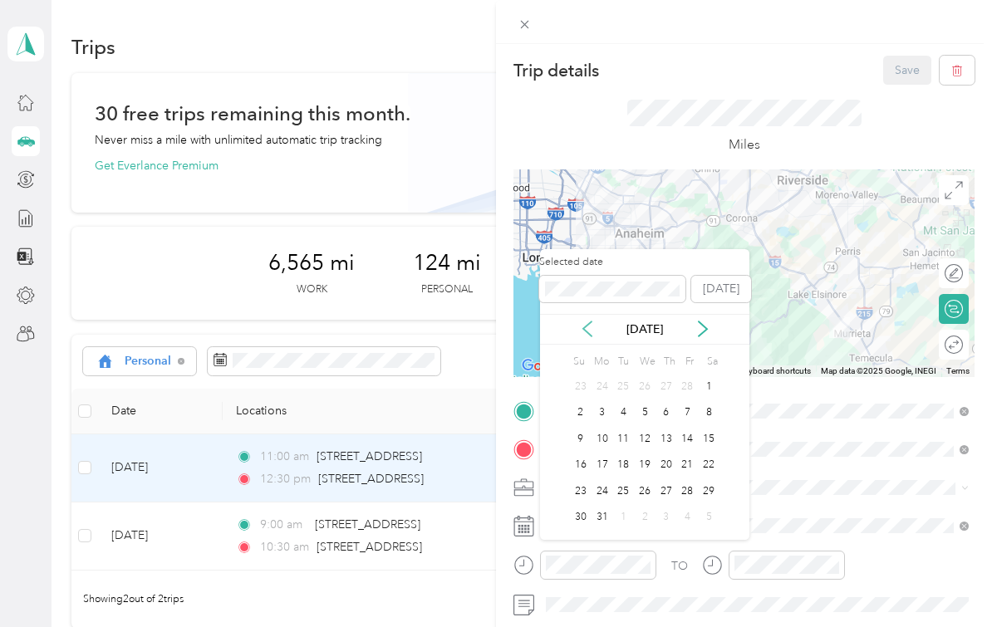
click at [587, 322] on icon at bounding box center [587, 329] width 8 height 15
click at [576, 455] on div "16" at bounding box center [581, 465] width 22 height 21
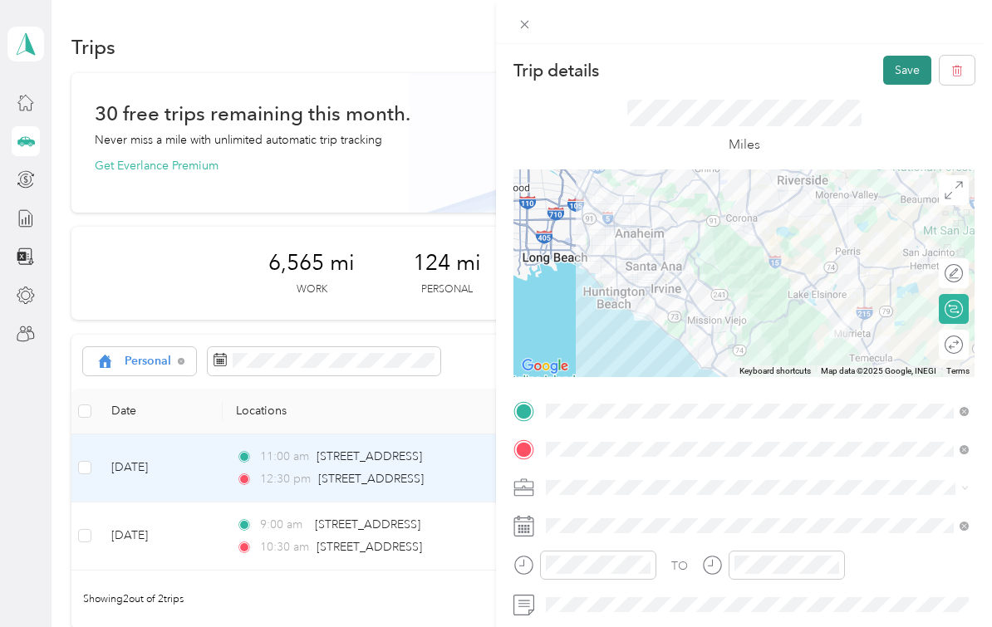
click at [916, 82] on button "Save" at bounding box center [907, 70] width 48 height 29
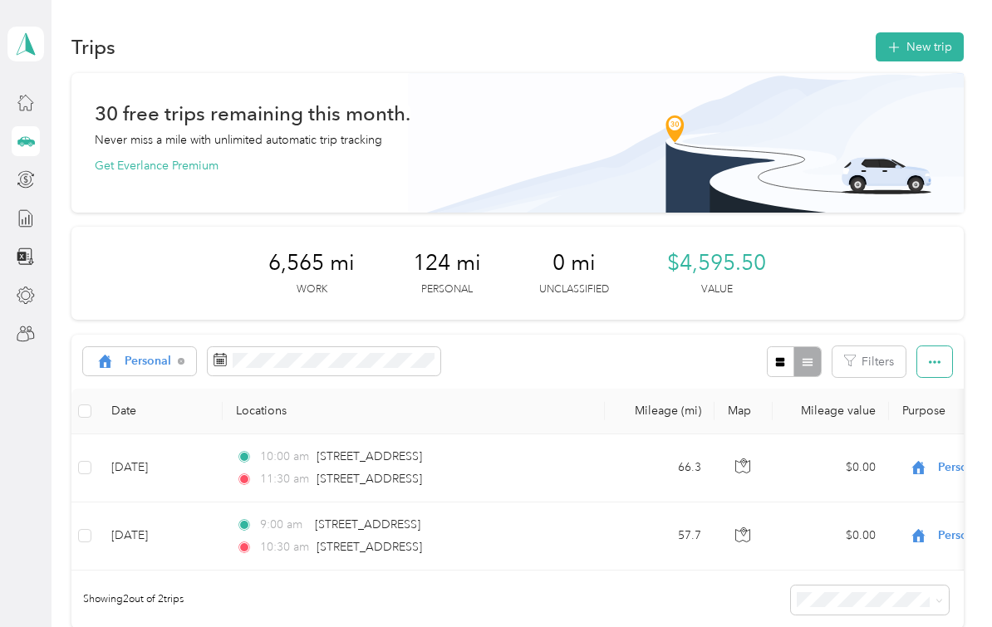
click at [945, 346] on button "button" at bounding box center [934, 361] width 35 height 31
click at [935, 385] on span "Select all" at bounding box center [924, 392] width 46 height 14
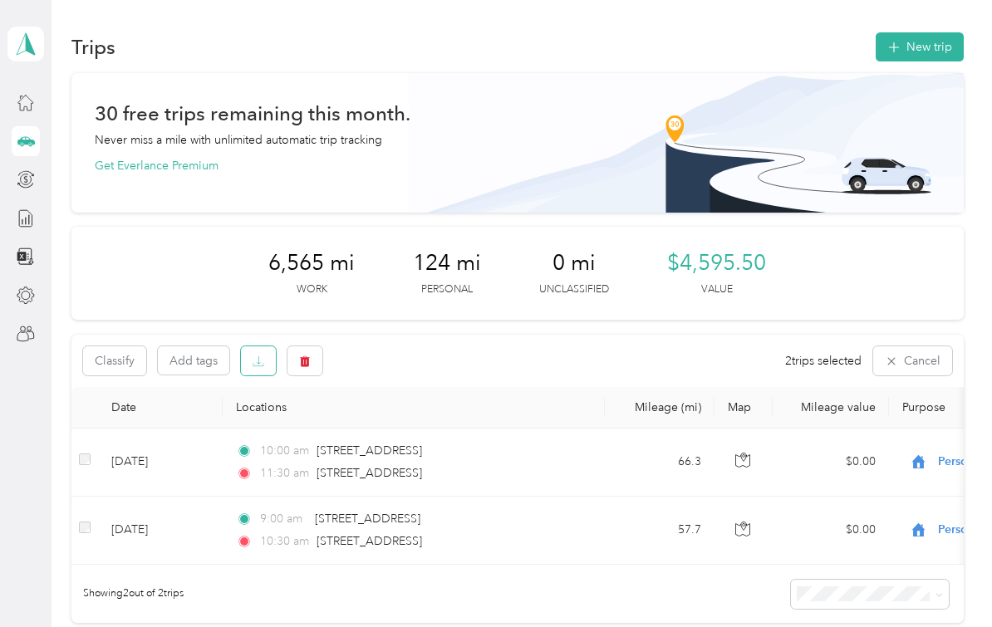
click at [267, 346] on button "button" at bounding box center [258, 360] width 35 height 29
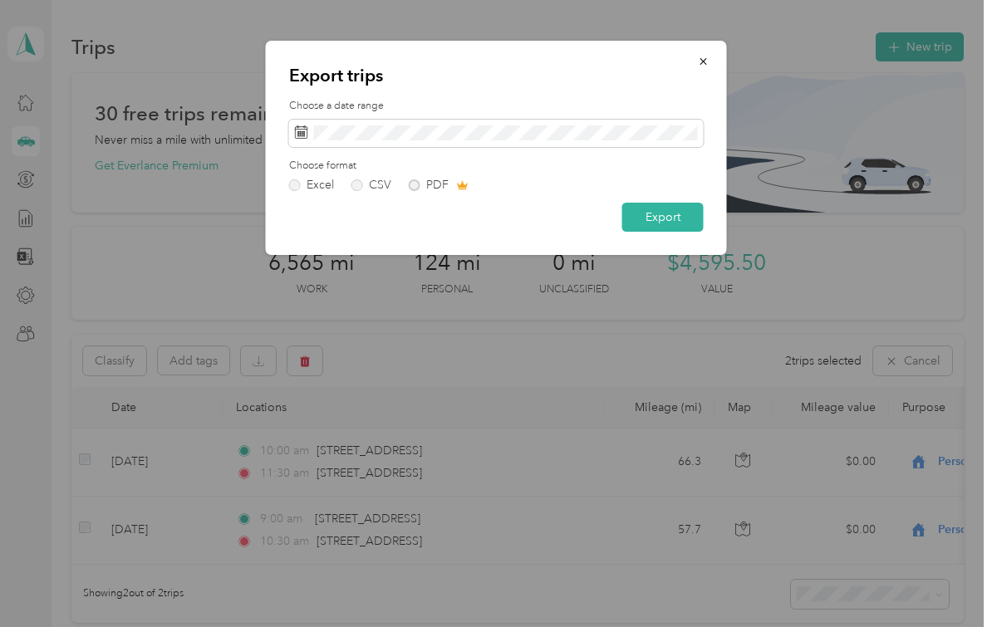
click at [415, 186] on div "Excel CSV PDF" at bounding box center [496, 185] width 415 height 12
click at [415, 189] on div "Excel CSV PDF" at bounding box center [496, 185] width 415 height 12
click at [705, 62] on icon "button" at bounding box center [704, 62] width 12 height 12
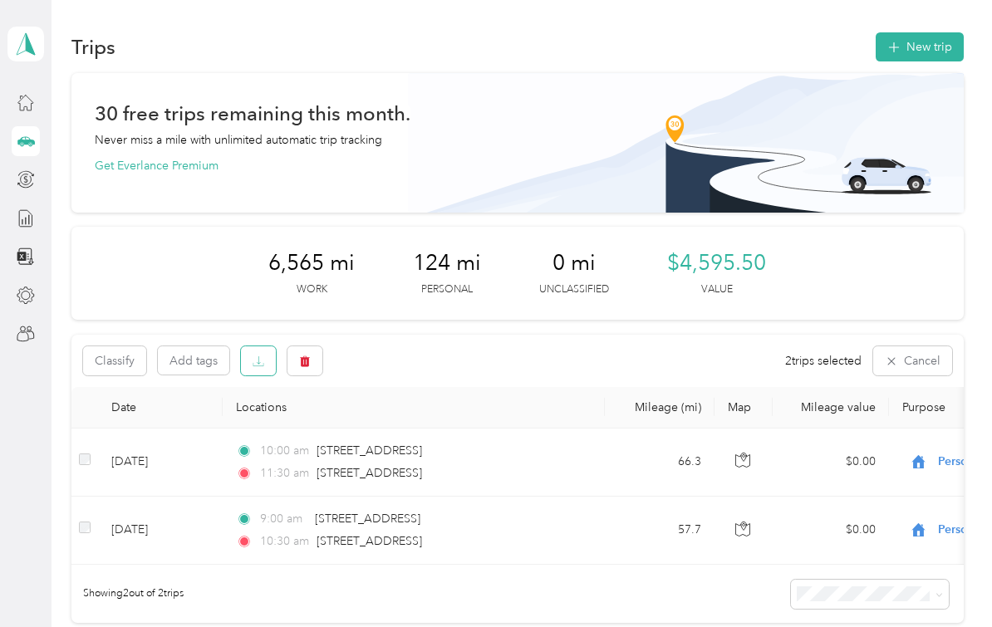
click at [258, 356] on icon "button" at bounding box center [259, 362] width 12 height 12
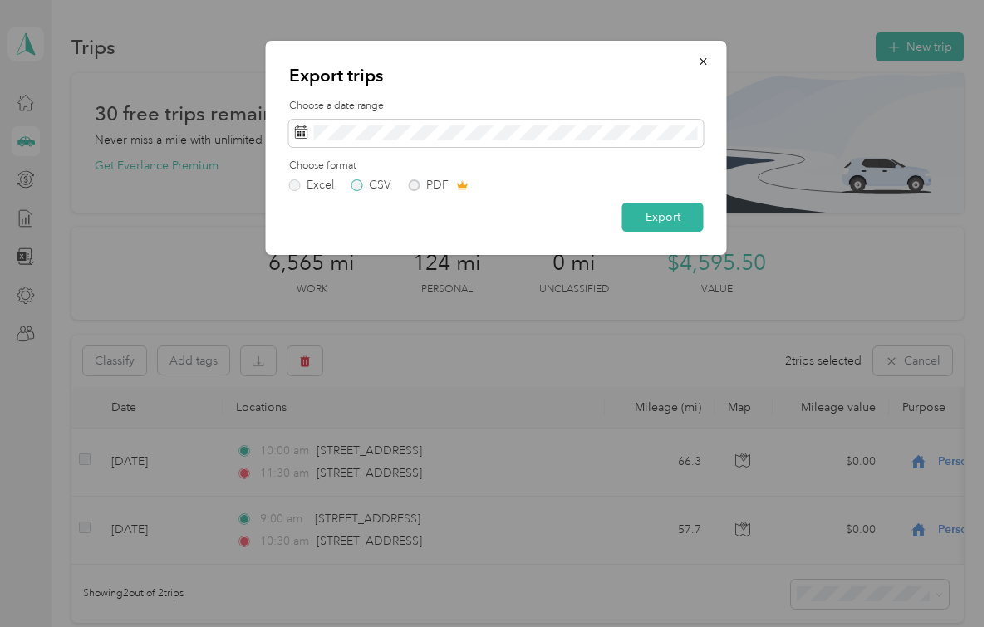
click at [354, 187] on label "CSV" at bounding box center [371, 185] width 40 height 12
click at [644, 225] on button "Export" at bounding box center [662, 217] width 81 height 29
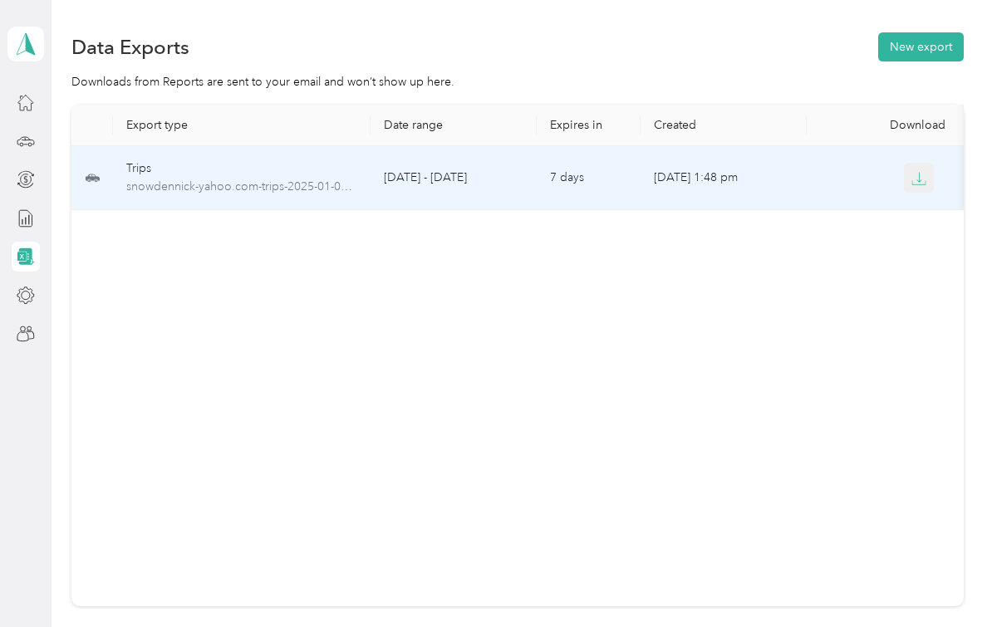
click at [913, 171] on icon "button" at bounding box center [918, 178] width 15 height 15
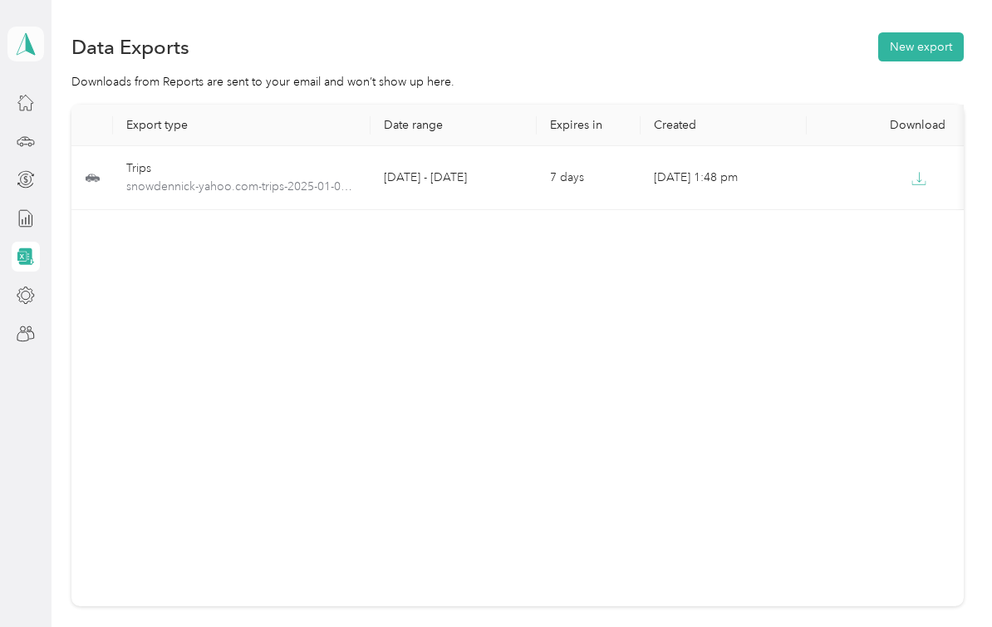
click at [22, 53] on icon at bounding box center [25, 43] width 25 height 23
click at [90, 142] on div "Team dashboard" at bounding box center [182, 129] width 327 height 29
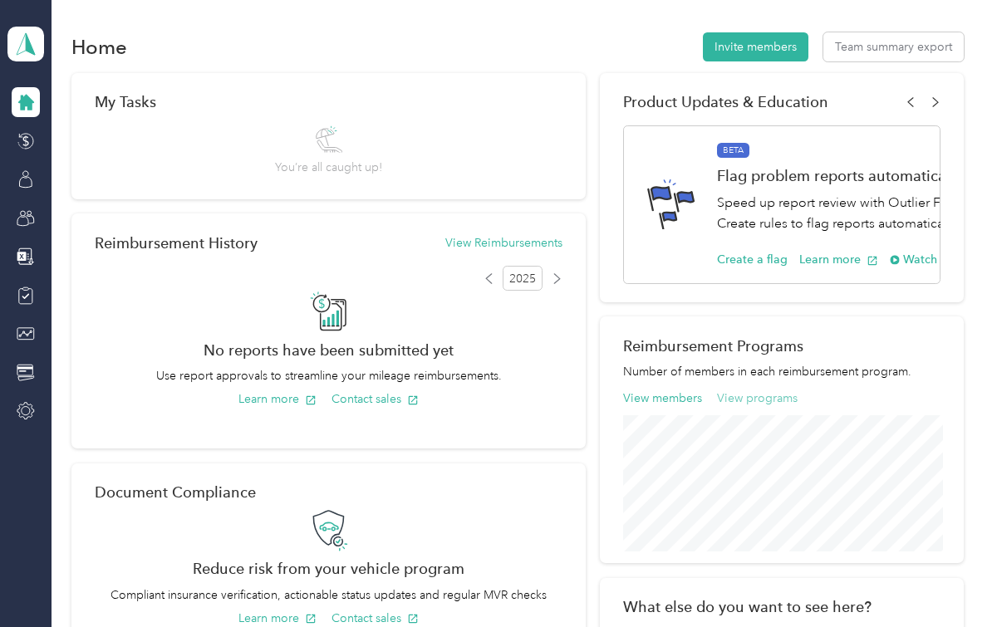
click at [768, 404] on button "View programs" at bounding box center [757, 398] width 81 height 17
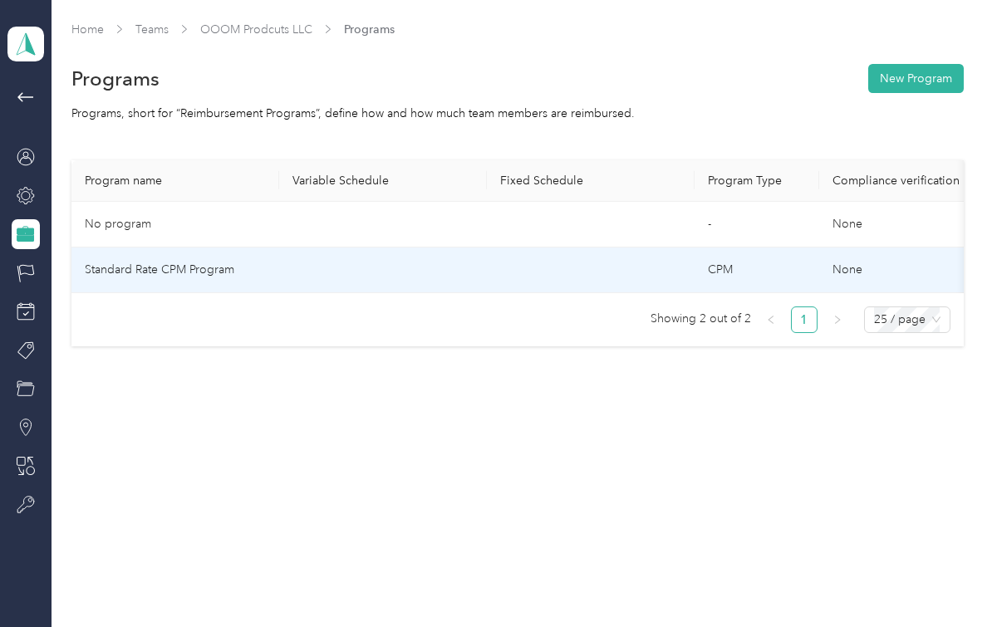
click at [151, 264] on td "Standard Rate CPM Program" at bounding box center [175, 271] width 208 height 46
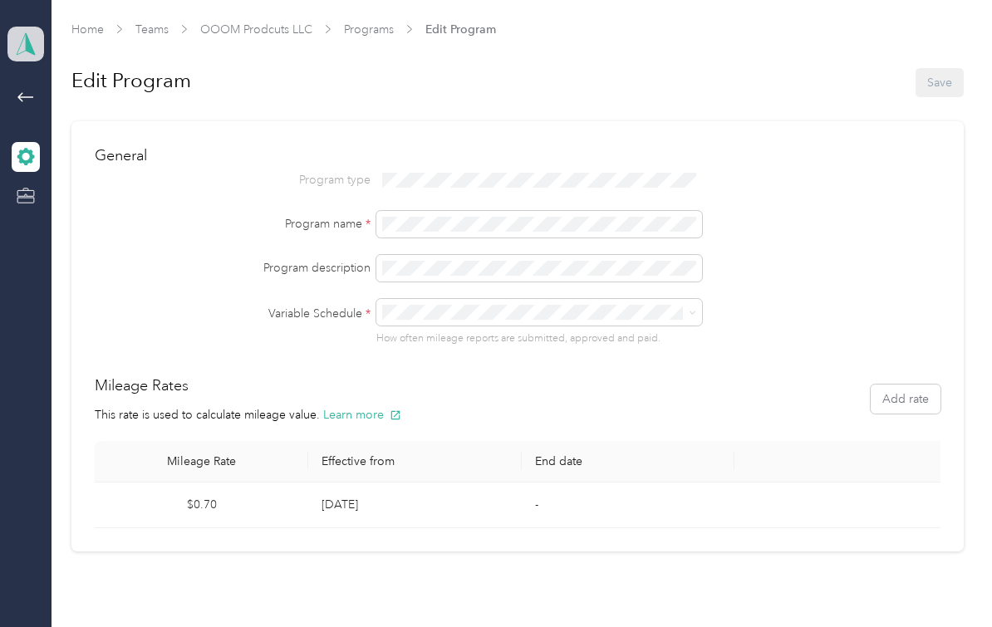
click at [22, 42] on icon at bounding box center [26, 44] width 18 height 22
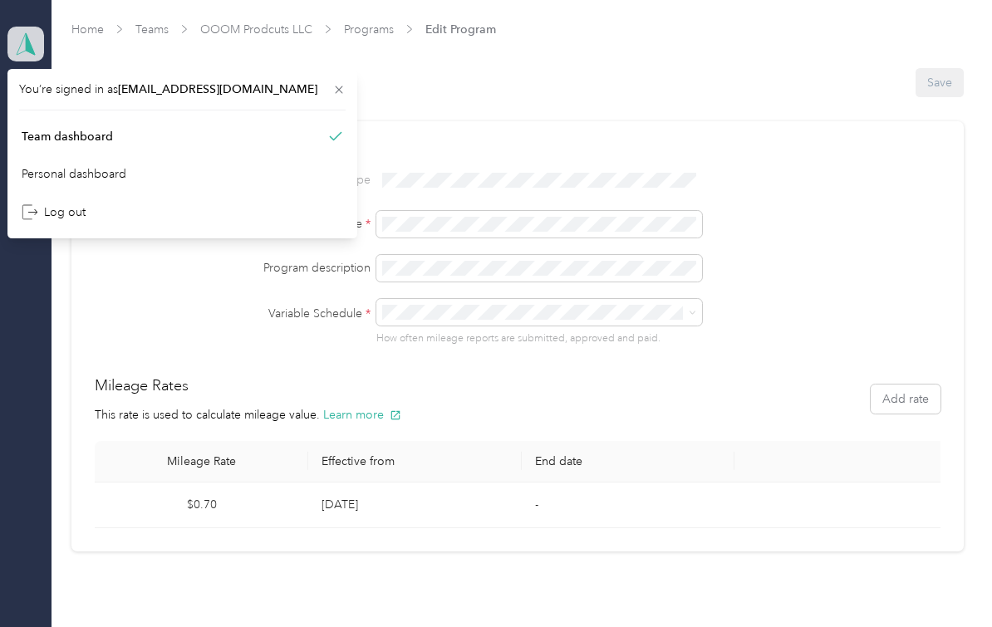
click at [19, 37] on icon at bounding box center [25, 43] width 25 height 23
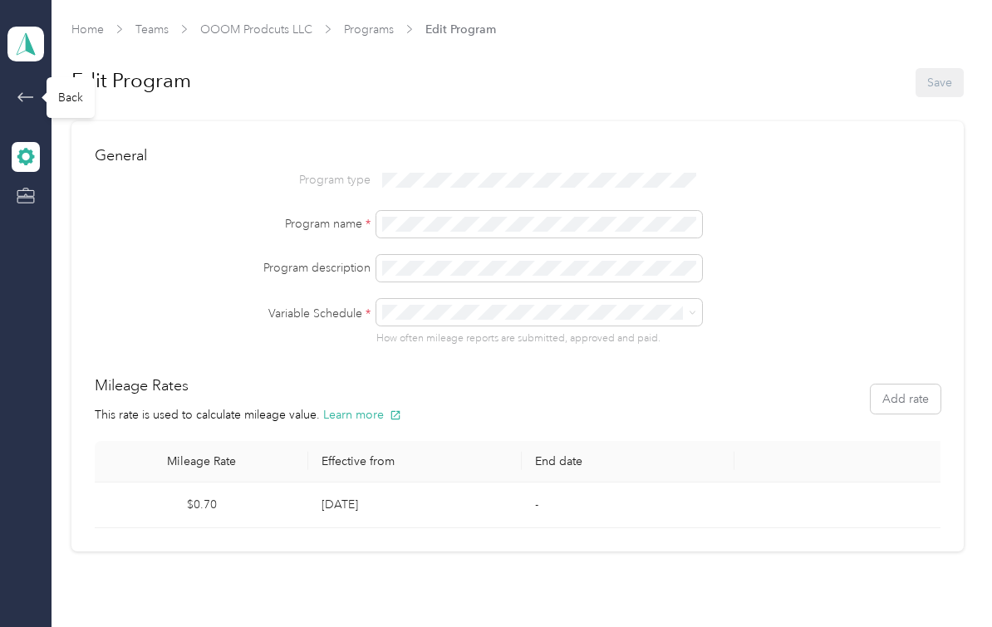
click at [37, 97] on span at bounding box center [26, 97] width 28 height 20
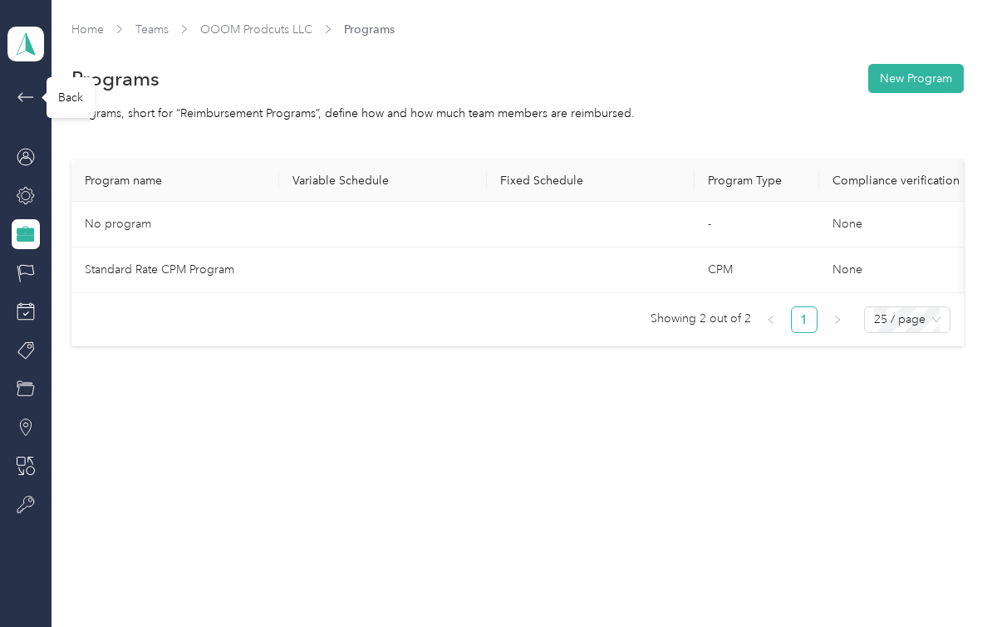
click at [24, 98] on icon at bounding box center [26, 97] width 20 height 20
